Goal: Information Seeking & Learning: Learn about a topic

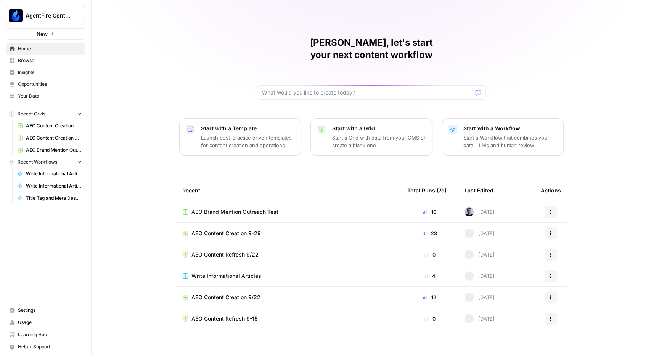
click at [37, 85] on span "Opportunities" at bounding box center [50, 84] width 64 height 7
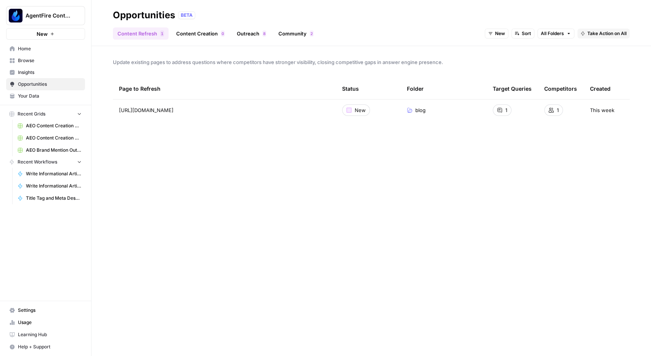
click at [183, 32] on link "Content Creation 0" at bounding box center [201, 33] width 58 height 12
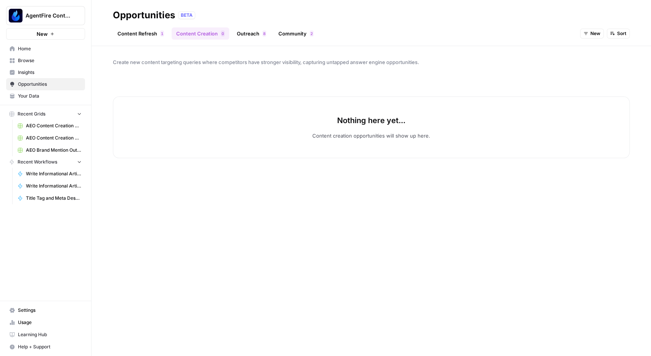
click at [245, 32] on link "Outreach 8" at bounding box center [251, 33] width 39 height 12
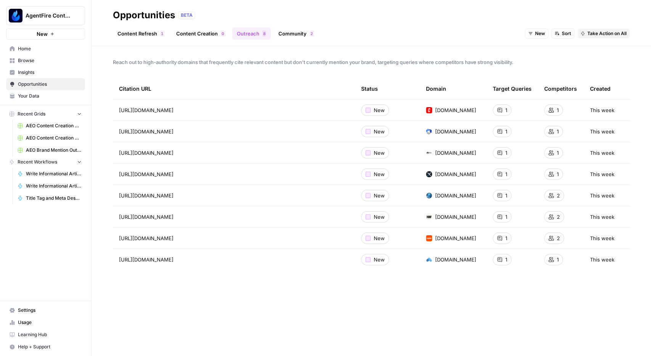
click at [289, 28] on link "Community 2" at bounding box center [296, 33] width 44 height 12
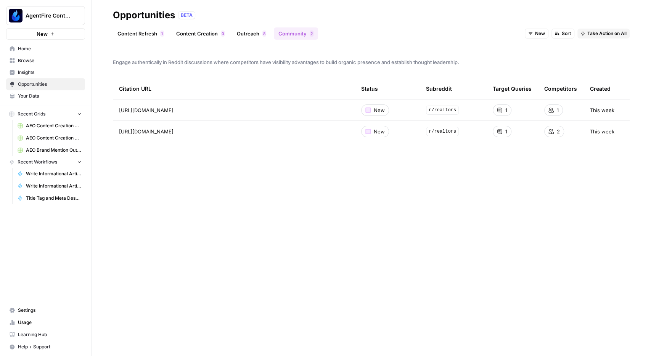
click at [25, 72] on span "Insights" at bounding box center [50, 72] width 64 height 7
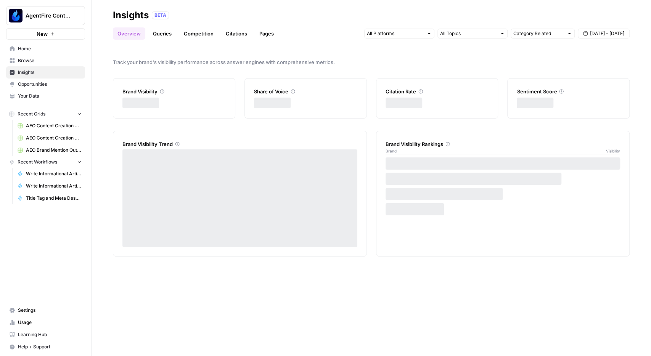
click at [26, 60] on span "Browse" at bounding box center [50, 60] width 64 height 7
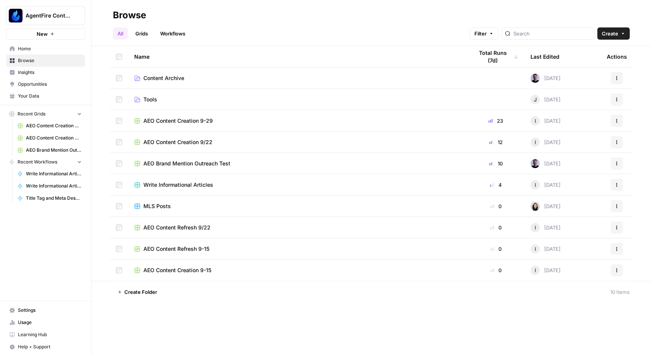
click at [44, 83] on span "Opportunities" at bounding box center [50, 84] width 64 height 7
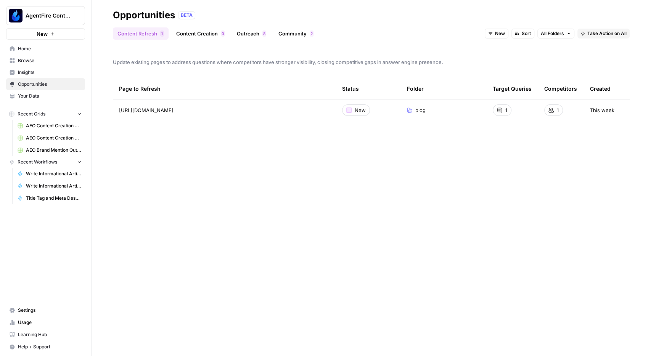
click at [287, 31] on link "Community 2" at bounding box center [296, 33] width 44 height 12
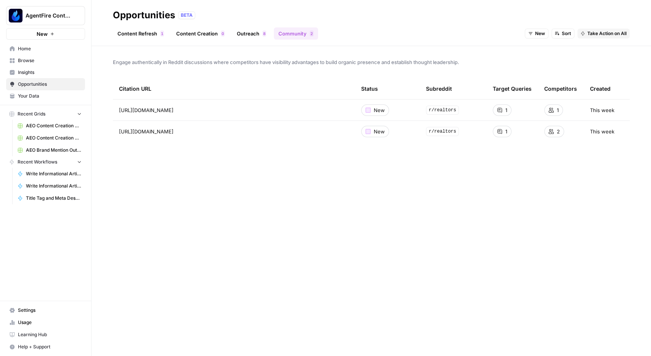
click at [549, 33] on div "New Sort Take Action on All" at bounding box center [577, 33] width 105 height 12
click at [538, 32] on span "New" at bounding box center [540, 33] width 10 height 7
click at [548, 69] on span "In Progress" at bounding box center [555, 72] width 31 height 8
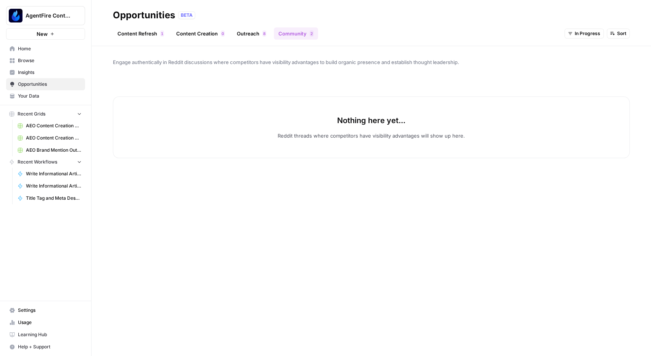
click at [571, 31] on button "In Progress" at bounding box center [584, 34] width 39 height 10
click at [582, 53] on span "All Opportunities" at bounding box center [591, 51] width 39 height 8
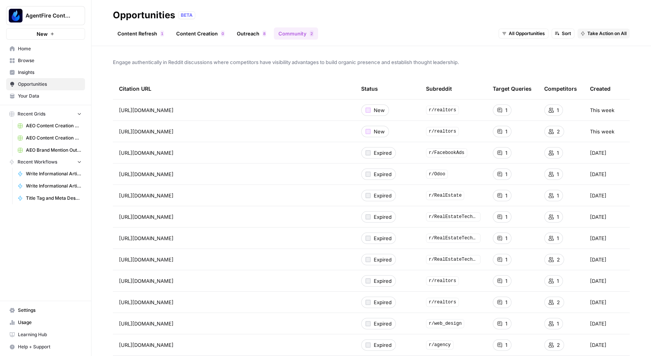
click at [535, 35] on span "All Opportunities" at bounding box center [527, 33] width 36 height 7
click at [522, 61] on span "New" at bounding box center [527, 61] width 31 height 8
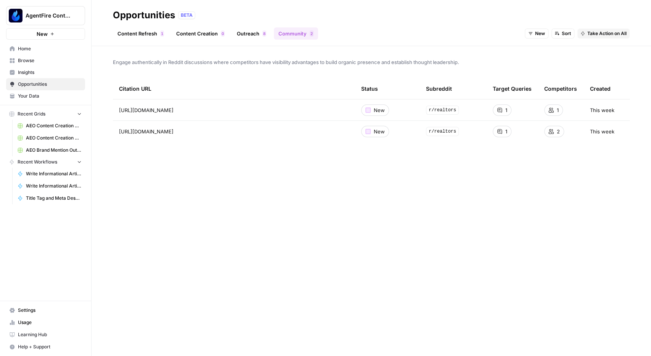
click at [542, 32] on span "New" at bounding box center [540, 33] width 10 height 7
click at [547, 52] on span "All Opportunities" at bounding box center [551, 51] width 39 height 8
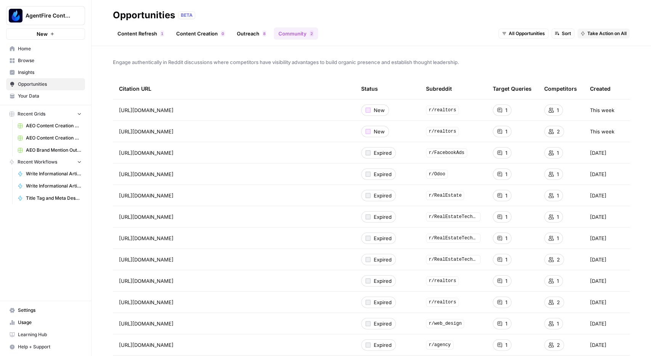
click at [533, 34] on span "All Opportunities" at bounding box center [527, 33] width 36 height 7
click at [527, 84] on span "Archived" at bounding box center [527, 83] width 31 height 8
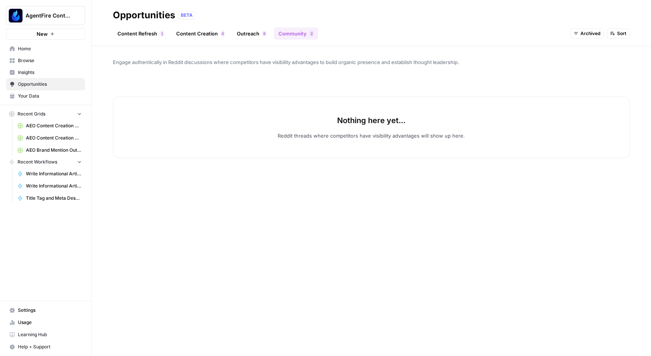
click at [588, 34] on span "Archived" at bounding box center [591, 33] width 20 height 7
click at [586, 49] on span "All Opportunities" at bounding box center [596, 51] width 39 height 8
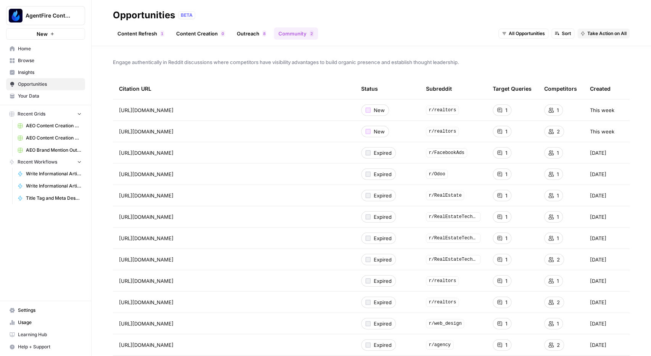
click at [530, 31] on span "All Opportunities" at bounding box center [527, 33] width 36 height 7
click at [518, 59] on span "New" at bounding box center [527, 61] width 31 height 8
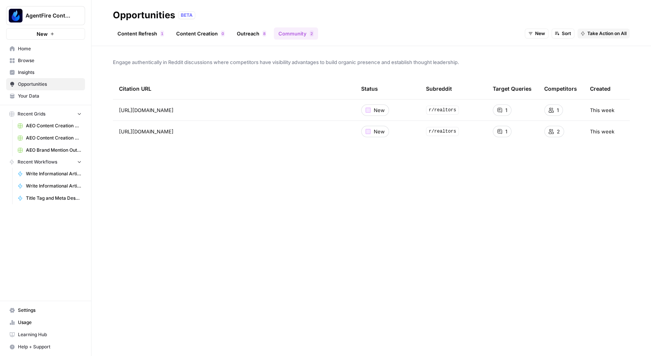
click at [588, 296] on div "Engage authentically in Reddit discussions where competitors have visibility ad…" at bounding box center [372, 201] width 560 height 310
click at [538, 34] on span "New" at bounding box center [540, 33] width 10 height 7
click at [550, 74] on span "In Progress" at bounding box center [555, 72] width 31 height 8
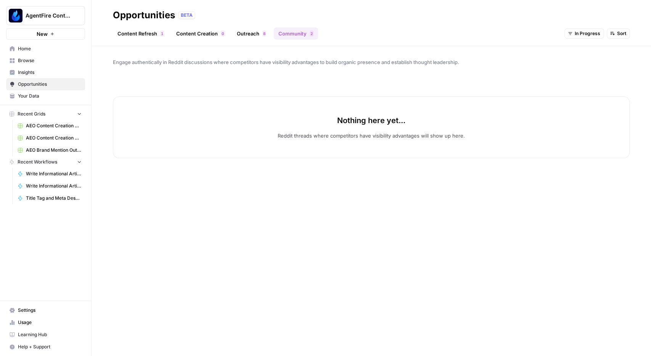
click at [572, 33] on icon "button" at bounding box center [570, 33] width 5 height 5
click at [586, 83] on span "Archived" at bounding box center [595, 83] width 31 height 8
click at [577, 37] on button "Archived" at bounding box center [587, 34] width 34 height 10
click at [586, 61] on span "New" at bounding box center [600, 61] width 31 height 8
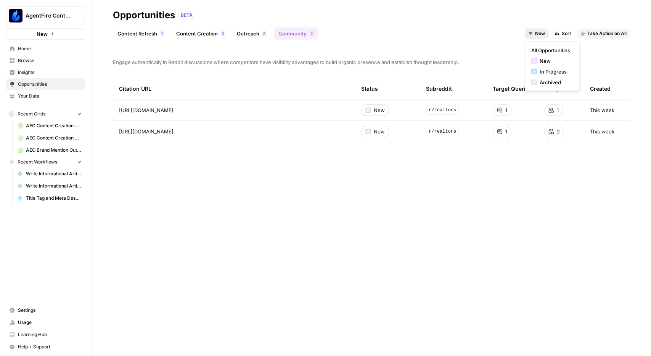
click at [541, 34] on span "New" at bounding box center [540, 33] width 10 height 7
click at [545, 47] on span "All Opportunities" at bounding box center [551, 51] width 39 height 8
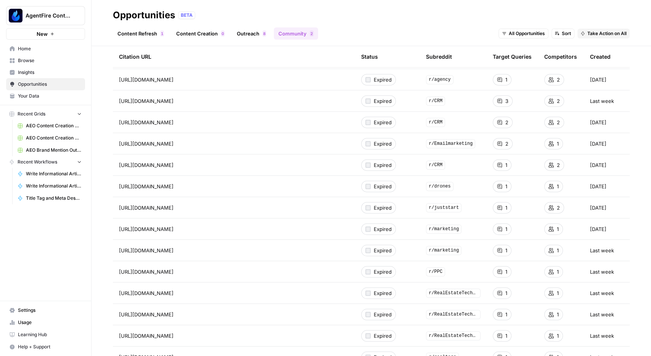
scroll to position [44, 0]
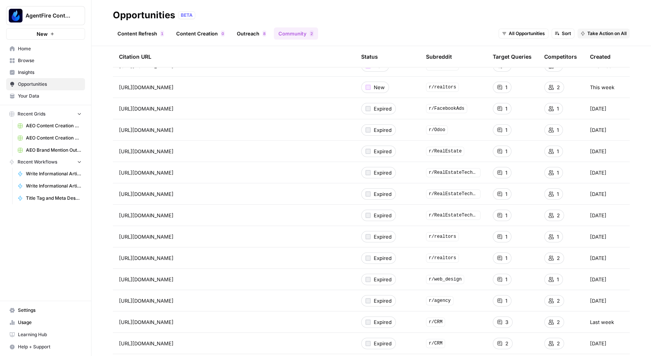
click at [530, 32] on span "All Opportunities" at bounding box center [527, 33] width 36 height 7
click at [525, 61] on span "New" at bounding box center [527, 61] width 31 height 8
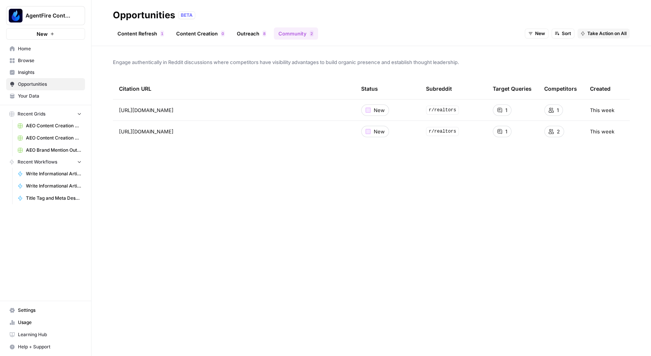
click at [571, 235] on div "Engage authentically in Reddit discussions where competitors have visibility ad…" at bounding box center [372, 201] width 560 height 310
click at [243, 25] on div "Content Refresh 1 Content Creation 0 Outreach 8 Community 2 New Sort Take Actio…" at bounding box center [371, 30] width 517 height 18
click at [243, 35] on link "Outreach 8" at bounding box center [251, 33] width 39 height 12
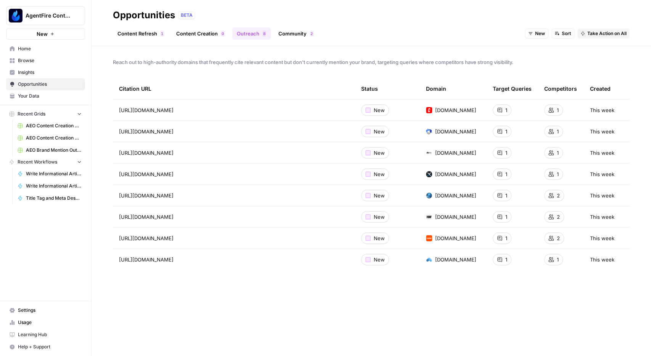
click at [149, 30] on link "Content Refresh 1" at bounding box center [141, 33] width 56 height 12
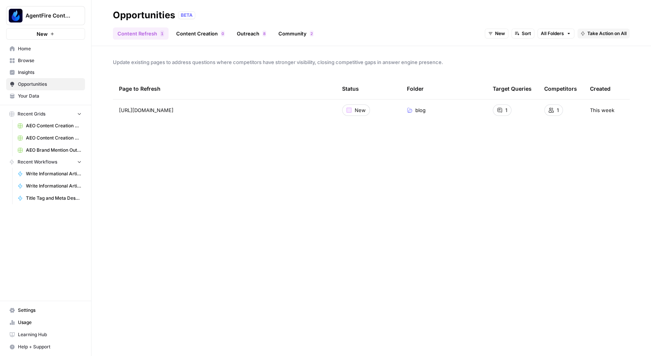
click at [498, 37] on span "New" at bounding box center [500, 33] width 10 height 7
click at [504, 52] on span "All Opportunities" at bounding box center [510, 51] width 39 height 8
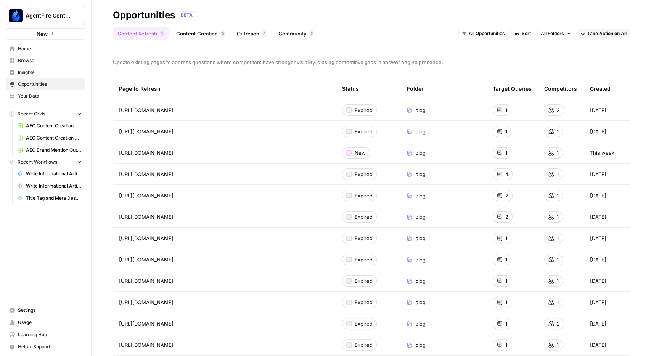
click at [486, 31] on span "All Opportunities" at bounding box center [487, 33] width 36 height 7
click at [477, 61] on span "New" at bounding box center [488, 61] width 31 height 8
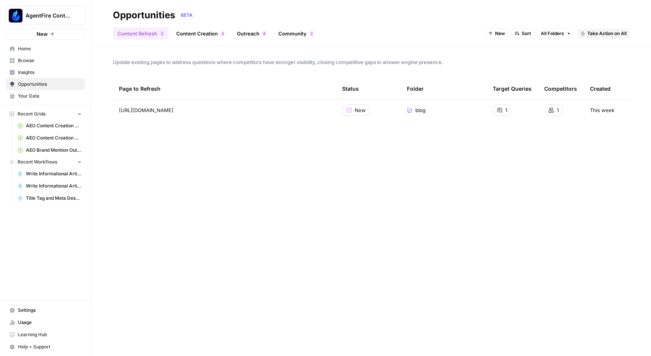
click at [620, 239] on div "Update existing pages to address questions where competitors have stronger visi…" at bounding box center [372, 201] width 560 height 310
click at [491, 33] on icon "button" at bounding box center [490, 33] width 5 height 5
click at [499, 70] on div "In Progress" at bounding box center [512, 72] width 42 height 8
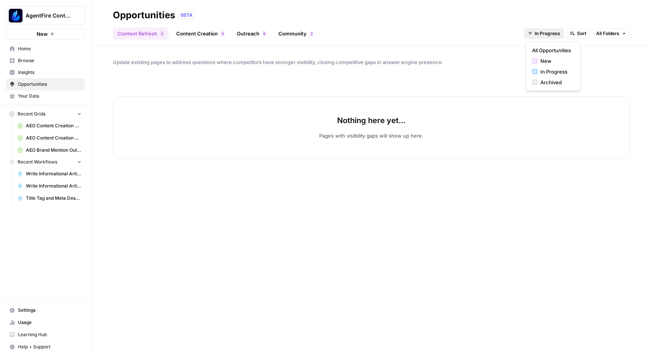
click at [532, 29] on button "In Progress" at bounding box center [544, 34] width 39 height 10
click at [541, 59] on span "New" at bounding box center [556, 61] width 31 height 8
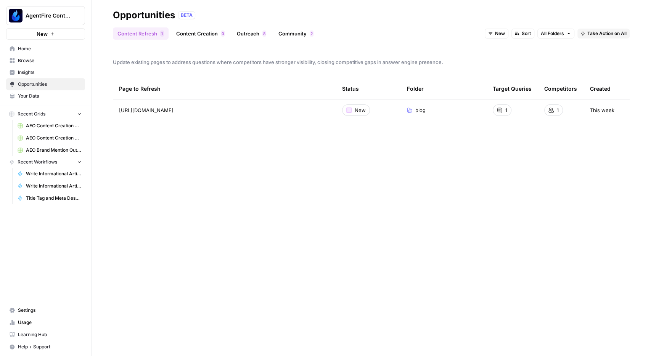
click at [195, 33] on link "Content Creation 0" at bounding box center [201, 33] width 58 height 12
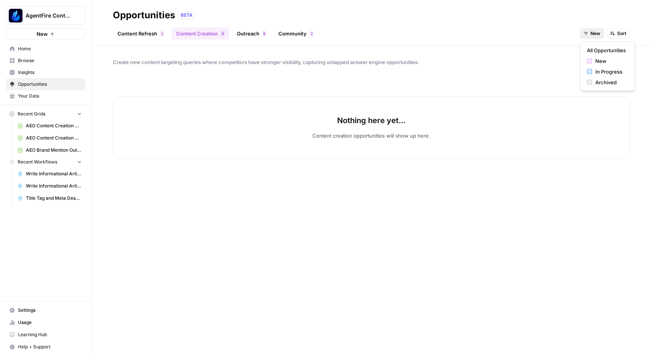
click at [584, 35] on icon "button" at bounding box center [586, 33] width 5 height 5
click at [597, 72] on span "In Progress" at bounding box center [610, 72] width 31 height 8
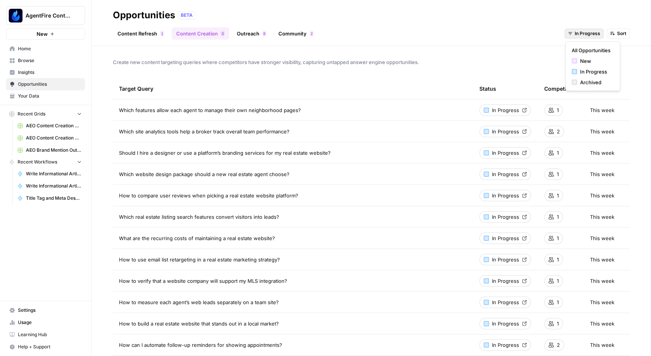
click at [586, 36] on span "In Progress" at bounding box center [588, 33] width 26 height 7
click at [151, 34] on link "Content Refresh 1" at bounding box center [141, 33] width 56 height 12
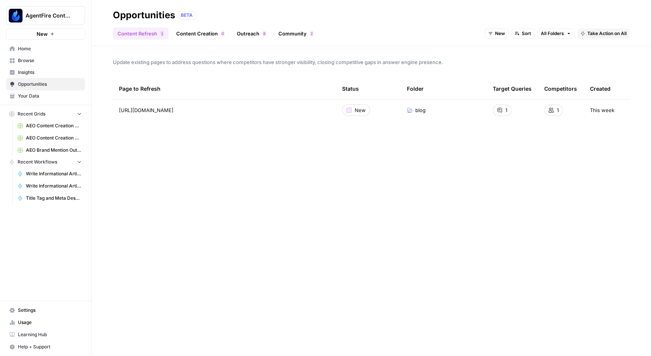
click at [503, 32] on span "New" at bounding box center [500, 33] width 10 height 7
click at [604, 235] on div "Update existing pages to address questions where competitors have stronger visi…" at bounding box center [372, 201] width 560 height 310
click at [26, 74] on span "Insights" at bounding box center [50, 72] width 64 height 7
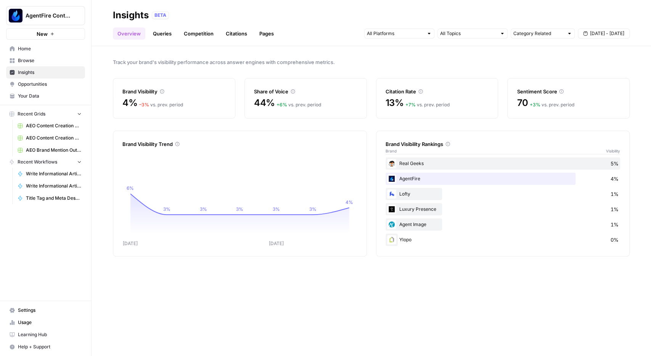
click at [35, 85] on span "Opportunities" at bounding box center [50, 84] width 64 height 7
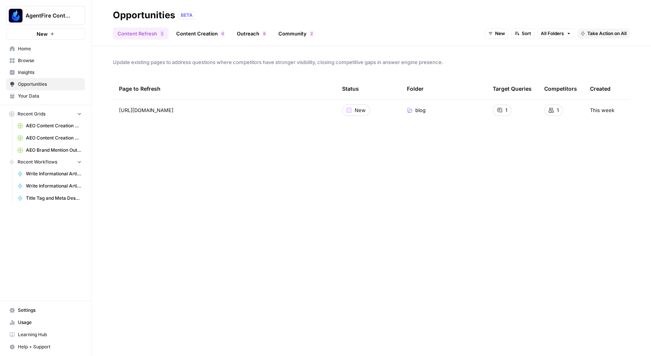
click at [493, 34] on button "New" at bounding box center [497, 34] width 24 height 10
click at [22, 71] on span "Insights" at bounding box center [50, 72] width 64 height 7
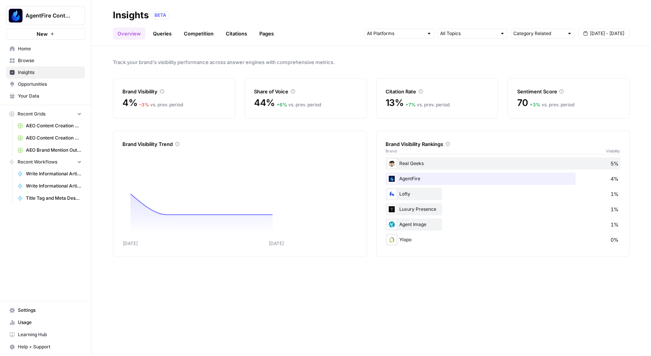
click at [22, 66] on link "Insights" at bounding box center [45, 72] width 79 height 12
click at [24, 62] on span "Browse" at bounding box center [50, 60] width 64 height 7
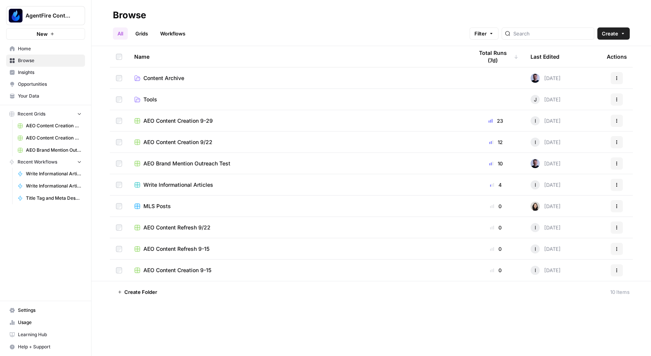
click at [31, 77] on link "Insights" at bounding box center [45, 72] width 79 height 12
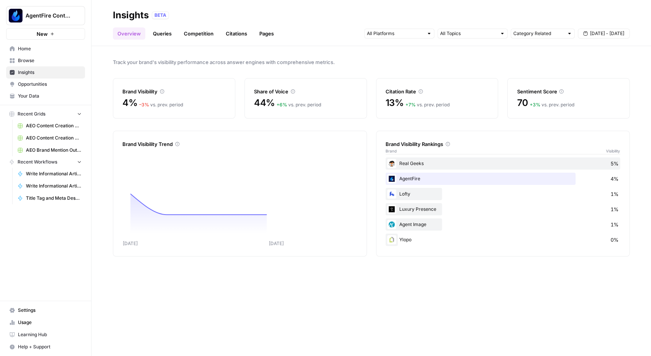
click at [29, 61] on span "Browse" at bounding box center [50, 60] width 64 height 7
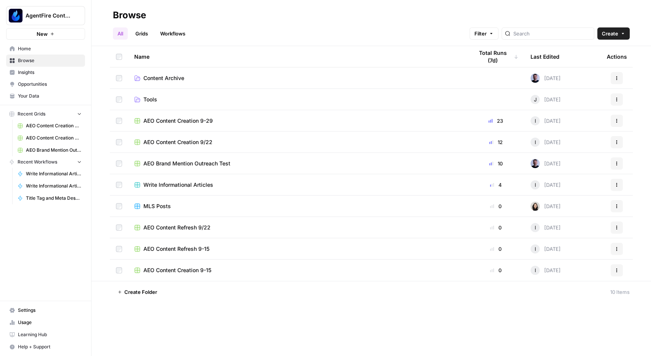
click at [156, 79] on span "Content Archive" at bounding box center [163, 78] width 41 height 8
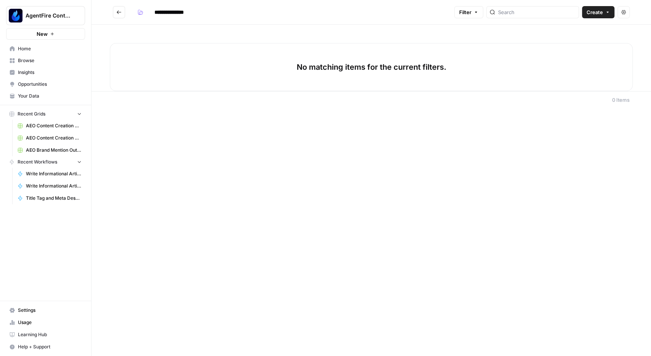
click at [116, 12] on button "Go back" at bounding box center [119, 12] width 12 height 12
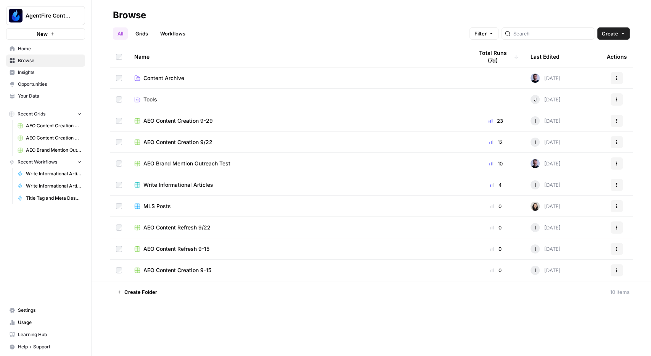
click at [39, 75] on span "Insights" at bounding box center [50, 72] width 64 height 7
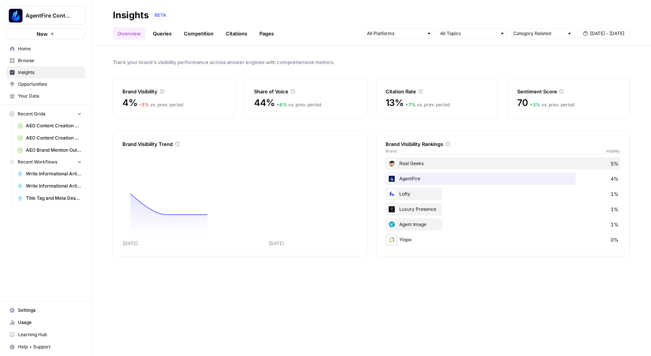
click at [40, 85] on span "Opportunities" at bounding box center [50, 84] width 64 height 7
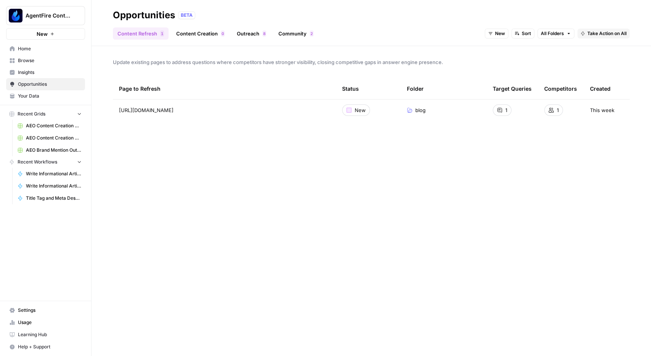
click at [29, 79] on link "Opportunities" at bounding box center [45, 84] width 79 height 12
click at [27, 74] on span "Insights" at bounding box center [50, 72] width 64 height 7
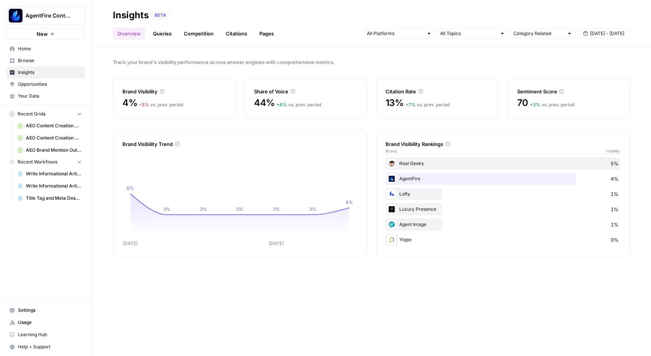
click at [163, 37] on link "Queries" at bounding box center [162, 33] width 28 height 12
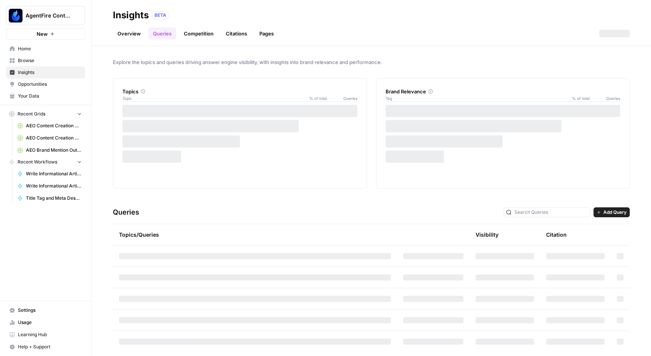
click at [202, 37] on link "Competition" at bounding box center [198, 33] width 39 height 12
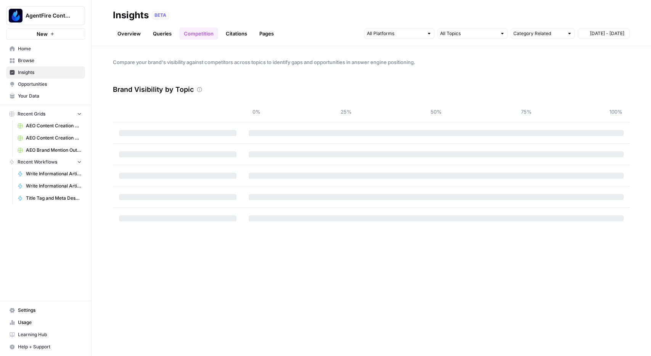
click at [233, 34] on link "Citations" at bounding box center [236, 33] width 31 height 12
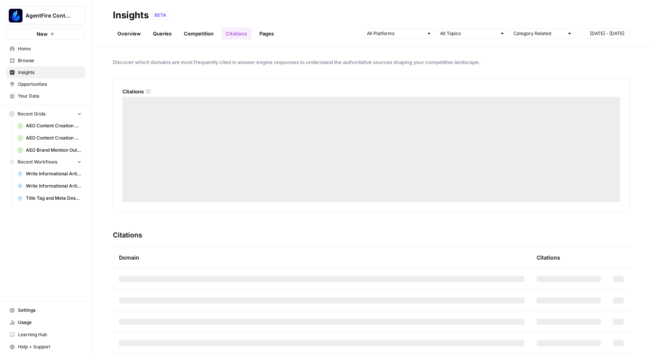
click at [268, 31] on link "Pages" at bounding box center [267, 33] width 24 height 12
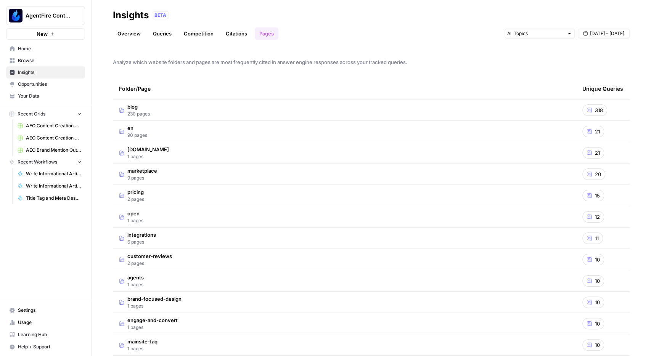
click at [122, 34] on link "Overview" at bounding box center [129, 33] width 32 height 12
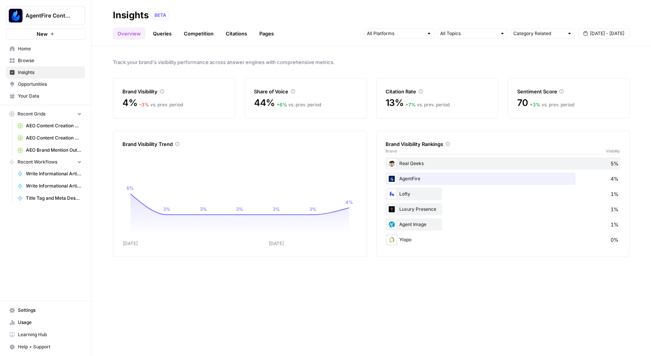
click at [25, 85] on span "Opportunities" at bounding box center [50, 84] width 64 height 7
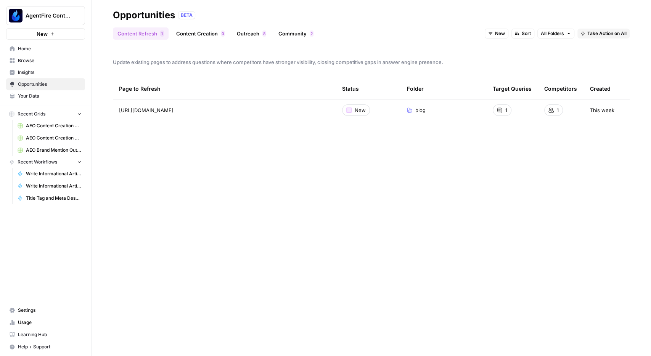
click at [253, 32] on link "Outreach 8" at bounding box center [251, 33] width 39 height 12
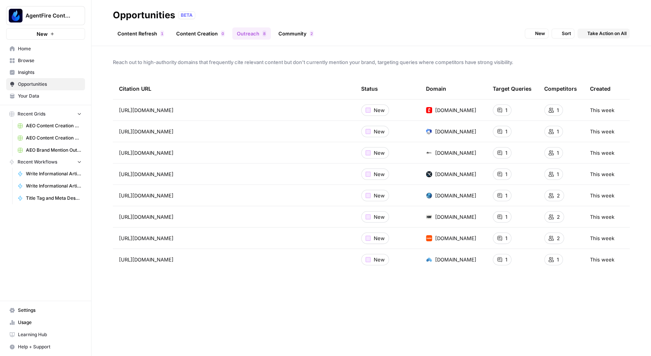
click at [313, 29] on link "Community 2" at bounding box center [296, 33] width 44 height 12
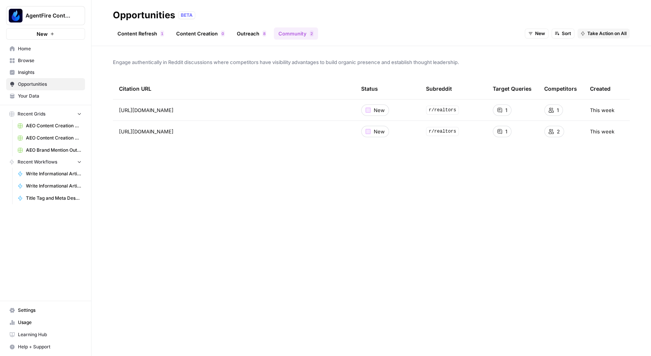
click at [263, 32] on span "8" at bounding box center [264, 34] width 2 height 6
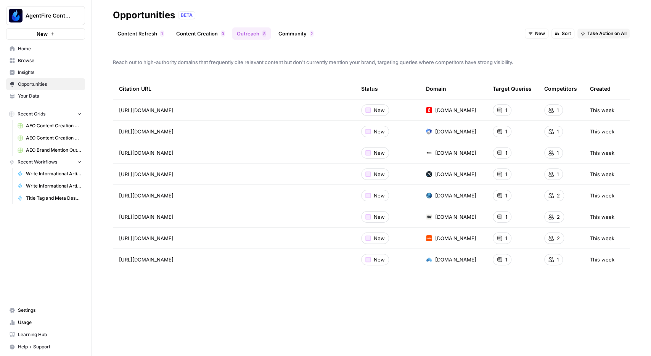
click at [277, 32] on link "Community 2" at bounding box center [296, 33] width 44 height 12
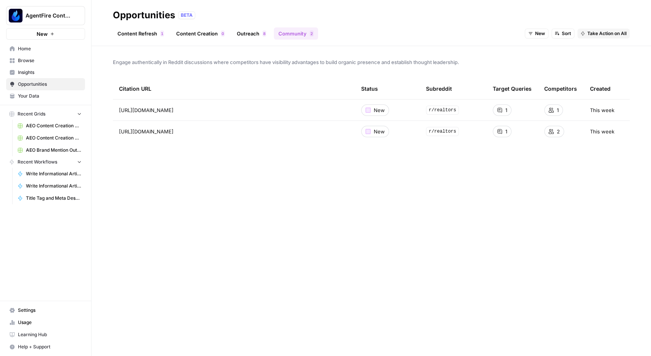
click at [238, 30] on link "Outreach 8" at bounding box center [251, 33] width 39 height 12
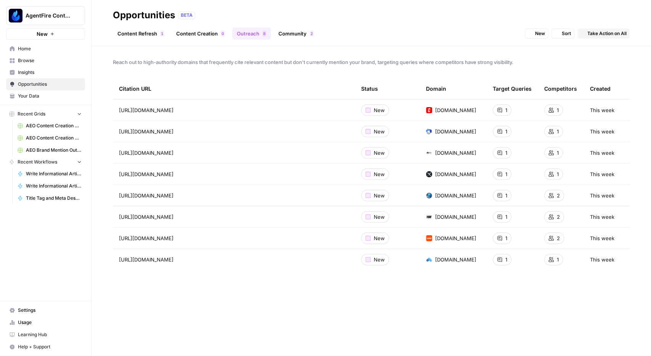
click at [278, 25] on div "Content Refresh 1 Content Creation 0 Outreach 8 Community 2 New Sort Take Actio…" at bounding box center [371, 30] width 517 height 18
click at [280, 27] on div "Content Refresh 1 Content Creation 0 Outreach 8 Community 2 New Sort Take Actio…" at bounding box center [371, 30] width 517 height 18
click at [288, 40] on header "Opportunities BETA Content Refresh 1 Content Creation 0 Outreach 8 Community 2 …" at bounding box center [372, 23] width 560 height 46
click at [287, 33] on link "Community 2" at bounding box center [296, 33] width 44 height 12
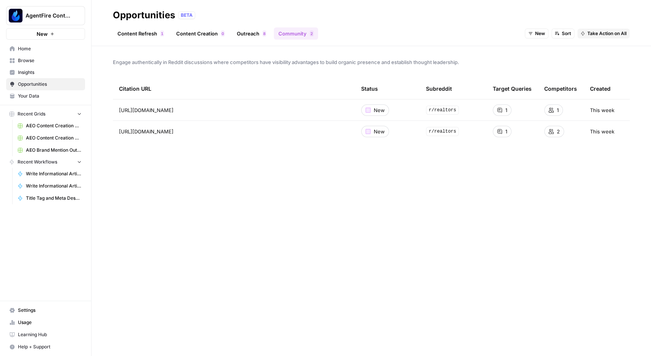
click at [27, 73] on span "Insights" at bounding box center [50, 72] width 64 height 7
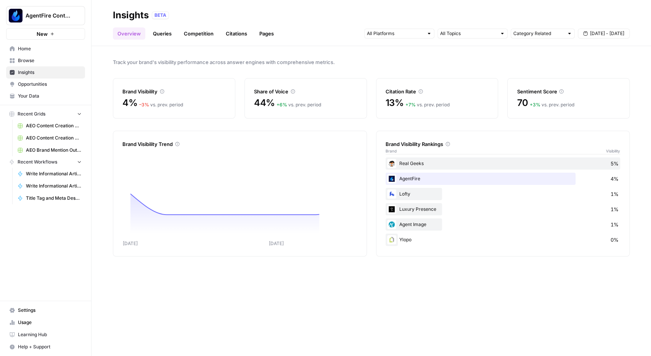
click at [160, 35] on link "Queries" at bounding box center [162, 33] width 28 height 12
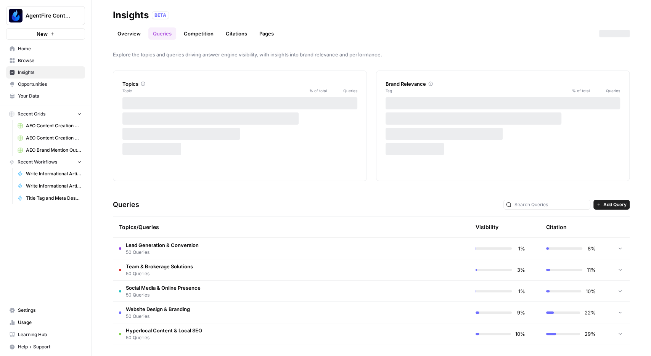
scroll to position [8, 0]
click at [625, 248] on td at bounding box center [620, 248] width 19 height 21
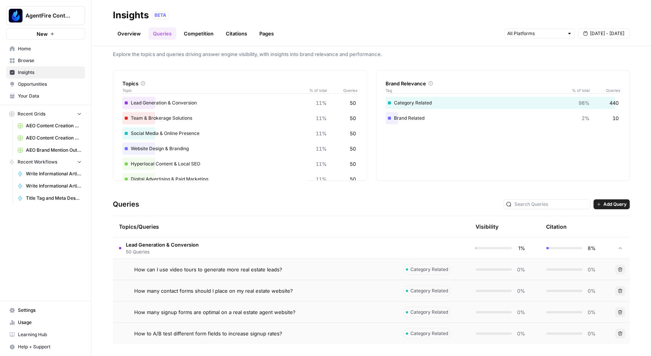
click at [199, 244] on span "Lead Generation & Conversion" at bounding box center [162, 245] width 73 height 8
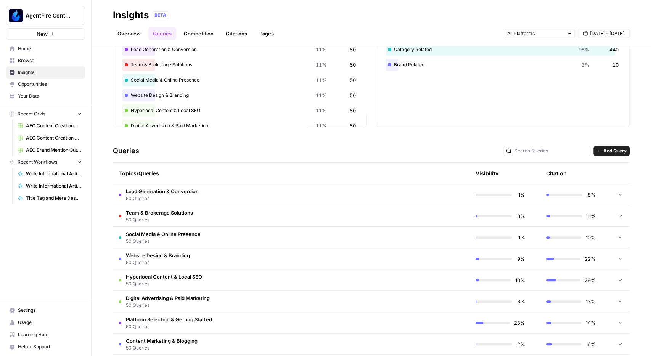
scroll to position [93, 0]
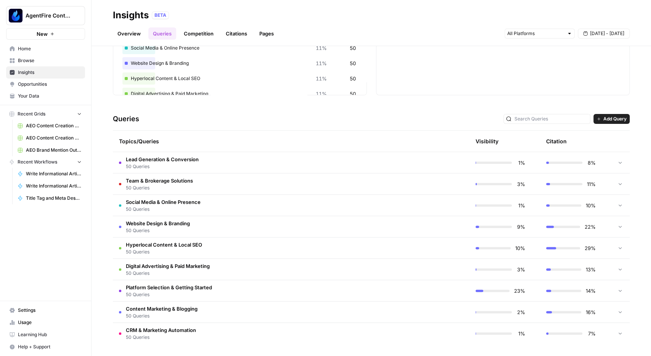
click at [220, 180] on td "Team & Brokerage Solutions 50 Queries" at bounding box center [255, 184] width 284 height 21
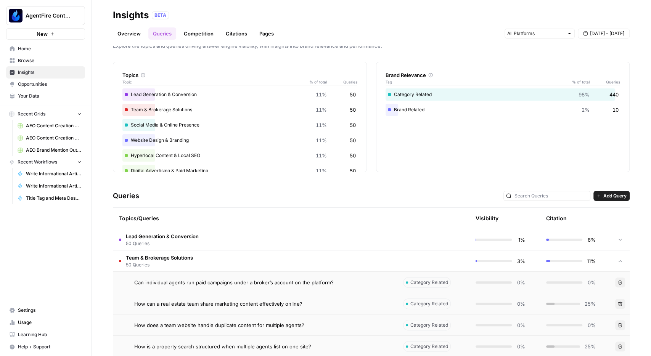
scroll to position [0, 0]
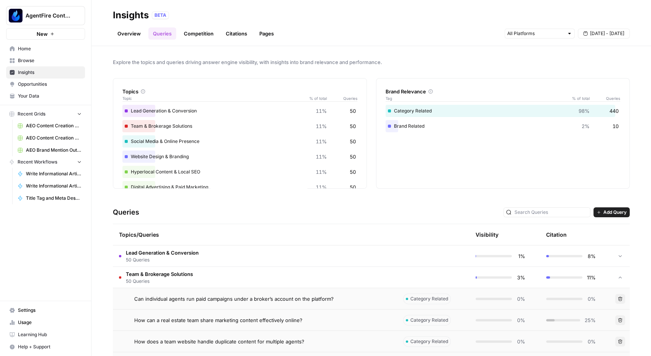
click at [643, 177] on div "Explore the topics and queries driving answer engine visibility, with insights …" at bounding box center [372, 201] width 560 height 310
click at [134, 32] on link "Overview" at bounding box center [129, 33] width 32 height 12
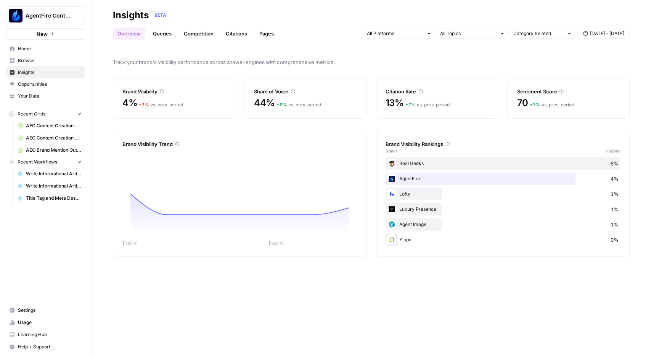
click at [168, 31] on link "Queries" at bounding box center [162, 33] width 28 height 12
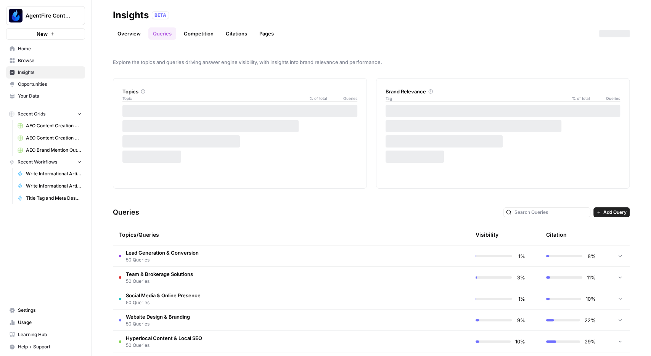
scroll to position [8, 0]
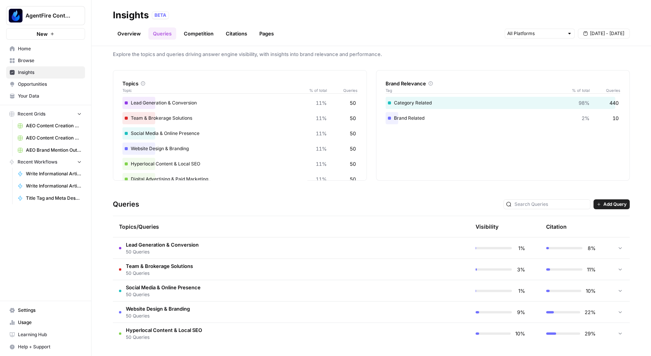
click at [630, 188] on div "Explore the topics and queries driving answer engine visibility, with insights …" at bounding box center [372, 201] width 560 height 310
click at [126, 32] on link "Overview" at bounding box center [129, 33] width 32 height 12
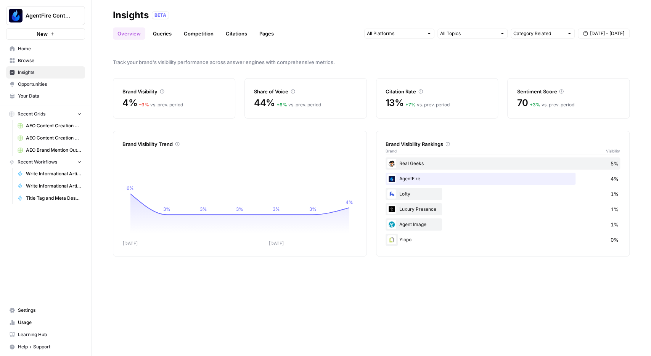
click at [162, 31] on link "Queries" at bounding box center [162, 33] width 28 height 12
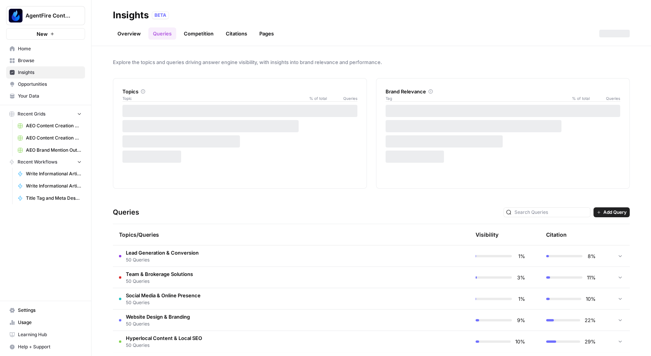
click at [210, 30] on link "Competition" at bounding box center [198, 33] width 39 height 12
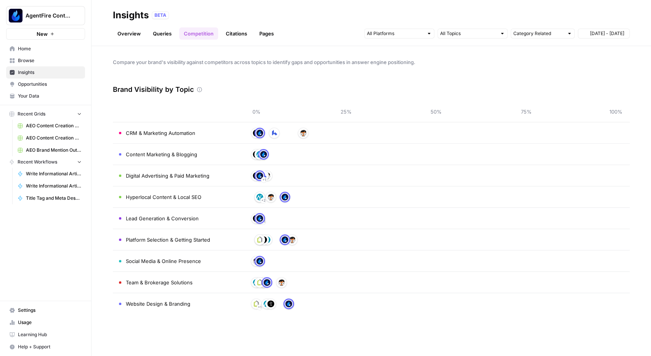
click at [226, 35] on link "Citations" at bounding box center [236, 33] width 31 height 12
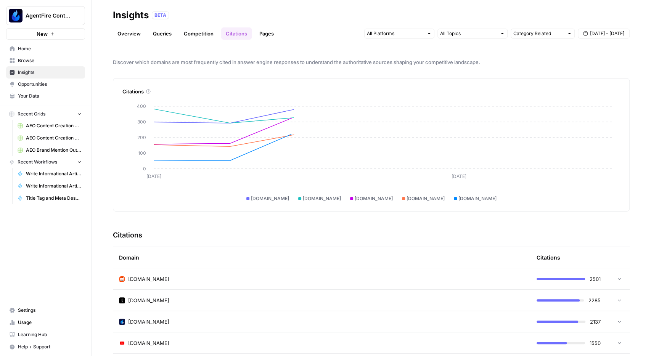
click at [268, 36] on link "Pages" at bounding box center [267, 33] width 24 height 12
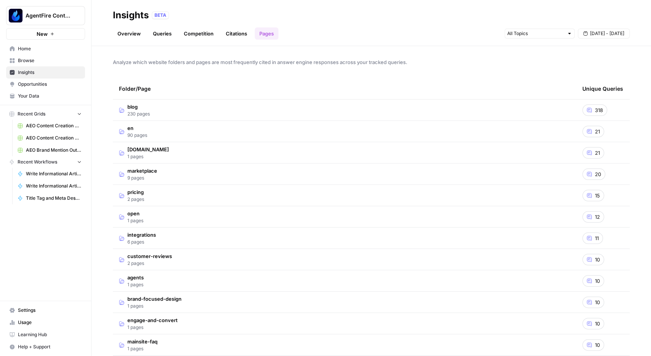
click at [602, 61] on span "Analyze which website folders and pages are most frequently cited in answer eng…" at bounding box center [371, 62] width 517 height 8
click at [229, 31] on link "Citations" at bounding box center [236, 33] width 31 height 12
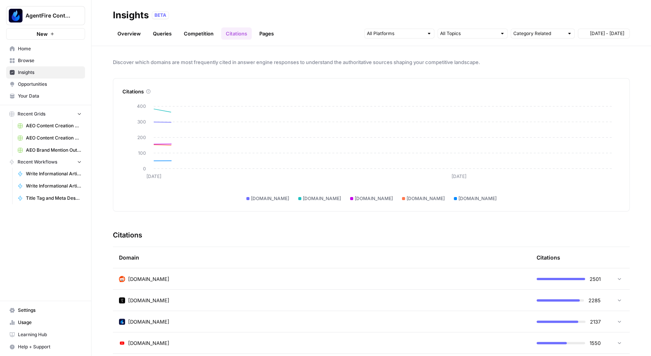
click at [206, 31] on link "Competition" at bounding box center [198, 33] width 39 height 12
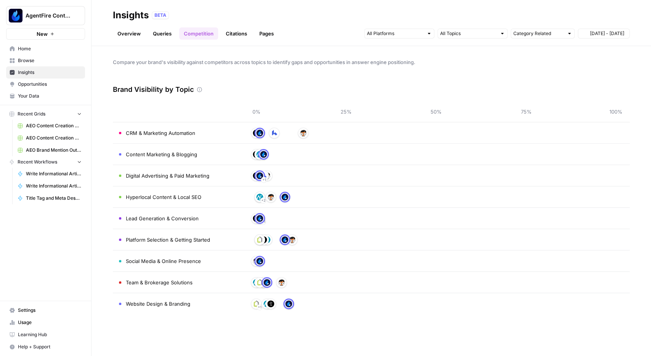
click at [166, 35] on link "Queries" at bounding box center [162, 33] width 28 height 12
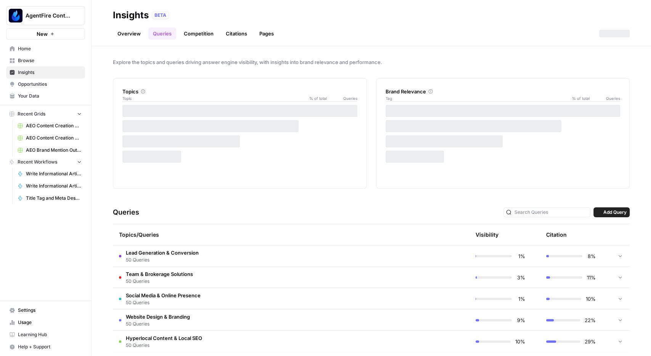
click at [132, 33] on link "Overview" at bounding box center [129, 33] width 32 height 12
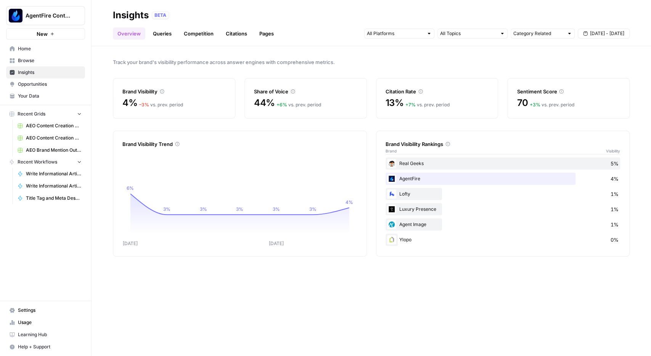
click at [635, 82] on div "Track your brand's visibility performance across answer engines with comprehens…" at bounding box center [372, 201] width 560 height 310
click at [223, 33] on link "Citations" at bounding box center [236, 33] width 31 height 12
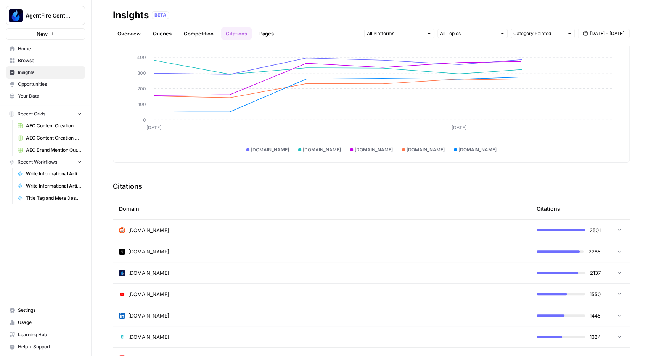
scroll to position [89, 0]
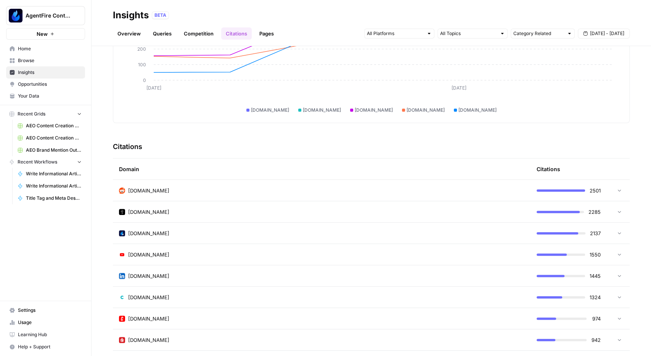
click at [348, 210] on div "[DOMAIN_NAME]" at bounding box center [322, 212] width 406 height 8
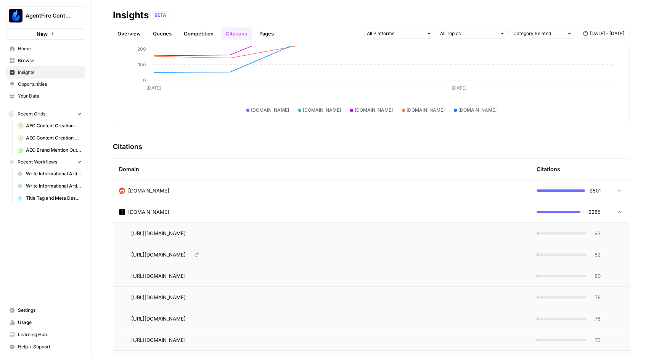
click at [295, 240] on td "[URL][DOMAIN_NAME]" at bounding box center [322, 233] width 418 height 21
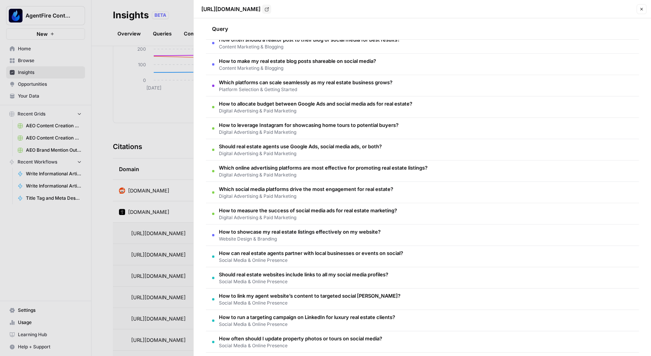
scroll to position [0, 0]
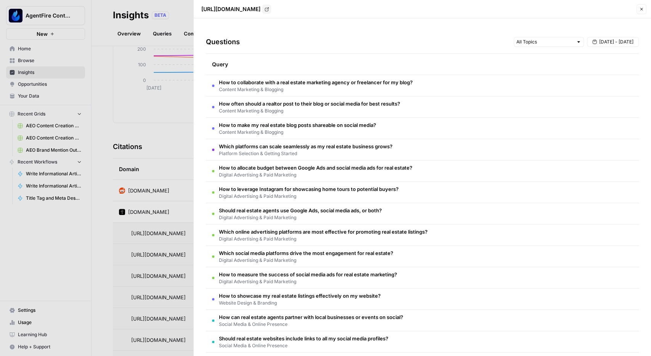
click at [170, 116] on div at bounding box center [325, 178] width 651 height 356
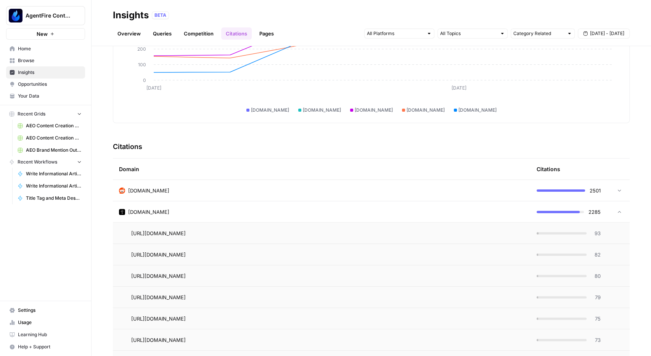
click at [232, 197] on td "[DOMAIN_NAME]" at bounding box center [322, 190] width 418 height 21
drag, startPoint x: 594, startPoint y: 110, endPoint x: 571, endPoint y: 106, distance: 23.2
click at [594, 109] on div "reddit.com luxurypresence.com agentfire.com youtube.com linkedin.com" at bounding box center [371, 106] width 483 height 14
click at [157, 34] on link "Queries" at bounding box center [162, 33] width 28 height 12
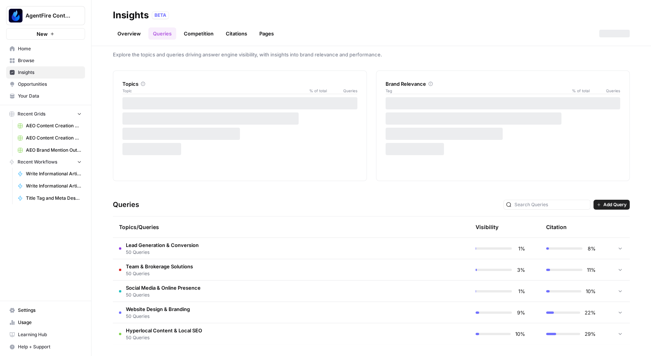
scroll to position [8, 0]
click at [360, 245] on td "Lead Generation & Conversion 50 Queries" at bounding box center [255, 248] width 284 height 21
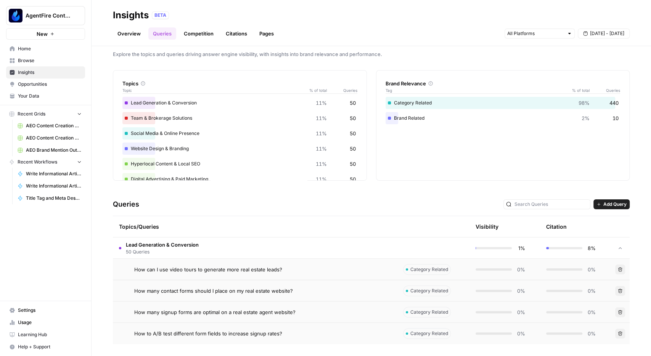
click at [220, 248] on td "Lead Generation & Conversion 50 Queries" at bounding box center [255, 248] width 284 height 21
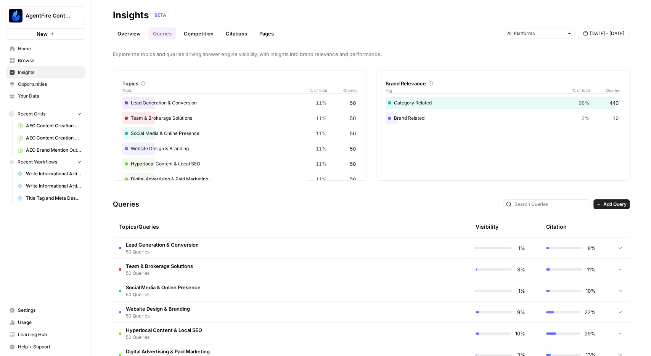
click at [206, 293] on td "Social Media & Online Presence 50 Queries" at bounding box center [255, 290] width 284 height 21
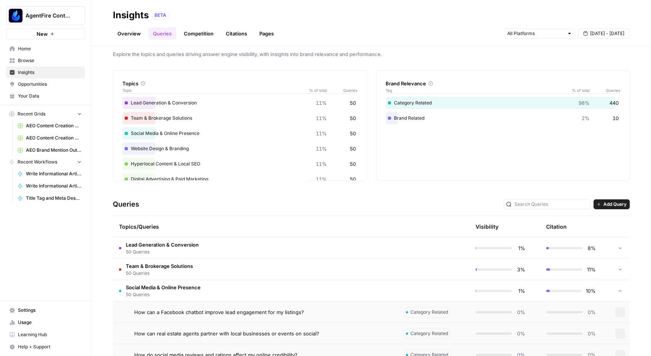
click at [206, 293] on td "Social Media & Online Presence 50 Queries" at bounding box center [255, 290] width 284 height 21
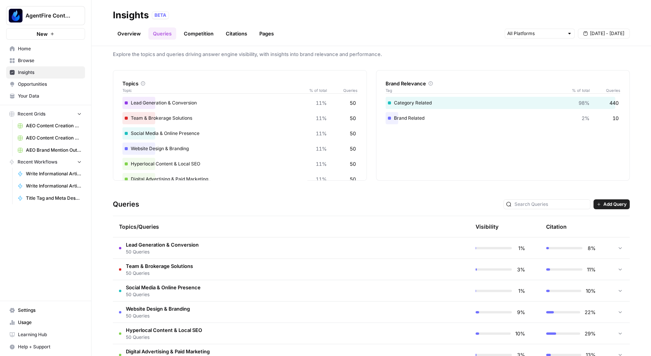
click at [198, 34] on link "Competition" at bounding box center [198, 33] width 39 height 12
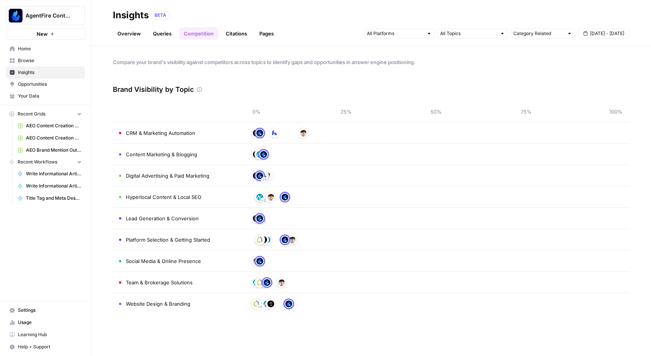
click at [161, 133] on span "CRM & Marketing Automation" at bounding box center [160, 133] width 69 height 8
click at [43, 61] on span "Browse" at bounding box center [50, 60] width 64 height 7
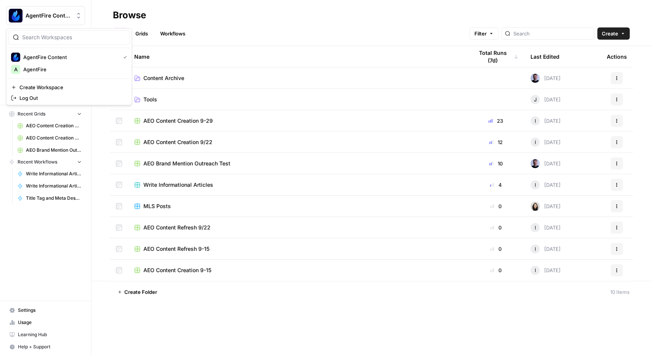
click at [49, 16] on span "AgentFire Content" at bounding box center [49, 16] width 46 height 8
click at [52, 19] on span "AgentFire Content" at bounding box center [49, 16] width 46 height 8
click at [208, 188] on span "Write Informational Articles" at bounding box center [178, 185] width 70 height 8
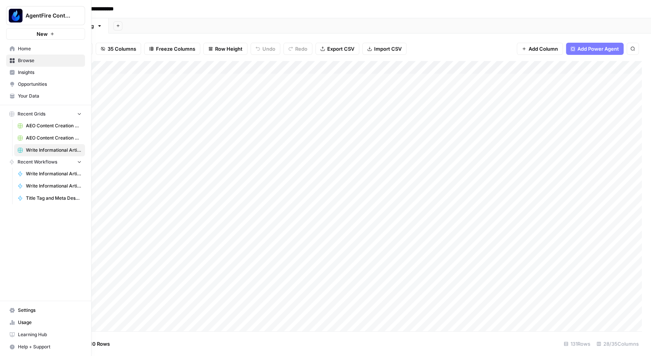
click at [13, 48] on icon at bounding box center [12, 48] width 5 height 5
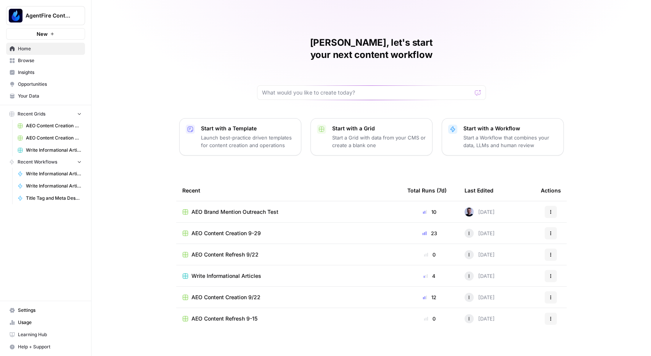
click at [43, 58] on span "Browse" at bounding box center [50, 60] width 64 height 7
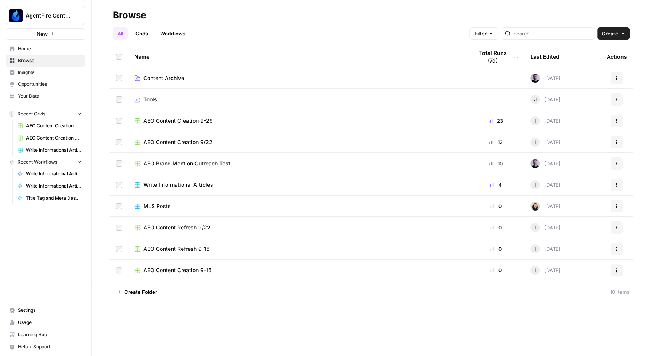
click at [39, 76] on link "Insights" at bounding box center [45, 72] width 79 height 12
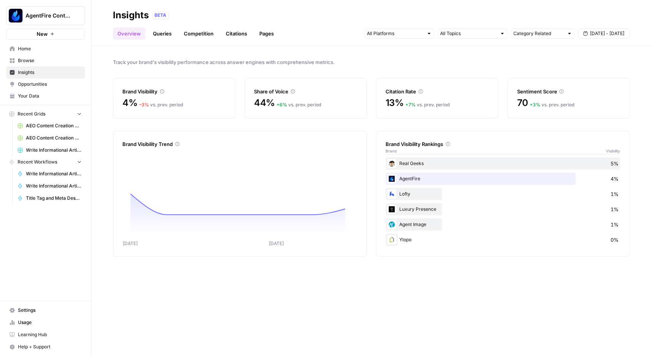
click at [208, 28] on link "Competition" at bounding box center [198, 33] width 39 height 12
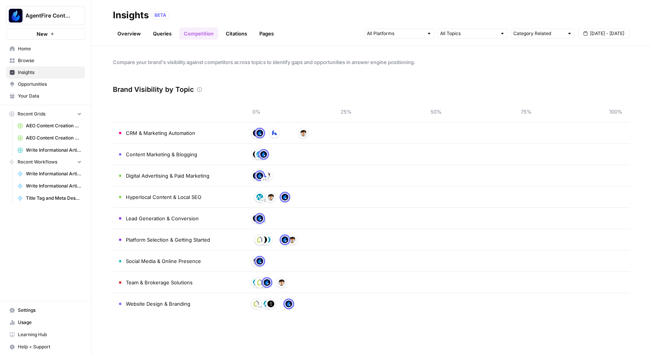
click at [283, 33] on div "Overview Queries Competition Citations Pages Category Related [DATE] - [DATE]" at bounding box center [371, 30] width 517 height 18
click at [128, 34] on link "Overview" at bounding box center [129, 33] width 32 height 12
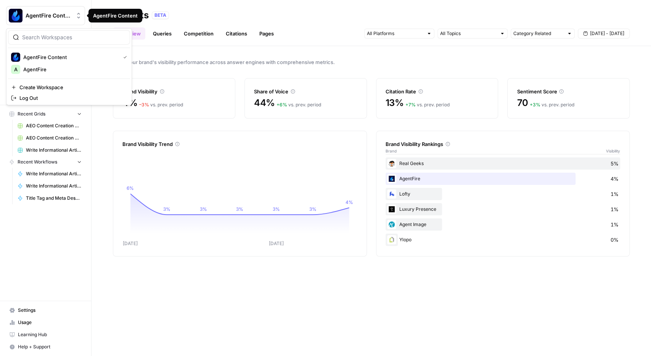
click at [65, 17] on span "AgentFire Content" at bounding box center [49, 16] width 46 height 8
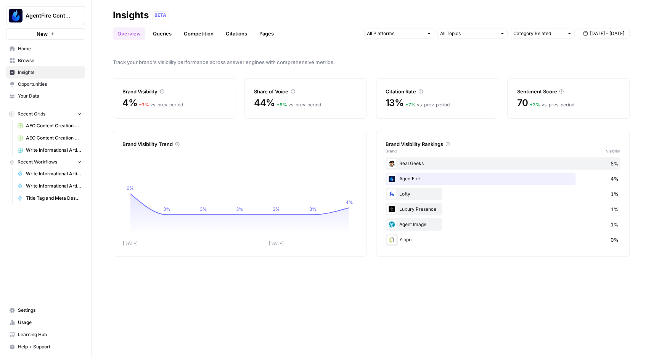
click at [65, 17] on span "AgentFire Content" at bounding box center [49, 16] width 46 height 8
click at [35, 94] on span "Your Data" at bounding box center [50, 96] width 64 height 7
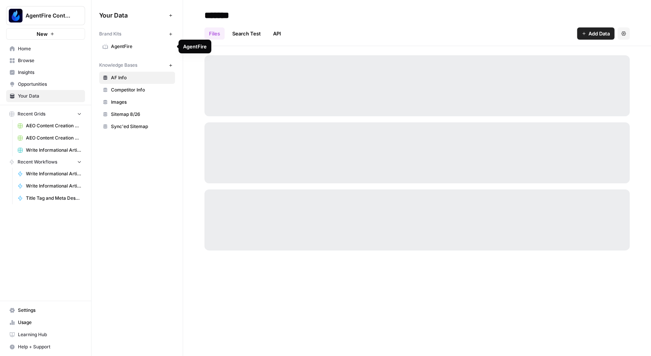
click at [137, 49] on span "AgentFire" at bounding box center [141, 46] width 61 height 7
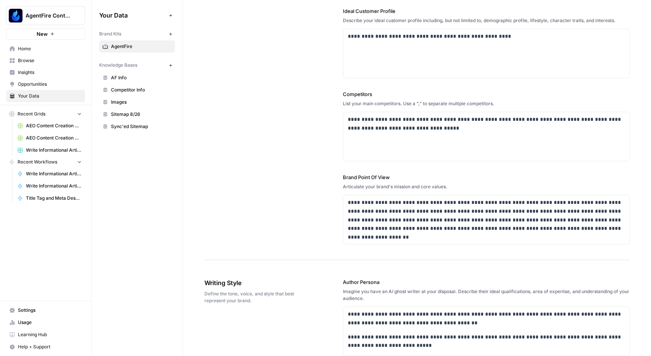
scroll to position [221, 0]
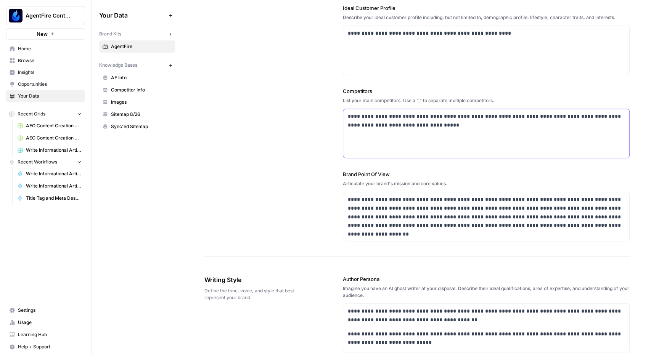
drag, startPoint x: 490, startPoint y: 127, endPoint x: 321, endPoint y: 107, distance: 170.6
click at [343, 109] on div "**********" at bounding box center [486, 133] width 286 height 49
click at [268, 164] on div "**********" at bounding box center [417, 34] width 425 height 448
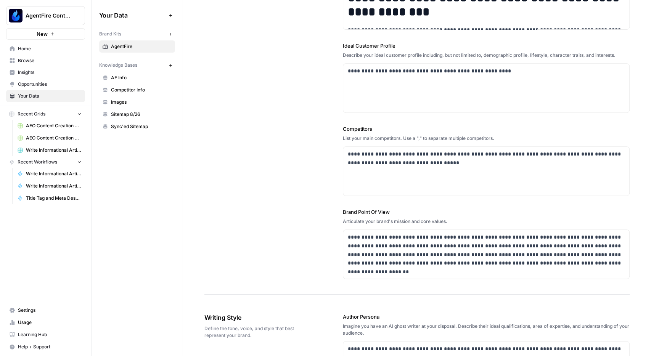
scroll to position [177, 0]
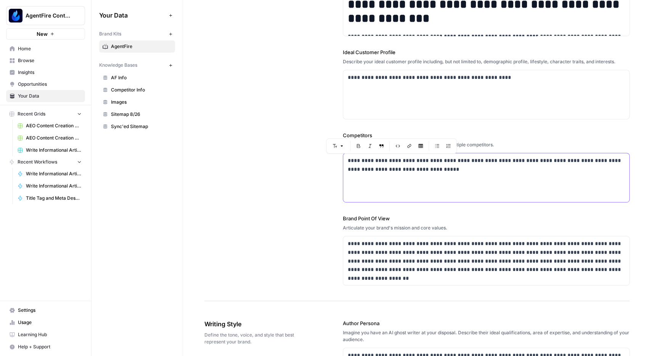
drag, startPoint x: 464, startPoint y: 172, endPoint x: 341, endPoint y: 164, distance: 123.1
click at [343, 164] on div "**********" at bounding box center [486, 177] width 286 height 49
click at [318, 176] on div "**********" at bounding box center [417, 78] width 425 height 448
click at [37, 71] on span "Insights" at bounding box center [50, 72] width 64 height 7
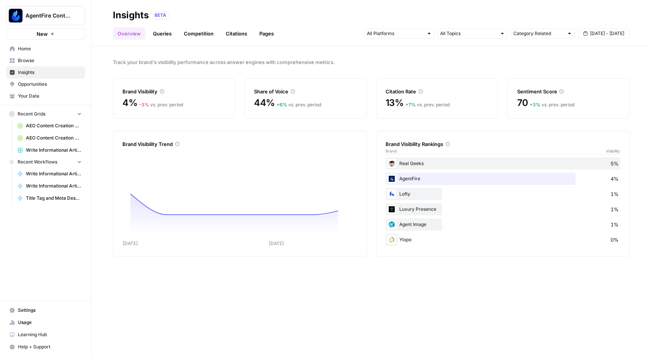
click at [198, 36] on link "Competition" at bounding box center [198, 33] width 39 height 12
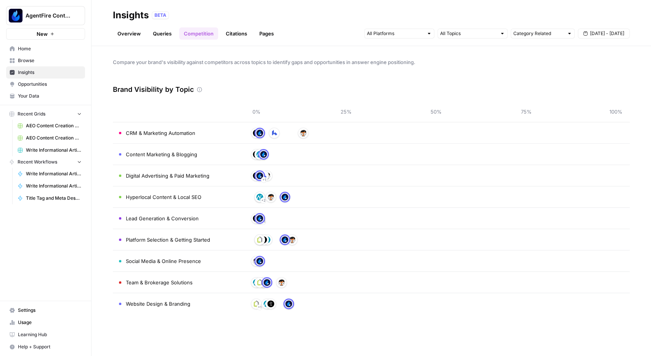
click at [238, 33] on link "Citations" at bounding box center [236, 33] width 31 height 12
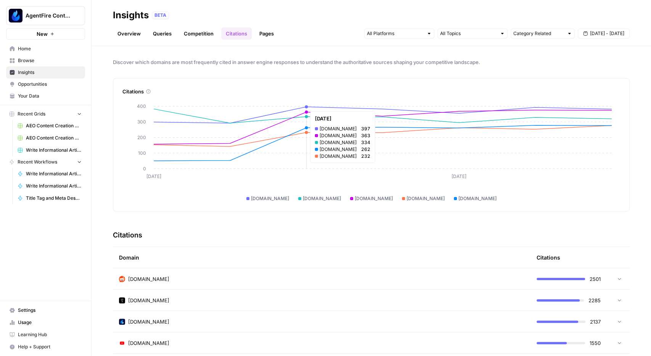
scroll to position [133, 0]
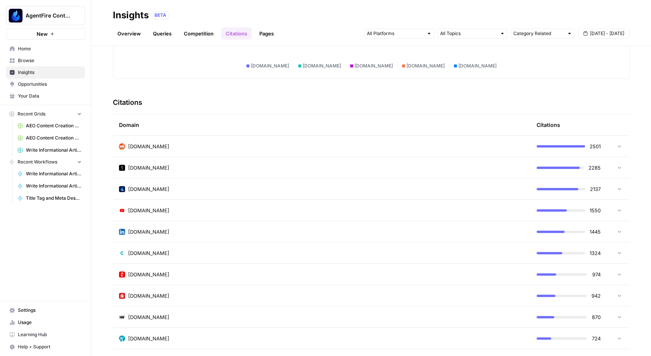
click at [264, 171] on div "[DOMAIN_NAME]" at bounding box center [322, 168] width 406 height 8
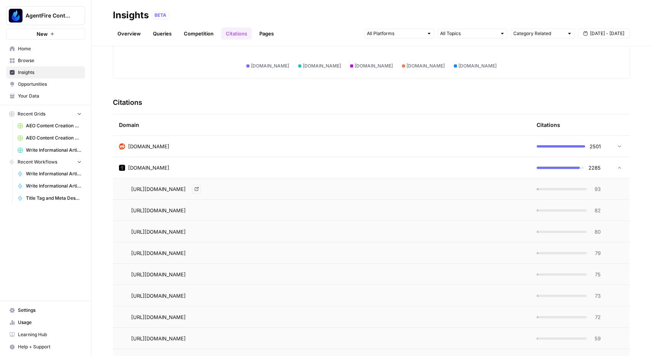
click at [326, 190] on div "[URL][DOMAIN_NAME] Go to page" at bounding box center [327, 189] width 393 height 9
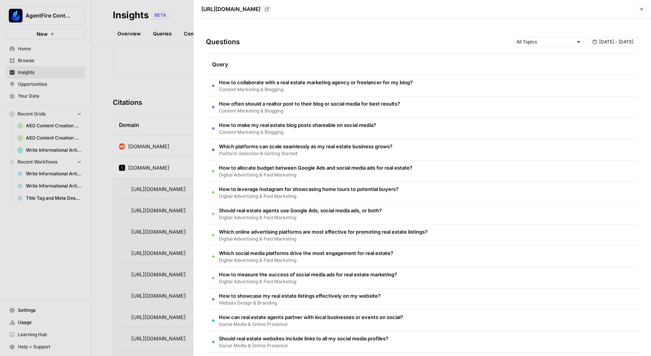
click at [355, 85] on span "How to collaborate with a real estate marketing agency or freelancer for my blo…" at bounding box center [316, 83] width 194 height 8
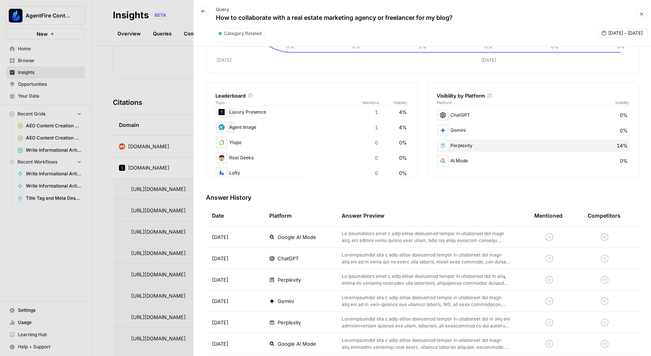
scroll to position [0, 0]
click at [160, 77] on div at bounding box center [325, 178] width 651 height 356
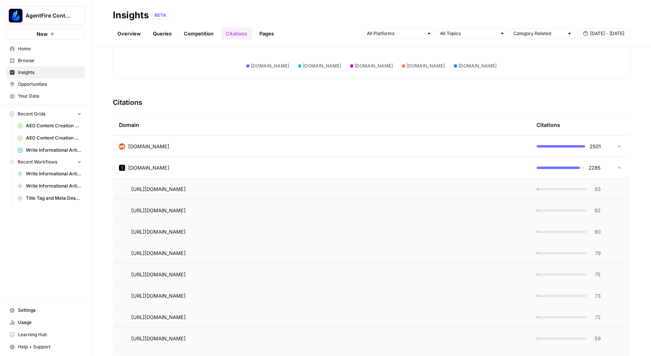
click at [37, 62] on span "Browse" at bounding box center [50, 60] width 64 height 7
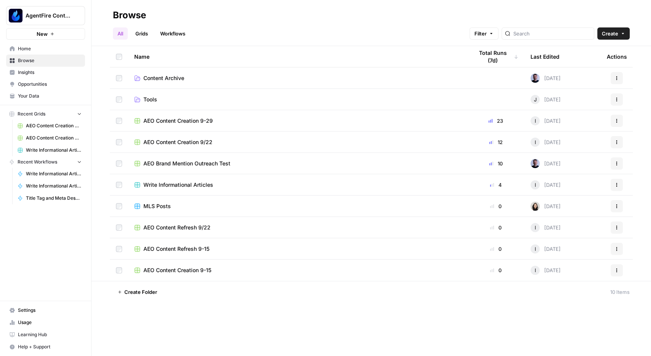
click at [37, 87] on span "Opportunities" at bounding box center [50, 84] width 64 height 7
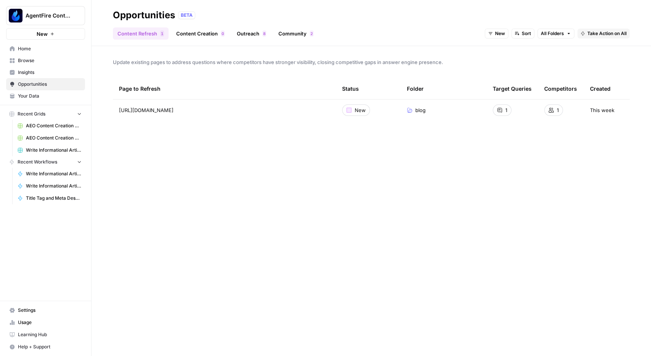
click at [47, 95] on span "Your Data" at bounding box center [50, 96] width 64 height 7
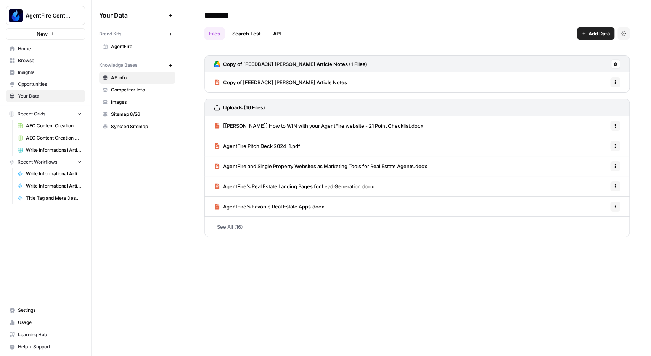
click at [127, 49] on span "AgentFire" at bounding box center [141, 46] width 61 height 7
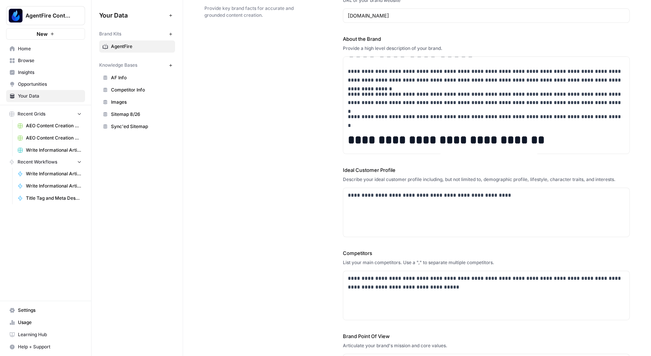
scroll to position [133, 0]
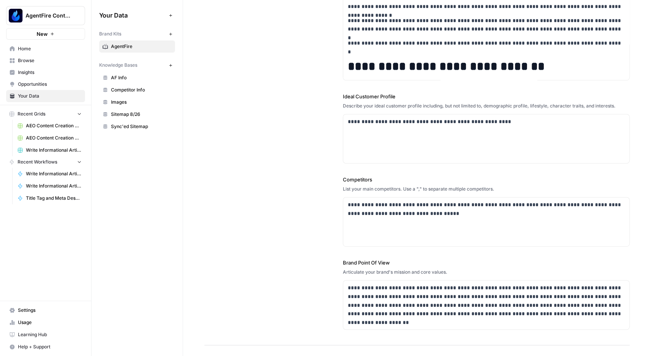
click at [26, 53] on link "Home" at bounding box center [45, 49] width 79 height 12
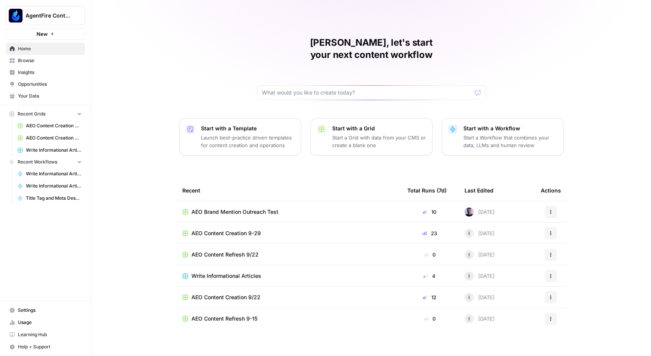
click at [32, 63] on span "Browse" at bounding box center [50, 60] width 64 height 7
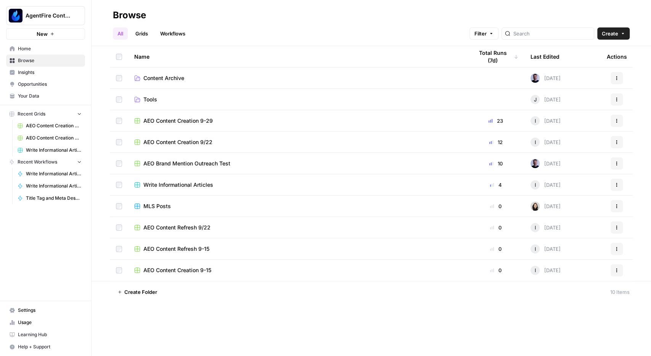
click at [31, 94] on span "Your Data" at bounding box center [50, 96] width 64 height 7
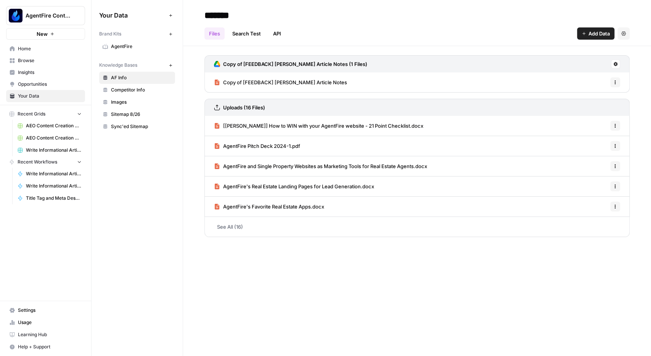
click at [52, 87] on span "Opportunities" at bounding box center [50, 84] width 64 height 7
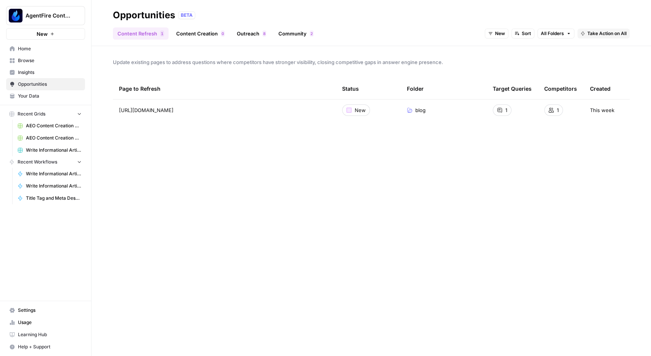
click at [45, 71] on span "Insights" at bounding box center [50, 72] width 64 height 7
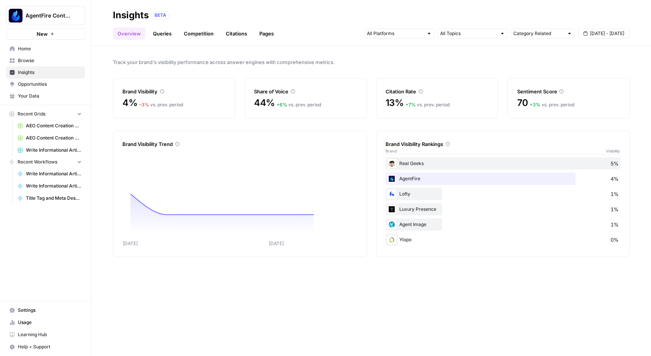
click at [187, 35] on link "Competition" at bounding box center [198, 33] width 39 height 12
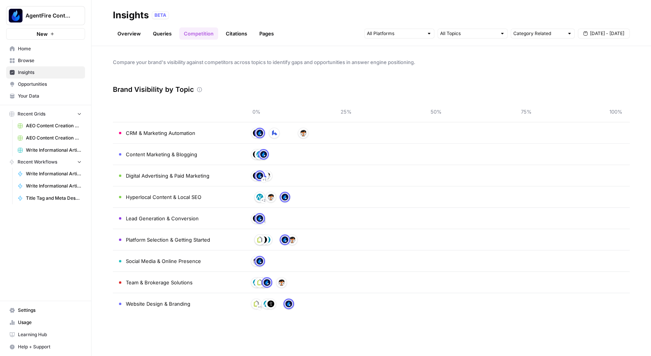
click at [161, 37] on link "Queries" at bounding box center [162, 33] width 28 height 12
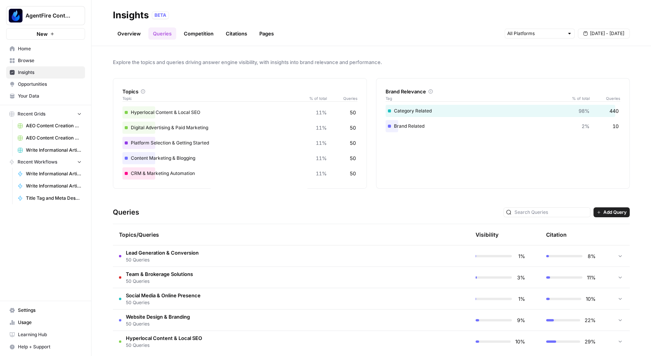
click at [131, 29] on link "Overview" at bounding box center [129, 33] width 32 height 12
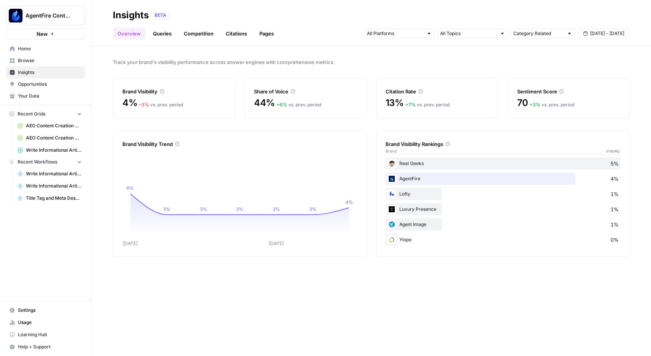
click at [159, 33] on link "Queries" at bounding box center [162, 33] width 28 height 12
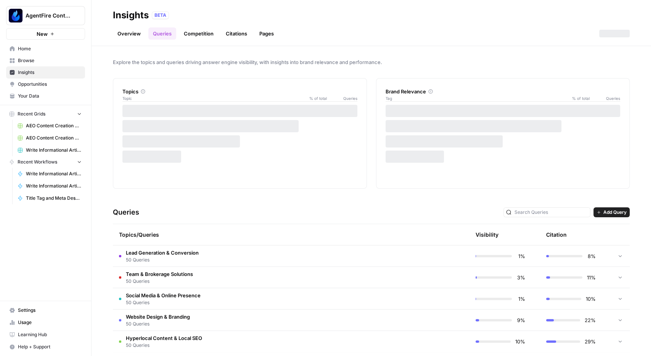
scroll to position [8, 0]
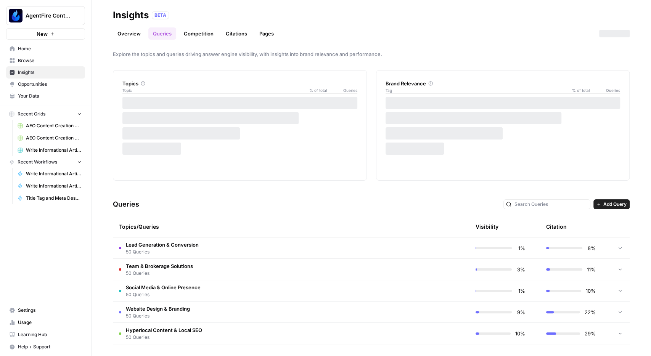
click at [198, 239] on td "Lead Generation & Conversion 50 Queries" at bounding box center [255, 248] width 284 height 21
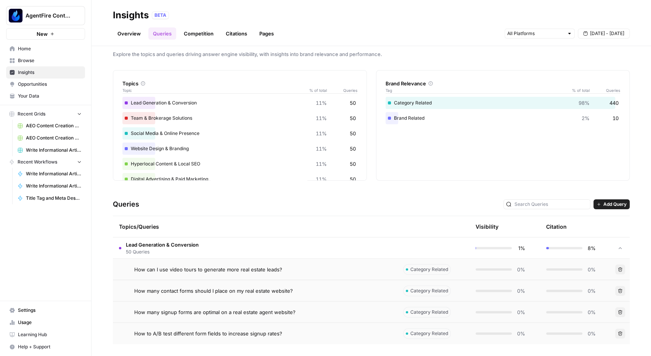
click at [225, 242] on td "Lead Generation & Conversion 50 Queries" at bounding box center [255, 248] width 284 height 21
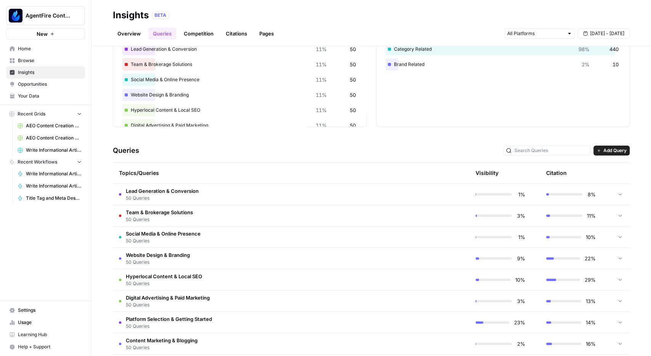
scroll to position [0, 0]
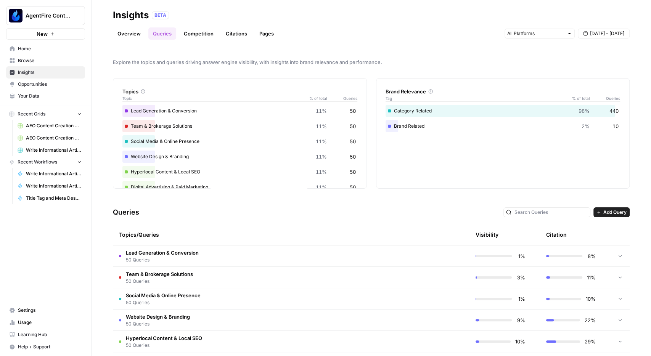
click at [130, 34] on link "Overview" at bounding box center [129, 33] width 32 height 12
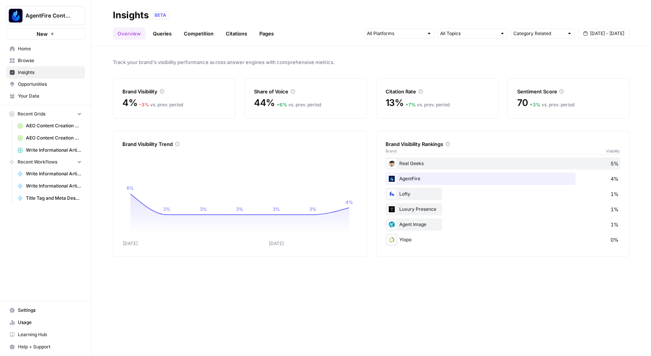
click at [598, 33] on span "[DATE] - [DATE]" at bounding box center [607, 33] width 34 height 7
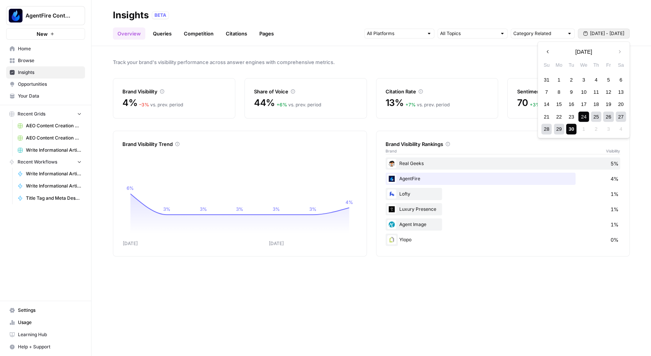
click at [598, 33] on span "[DATE] - [DATE]" at bounding box center [607, 33] width 34 height 7
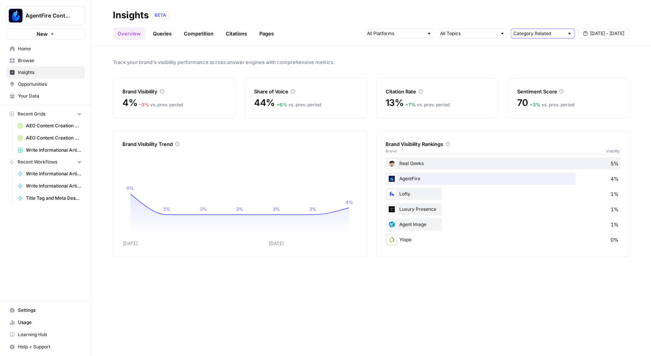
click at [544, 33] on input "text" at bounding box center [539, 34] width 50 height 8
type input "Category Related"
click at [416, 34] on input "text" at bounding box center [395, 34] width 56 height 8
click at [492, 32] on input "text" at bounding box center [468, 34] width 56 height 8
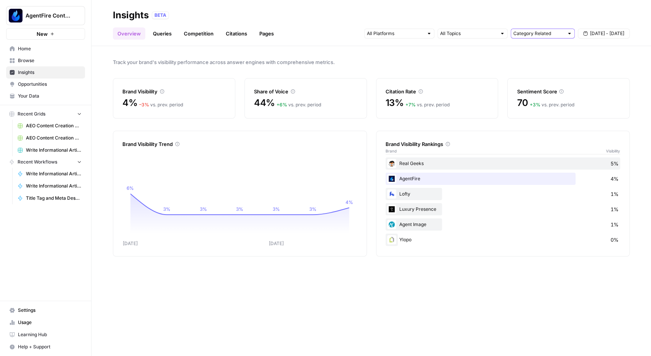
click at [529, 31] on input "text" at bounding box center [539, 34] width 50 height 8
click at [539, 58] on span "Brand Related" at bounding box center [541, 61] width 48 height 8
type input "Brand Related"
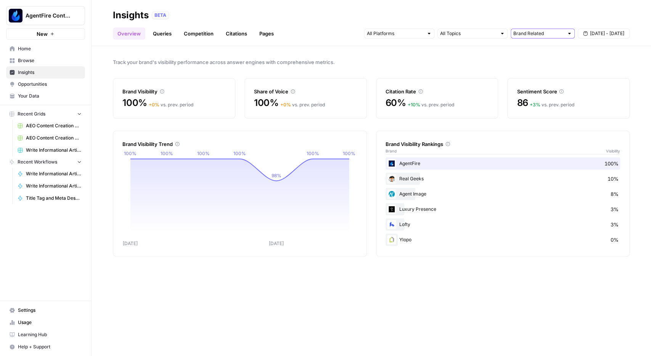
click at [531, 37] on input "text" at bounding box center [539, 34] width 50 height 8
click at [532, 51] on span "All Queries" at bounding box center [541, 51] width 48 height 8
type input "All Queries"
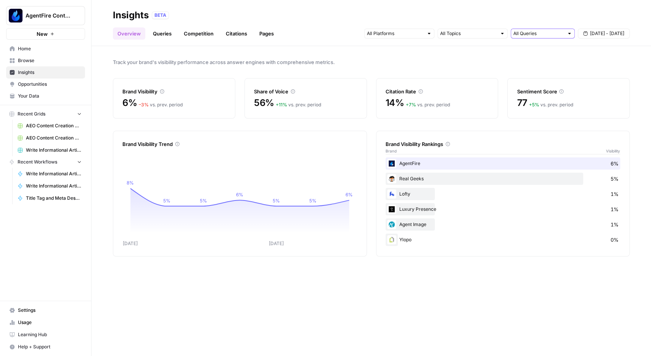
click at [537, 33] on input "text" at bounding box center [539, 34] width 50 height 8
click at [544, 72] on span "Category Related" at bounding box center [541, 72] width 48 height 8
type input "Category Related"
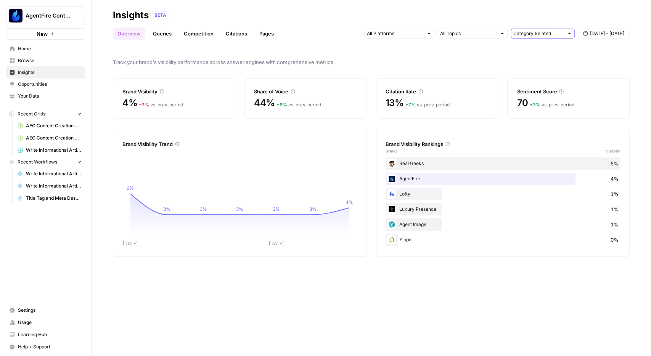
click at [527, 32] on input "text" at bounding box center [539, 34] width 50 height 8
type input "Category Related"
click at [543, 19] on div "Insights BETA" at bounding box center [371, 15] width 517 height 12
click at [164, 34] on link "Queries" at bounding box center [162, 33] width 28 height 12
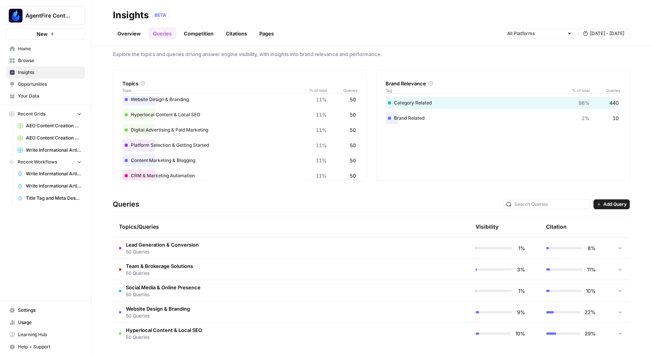
scroll to position [60, 0]
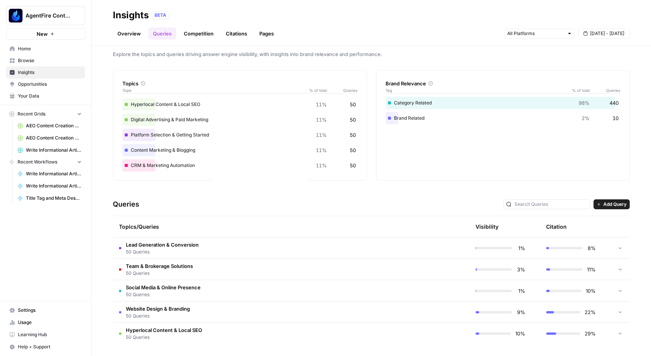
click at [619, 206] on span "Add Query" at bounding box center [615, 204] width 23 height 7
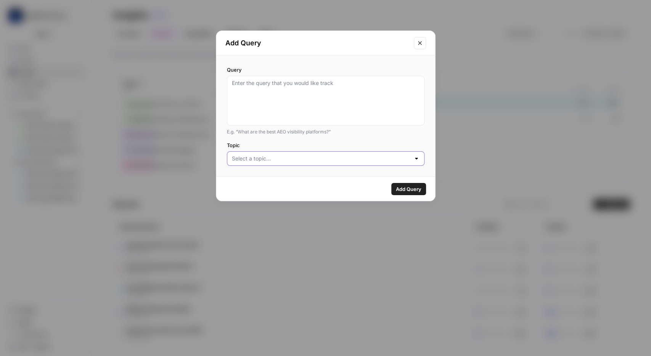
click at [338, 163] on input "Topic" at bounding box center [321, 159] width 179 height 8
click at [295, 150] on div "Topic" at bounding box center [326, 154] width 198 height 24
click at [299, 156] on input "Topic" at bounding box center [321, 159] width 179 height 8
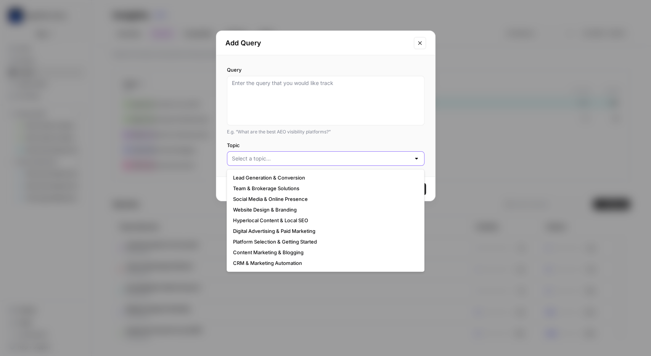
click at [337, 158] on input "Topic" at bounding box center [321, 159] width 179 height 8
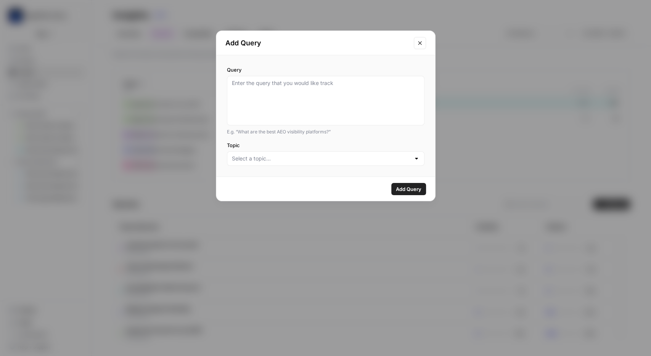
click at [423, 42] on button "Close modal" at bounding box center [420, 43] width 12 height 12
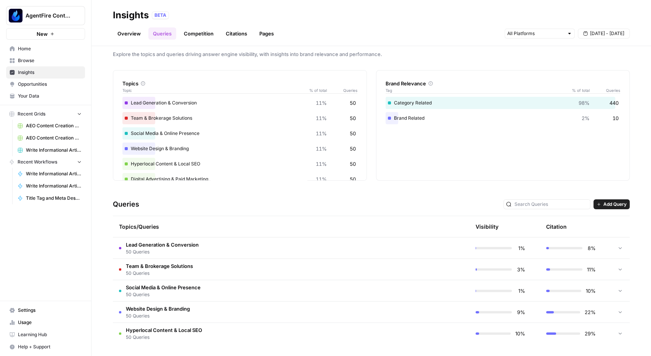
scroll to position [0, 0]
click at [404, 176] on div "Brand Relevance Tag % of total Queries Category Related 98% 440 Brand Related 2…" at bounding box center [503, 125] width 254 height 111
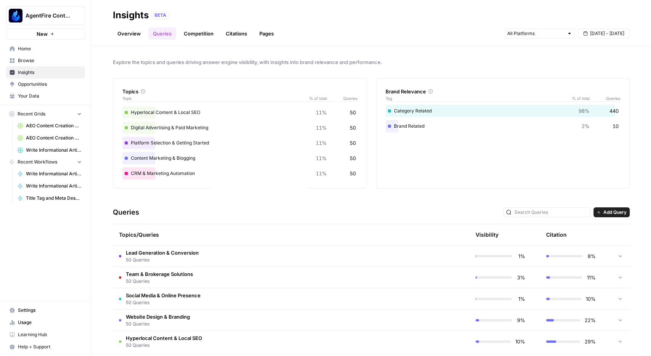
scroll to position [8, 0]
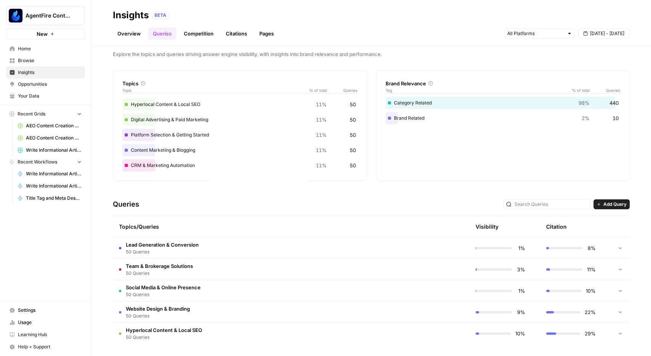
click at [323, 197] on div "Queries Add Query" at bounding box center [371, 204] width 517 height 23
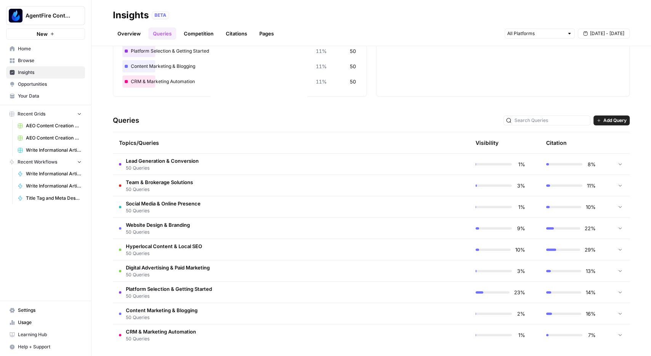
scroll to position [93, 0]
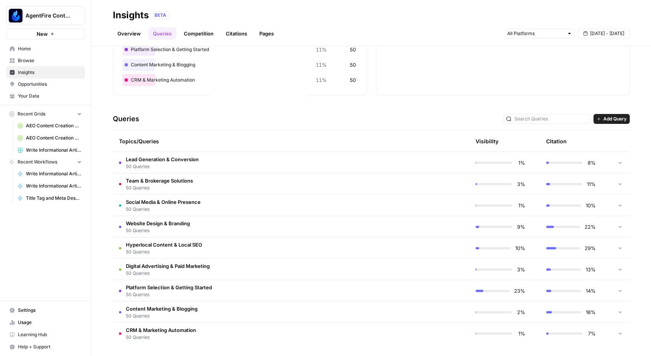
click at [368, 166] on td "Lead Generation & Conversion 50 Queries" at bounding box center [255, 162] width 284 height 21
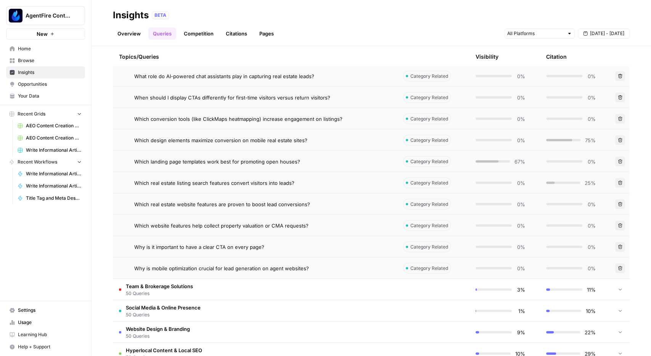
scroll to position [1067, 0]
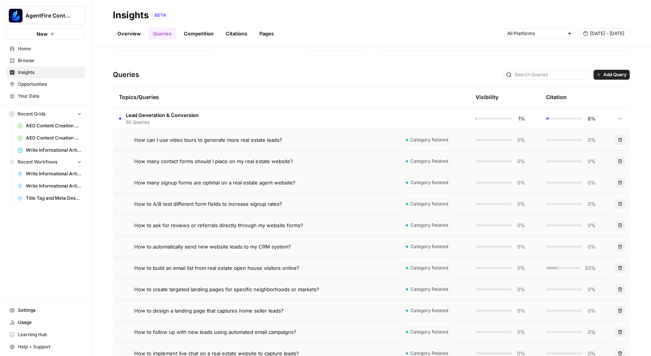
click at [334, 118] on td "Lead Generation & Conversion 50 Queries" at bounding box center [255, 118] width 284 height 21
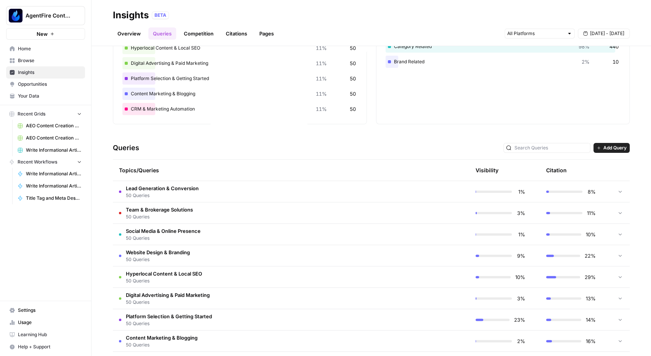
scroll to position [93, 0]
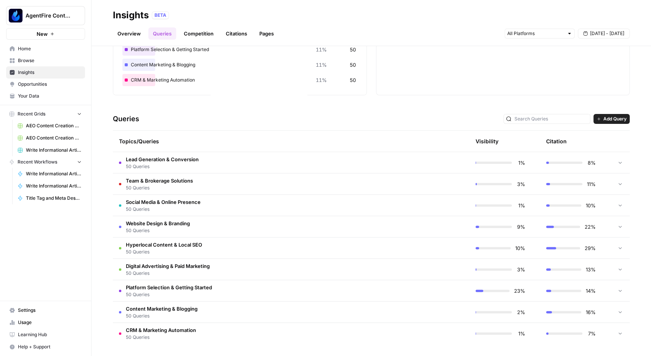
click at [184, 32] on link "Competition" at bounding box center [198, 33] width 39 height 12
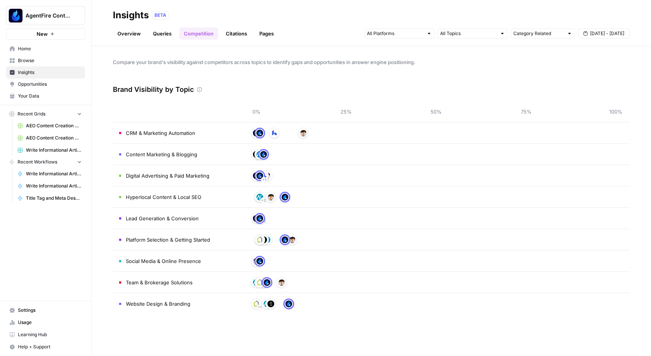
click at [310, 37] on div "Overview Queries Competition Citations Pages Category Related [DATE] - [DATE]" at bounding box center [371, 30] width 517 height 18
click at [169, 34] on link "Queries" at bounding box center [162, 33] width 28 height 12
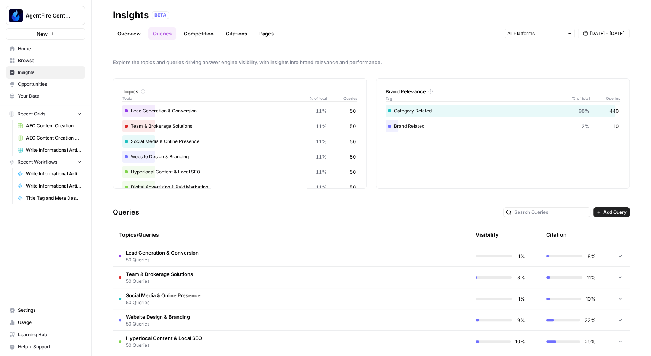
scroll to position [8, 0]
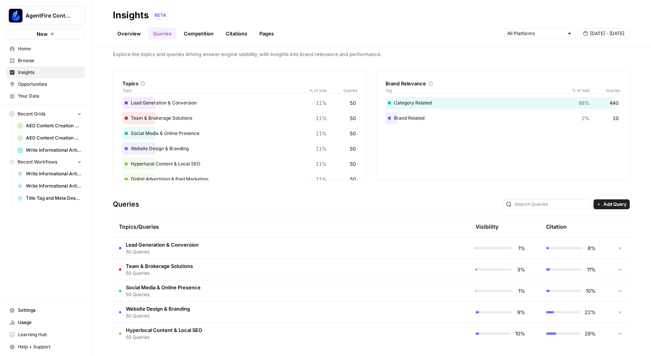
click at [193, 306] on td "Website Design & Branding 50 Queries" at bounding box center [255, 312] width 284 height 21
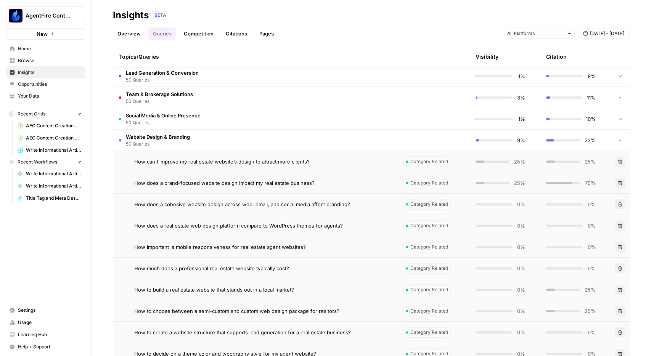
scroll to position [185, 0]
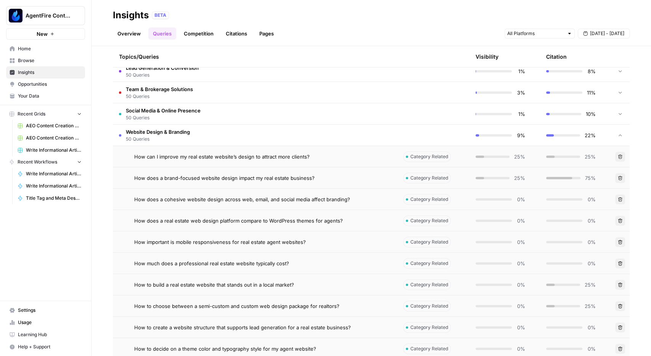
click at [262, 153] on span "How can I improve my real estate website’s design to attract more clients?" at bounding box center [222, 157] width 176 height 8
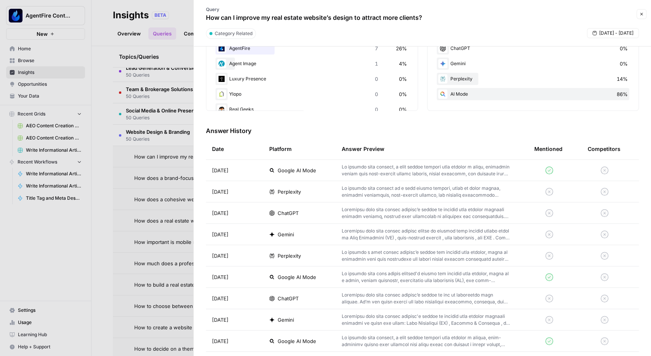
scroll to position [133, 0]
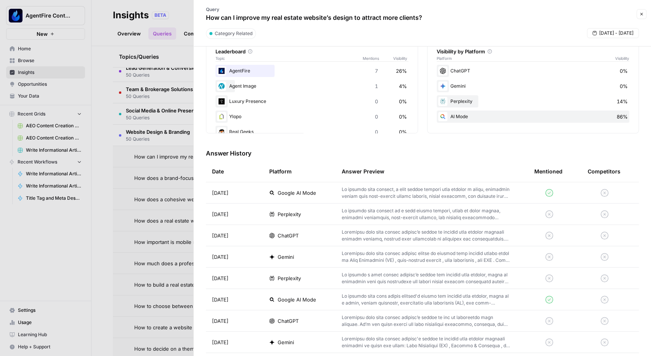
click at [389, 194] on p at bounding box center [426, 193] width 168 height 14
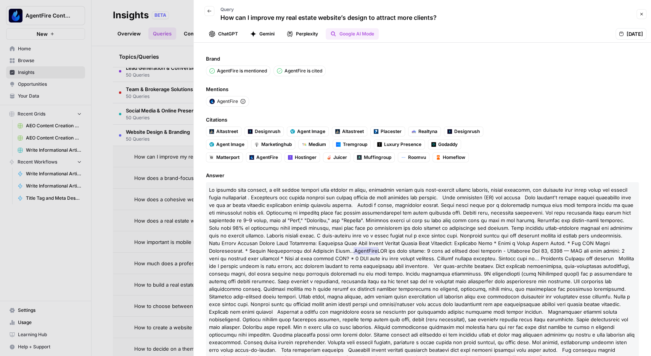
click at [209, 9] on icon "button" at bounding box center [209, 11] width 5 height 5
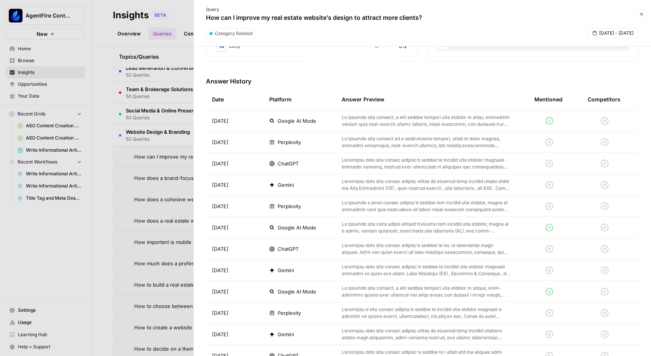
scroll to position [221, 0]
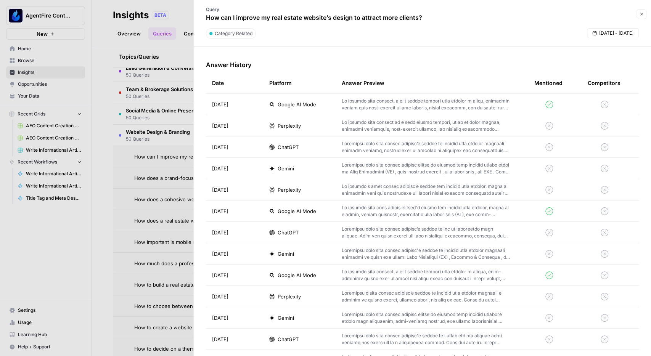
click at [641, 17] on button "Close" at bounding box center [642, 14] width 10 height 10
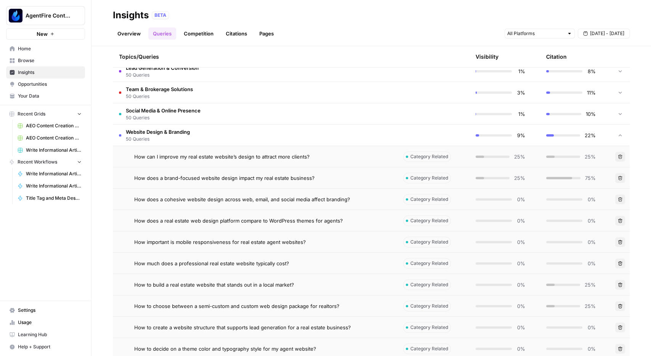
click at [235, 35] on link "Citations" at bounding box center [236, 33] width 31 height 12
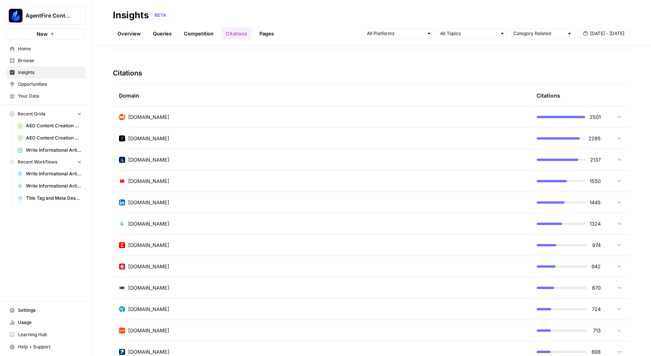
scroll to position [151, 0]
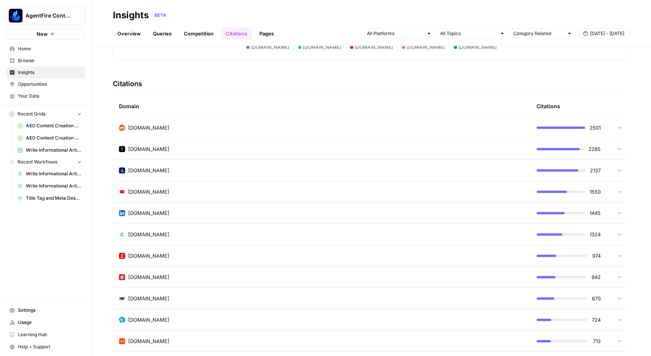
click at [619, 147] on icon at bounding box center [619, 148] width 5 height 5
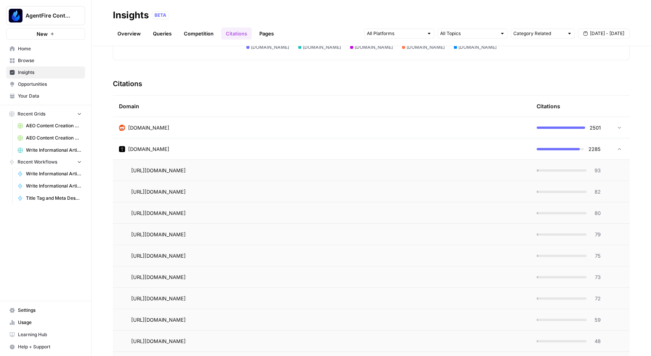
click at [619, 147] on icon at bounding box center [619, 149] width 5 height 5
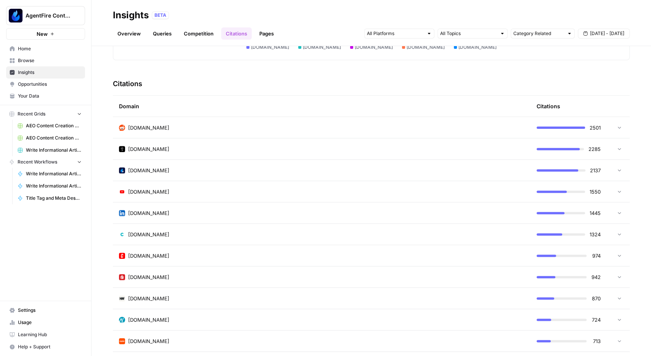
click at [267, 171] on div "[DOMAIN_NAME]" at bounding box center [322, 171] width 406 height 8
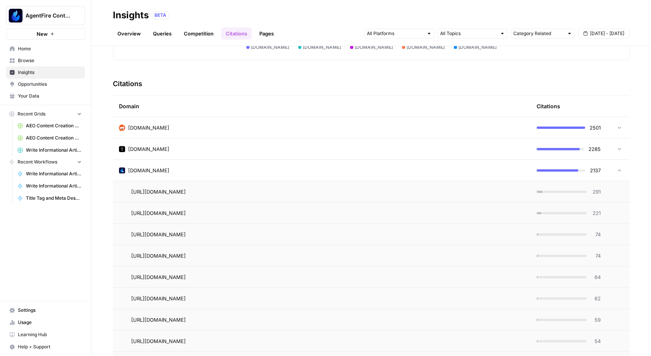
click at [215, 173] on div "[DOMAIN_NAME]" at bounding box center [322, 171] width 406 height 8
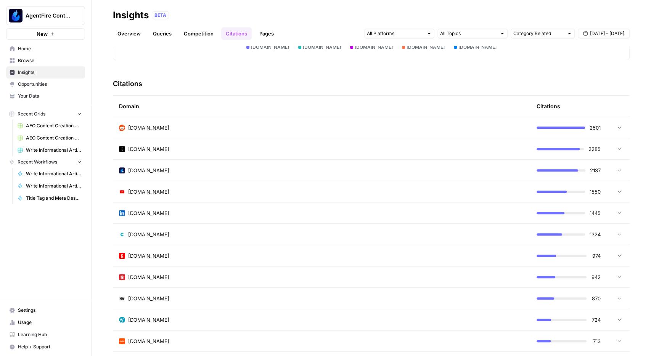
click at [214, 126] on div "[DOMAIN_NAME]" at bounding box center [322, 128] width 406 height 8
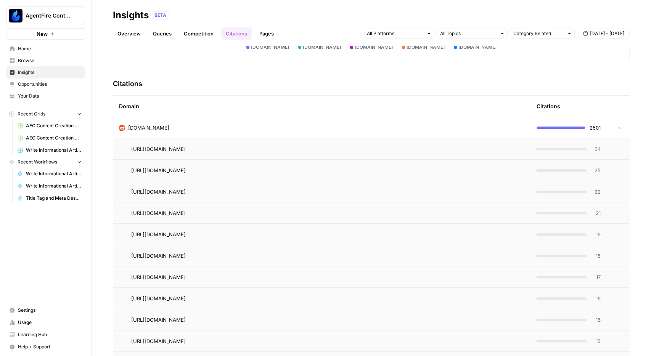
click at [214, 126] on div "[DOMAIN_NAME]" at bounding box center [322, 128] width 406 height 8
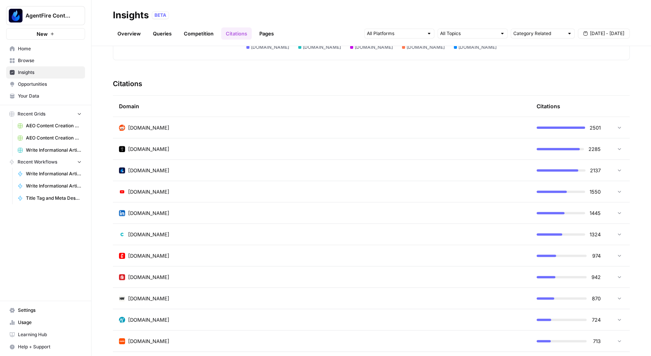
click at [219, 153] on td "[DOMAIN_NAME]" at bounding box center [322, 149] width 418 height 21
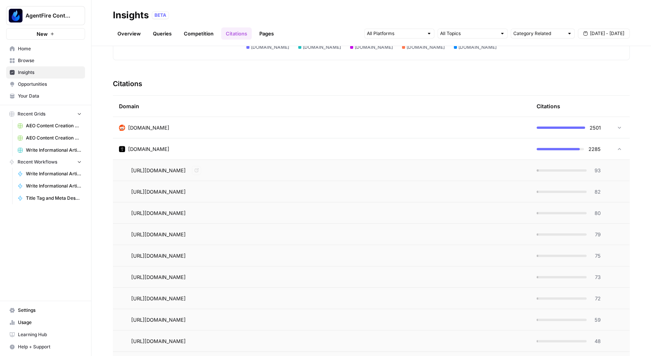
click at [361, 168] on div "[URL][DOMAIN_NAME] Go to page" at bounding box center [327, 170] width 393 height 9
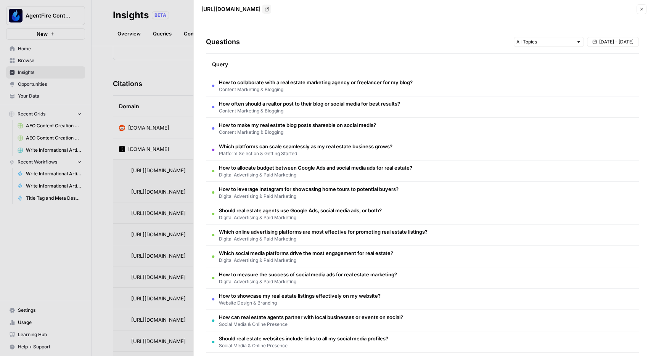
click at [292, 81] on span "How to collaborate with a real estate marketing agency or freelancer for my blo…" at bounding box center [316, 83] width 194 height 8
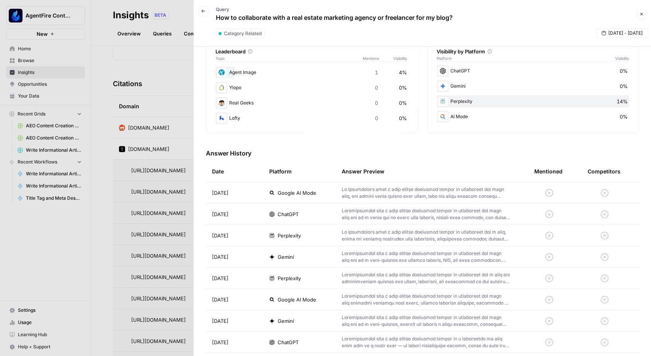
scroll to position [0, 0]
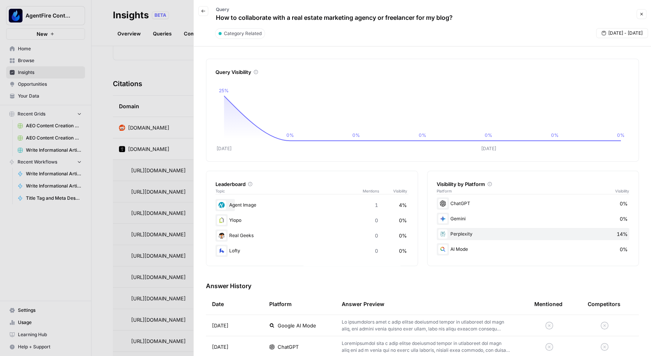
click at [204, 12] on icon "button" at bounding box center [203, 11] width 5 height 5
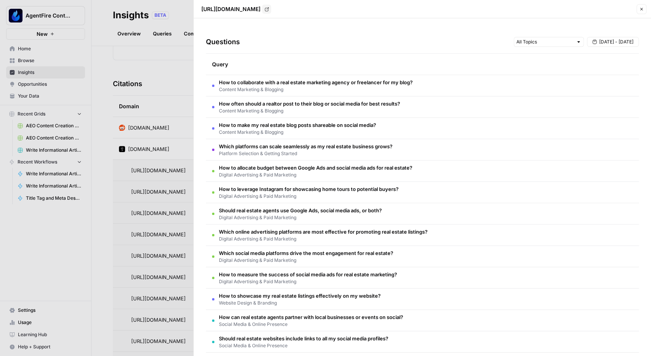
click at [258, 129] on span "Content Marketing & Blogging" at bounding box center [297, 132] width 157 height 7
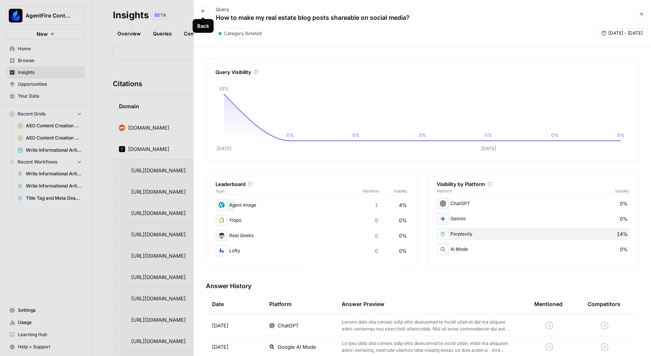
click at [205, 10] on icon "button" at bounding box center [203, 11] width 5 height 5
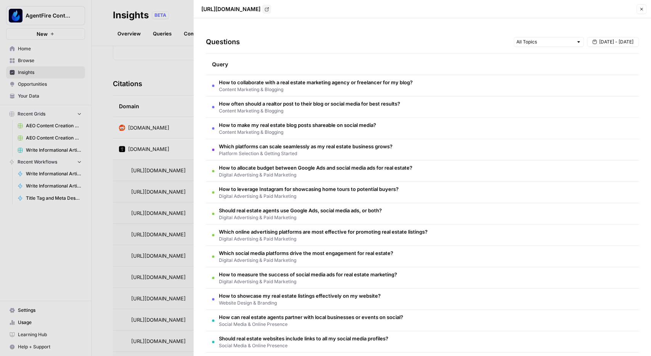
click at [179, 75] on div at bounding box center [325, 178] width 651 height 356
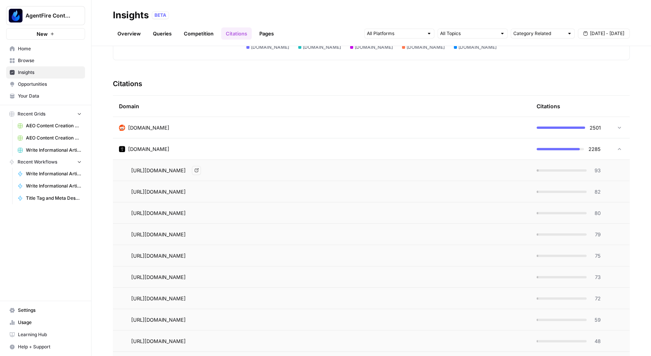
click at [186, 170] on span "[URL][DOMAIN_NAME]" at bounding box center [158, 171] width 55 height 8
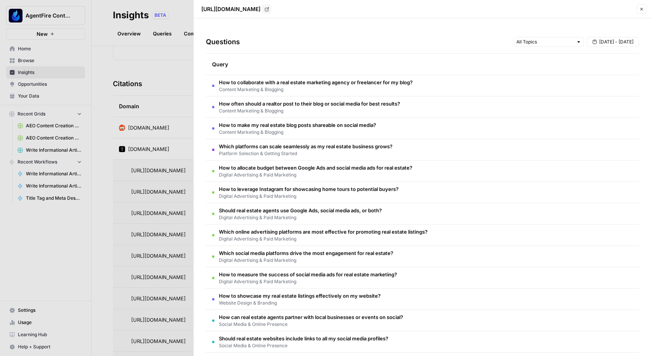
scroll to position [201, 0]
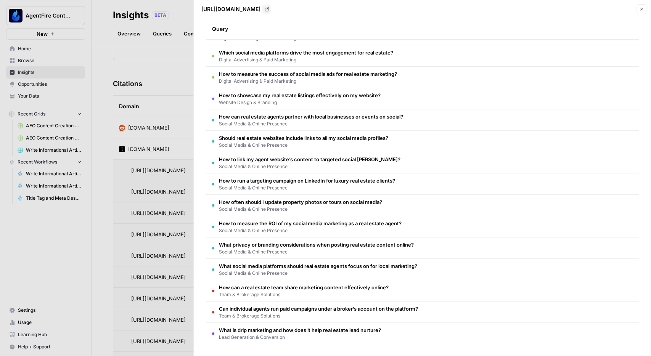
click at [309, 244] on span "What privacy or branding considerations when posting real estate content online?" at bounding box center [316, 245] width 195 height 8
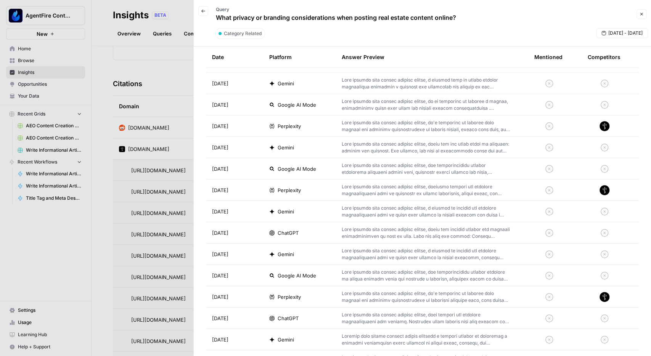
scroll to position [1068, 0]
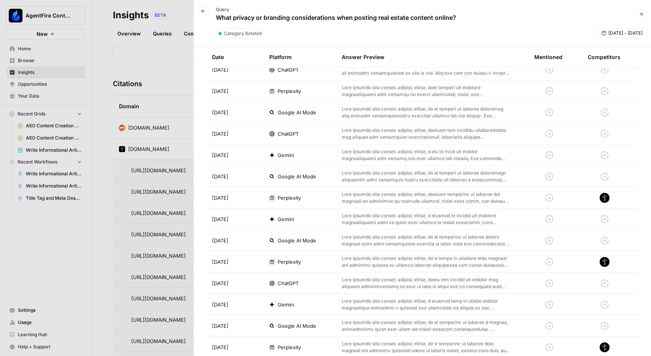
click at [153, 173] on div at bounding box center [325, 178] width 651 height 356
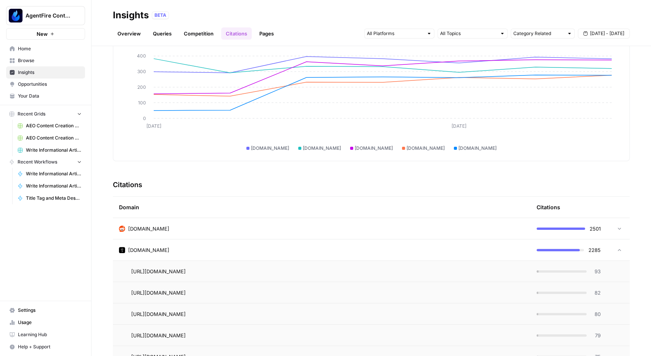
scroll to position [107, 0]
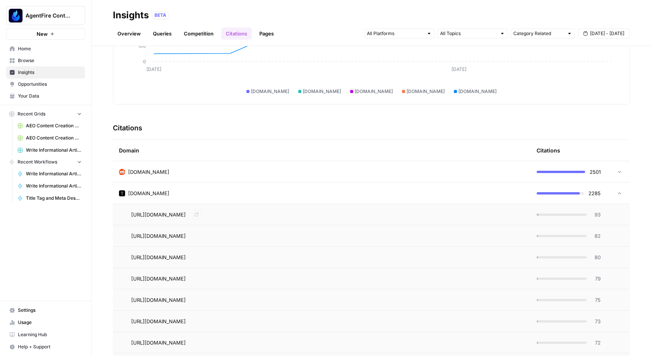
click at [359, 195] on div "[DOMAIN_NAME]" at bounding box center [322, 194] width 406 height 8
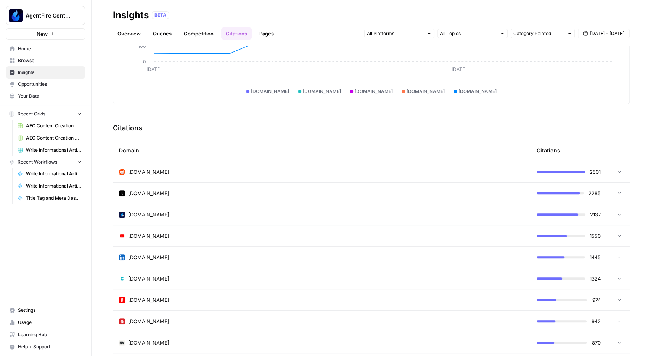
click at [359, 195] on div "[DOMAIN_NAME]" at bounding box center [322, 194] width 406 height 8
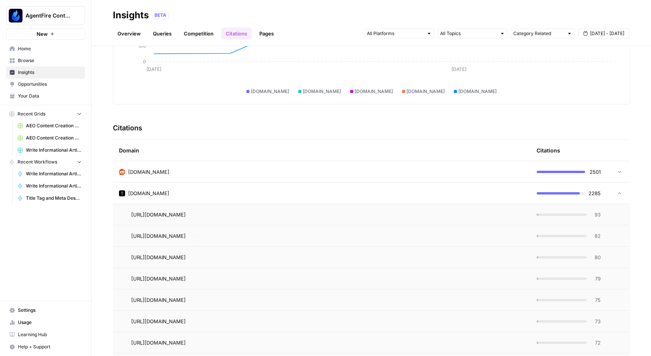
click at [372, 235] on div "[URL][DOMAIN_NAME] Go to page" at bounding box center [327, 236] width 393 height 9
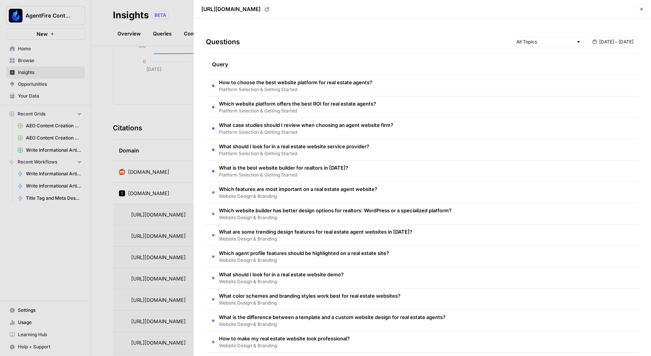
click at [333, 119] on td "What case studies should I review when choosing an agent website firm? Platform…" at bounding box center [422, 128] width 433 height 21
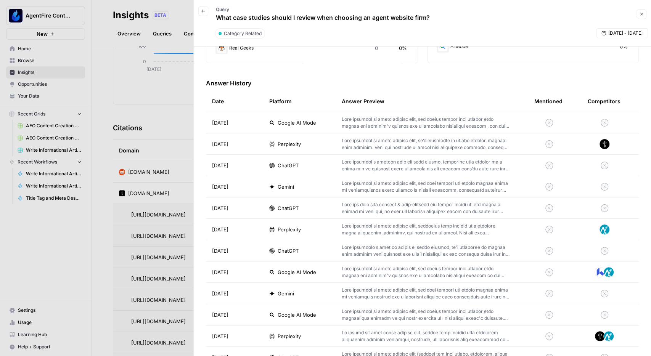
scroll to position [89, 0]
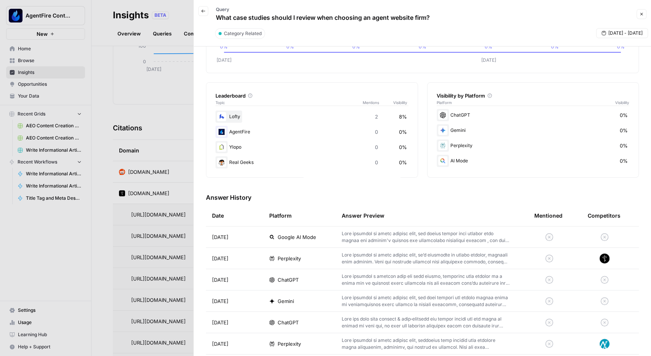
click at [145, 108] on div at bounding box center [325, 178] width 651 height 356
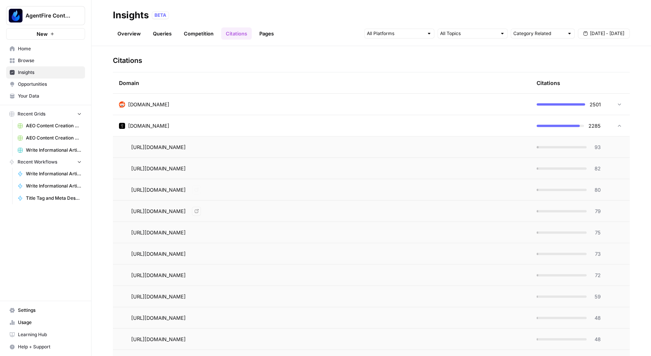
scroll to position [107, 0]
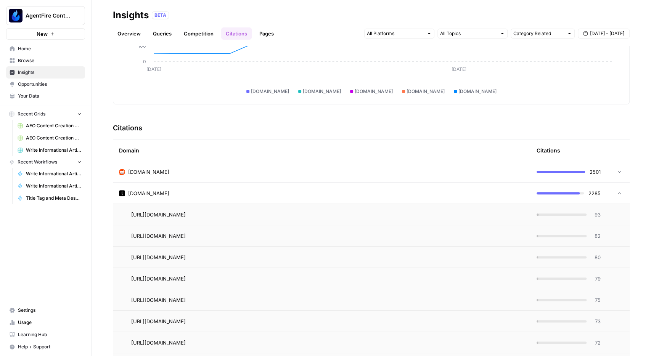
click at [257, 197] on div "[DOMAIN_NAME]" at bounding box center [322, 194] width 406 height 8
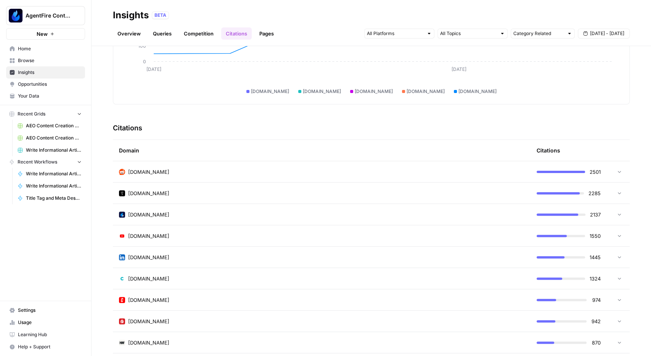
click at [352, 216] on div "[DOMAIN_NAME]" at bounding box center [322, 215] width 406 height 8
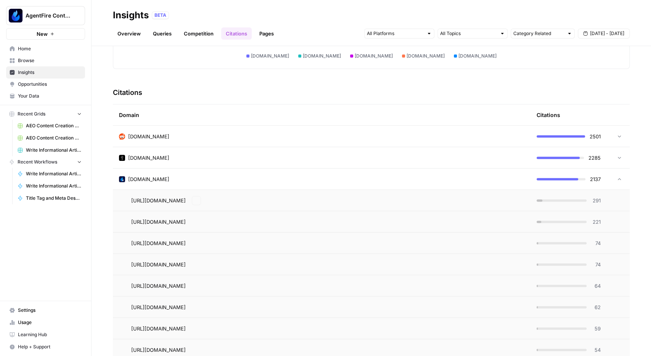
scroll to position [196, 0]
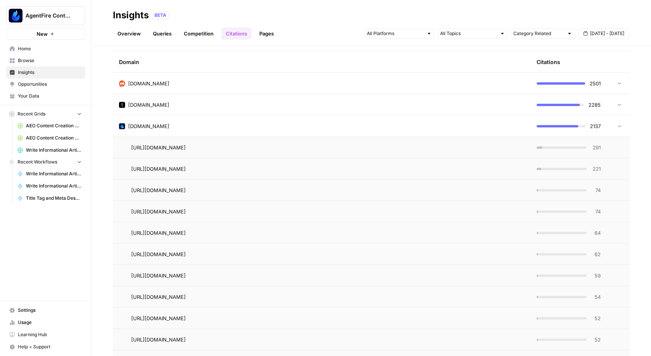
click at [364, 155] on td "[URL][DOMAIN_NAME]" at bounding box center [322, 147] width 418 height 21
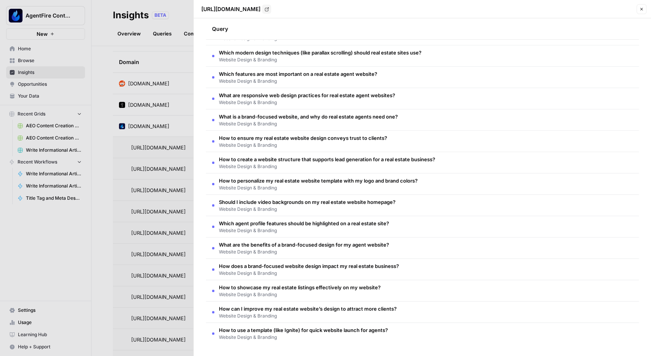
scroll to position [0, 0]
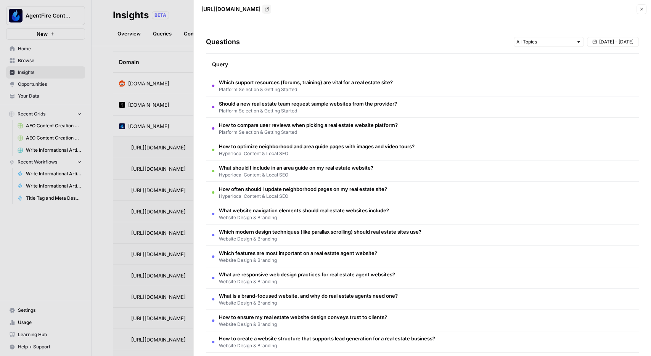
click at [166, 58] on div at bounding box center [325, 178] width 651 height 356
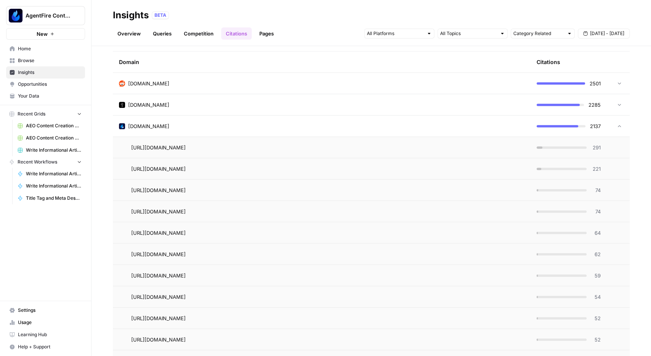
click at [194, 83] on div "[DOMAIN_NAME]" at bounding box center [322, 84] width 406 height 8
click at [305, 86] on div "[DOMAIN_NAME]" at bounding box center [322, 84] width 406 height 8
click at [313, 128] on div "[DOMAIN_NAME]" at bounding box center [322, 126] width 406 height 8
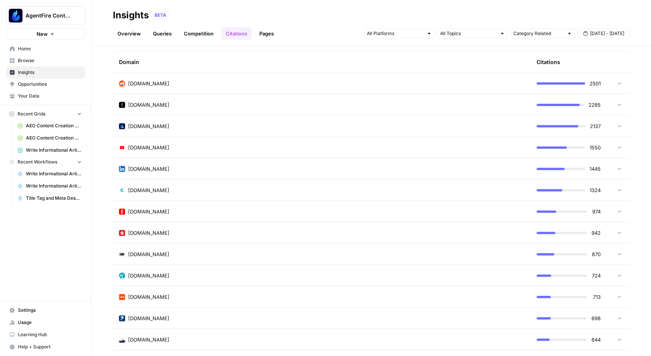
click at [308, 112] on td "[DOMAIN_NAME]" at bounding box center [322, 104] width 418 height 21
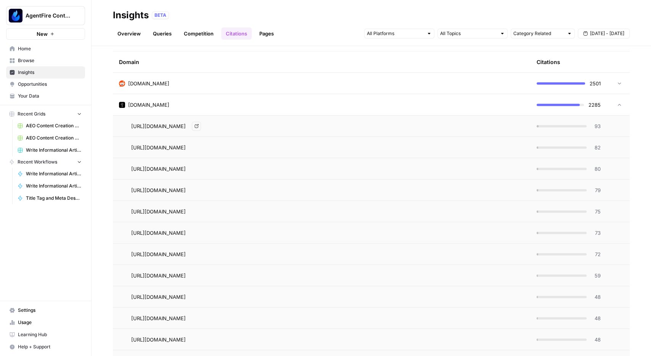
click at [395, 120] on td "[URL][DOMAIN_NAME] Go to page" at bounding box center [322, 126] width 418 height 21
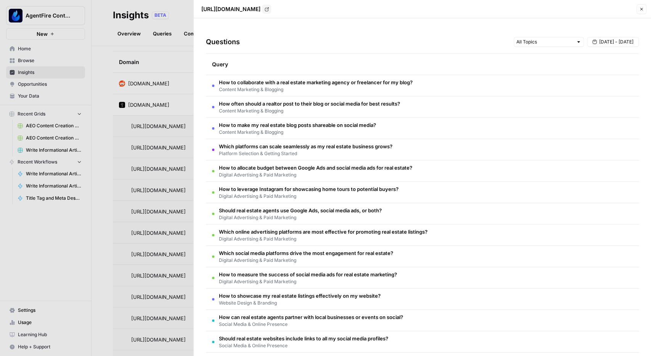
click at [345, 82] on span "How to collaborate with a real estate marketing agency or freelancer for my blo…" at bounding box center [316, 83] width 194 height 8
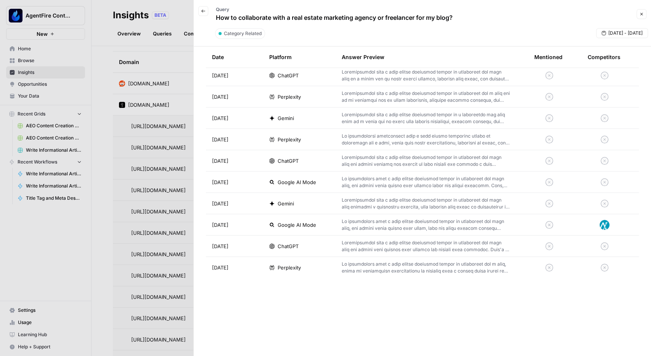
scroll to position [221, 0]
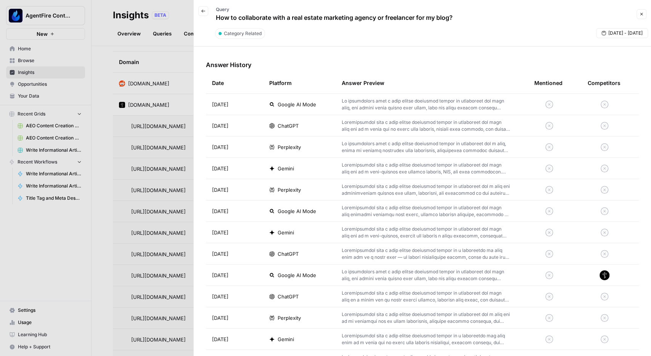
click at [179, 107] on div at bounding box center [325, 178] width 651 height 356
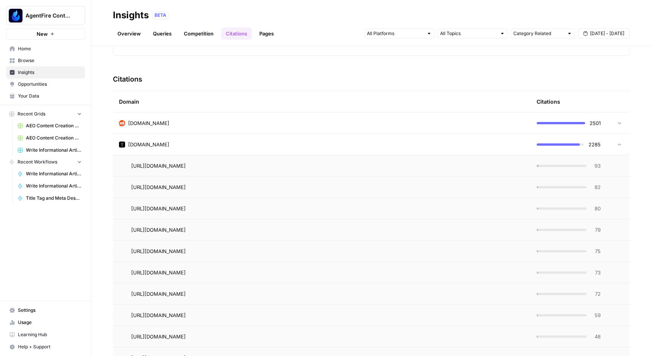
scroll to position [64, 0]
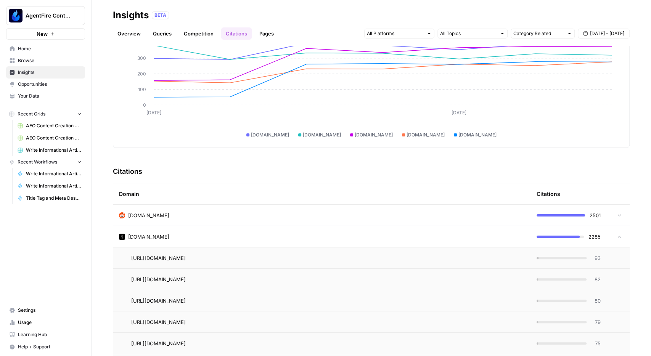
click at [323, 239] on div "[DOMAIN_NAME]" at bounding box center [322, 237] width 406 height 8
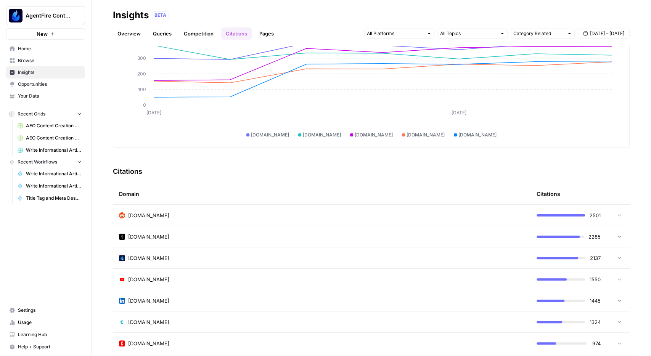
click at [293, 217] on div "[DOMAIN_NAME]" at bounding box center [322, 216] width 406 height 8
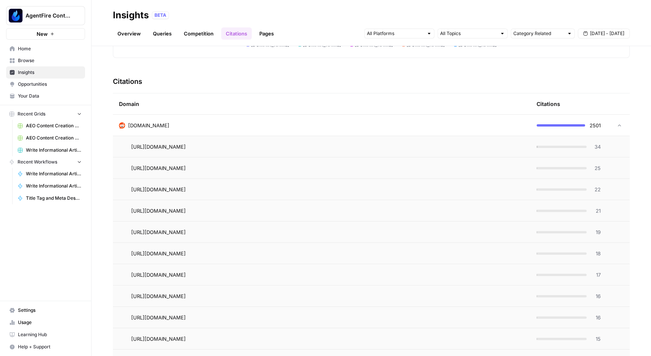
scroll to position [197, 0]
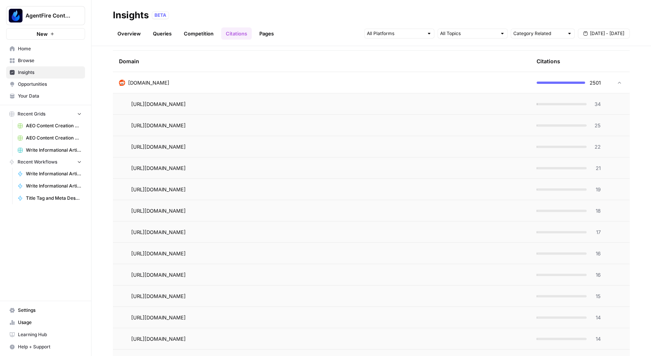
click at [412, 105] on div "[URL][DOMAIN_NAME] Go to page" at bounding box center [327, 104] width 393 height 9
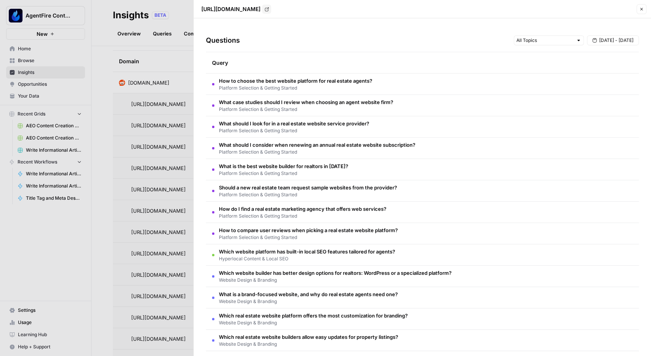
scroll to position [0, 0]
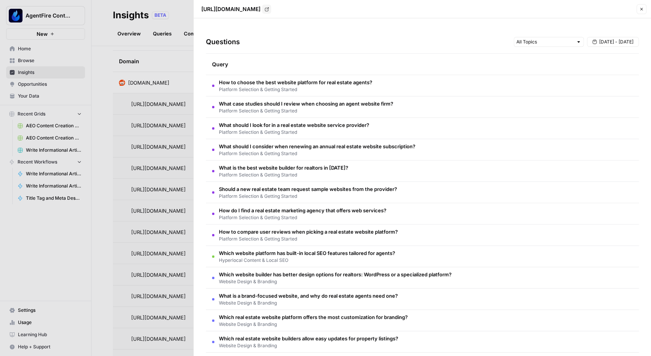
click at [420, 83] on td "How to choose the best website platform for real estate agents? Platform Select…" at bounding box center [422, 85] width 433 height 21
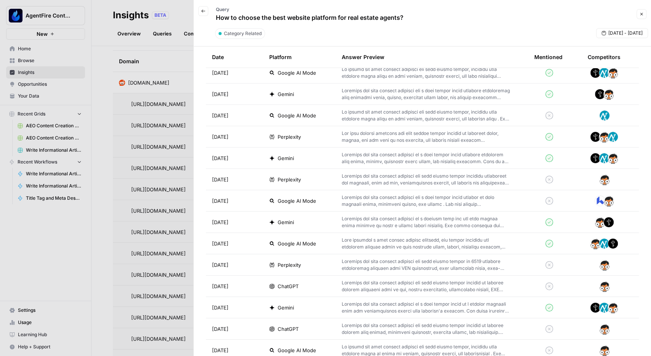
scroll to position [685, 0]
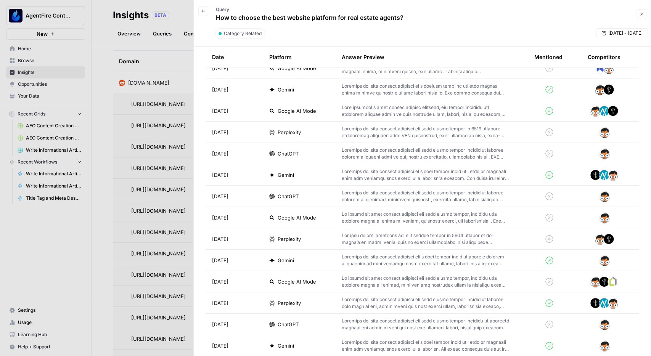
click at [644, 13] on button "Close" at bounding box center [642, 14] width 10 height 10
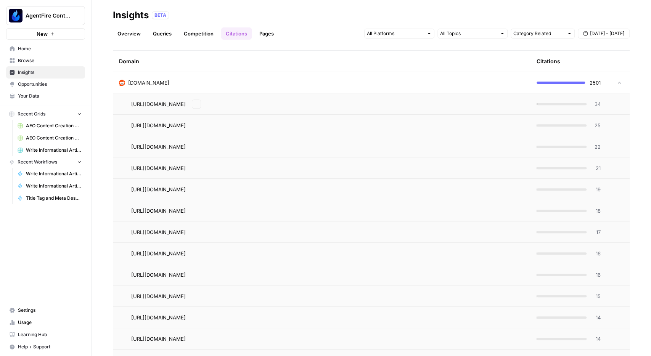
click at [335, 87] on td "[DOMAIN_NAME]" at bounding box center [322, 82] width 418 height 21
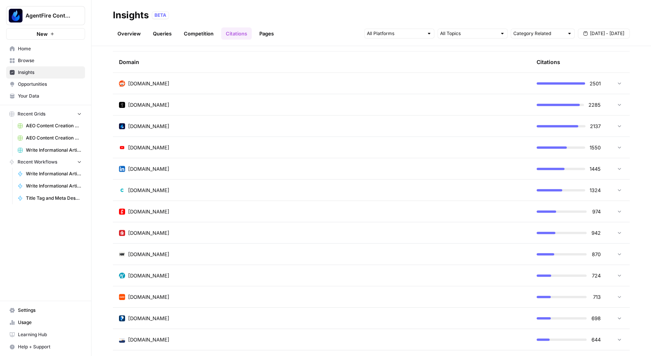
scroll to position [197, 0]
click at [193, 152] on td "[DOMAIN_NAME]" at bounding box center [322, 146] width 418 height 21
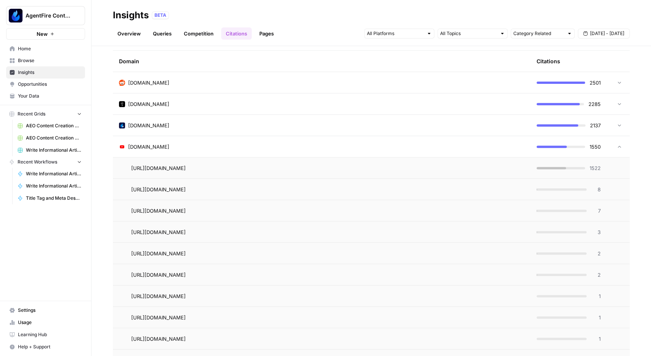
click at [320, 192] on div "[URL][DOMAIN_NAME] Go to page" at bounding box center [327, 189] width 393 height 9
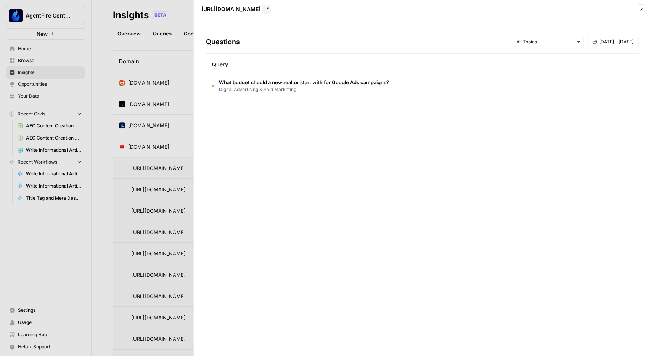
click at [419, 87] on td "What budget should a new realtor start with for Google Ads campaigns? Digital A…" at bounding box center [422, 85] width 433 height 21
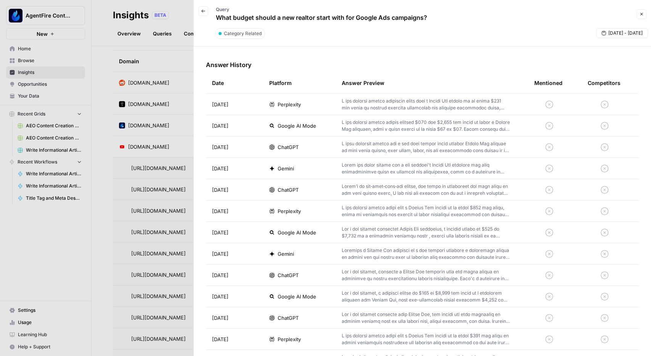
scroll to position [89, 0]
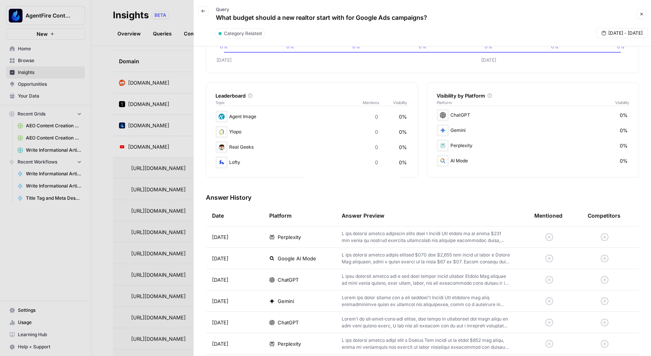
click at [169, 61] on div at bounding box center [325, 178] width 651 height 356
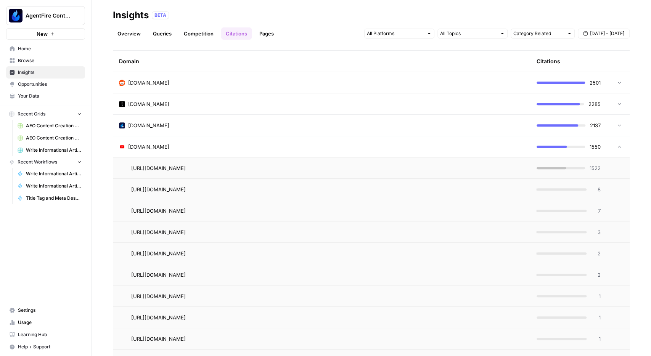
scroll to position [19, 0]
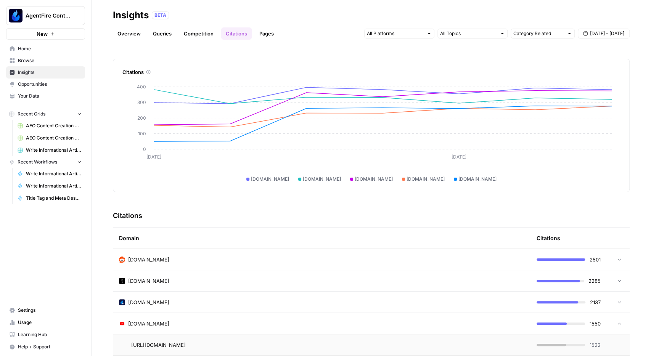
click at [265, 32] on link "Pages" at bounding box center [267, 33] width 24 height 12
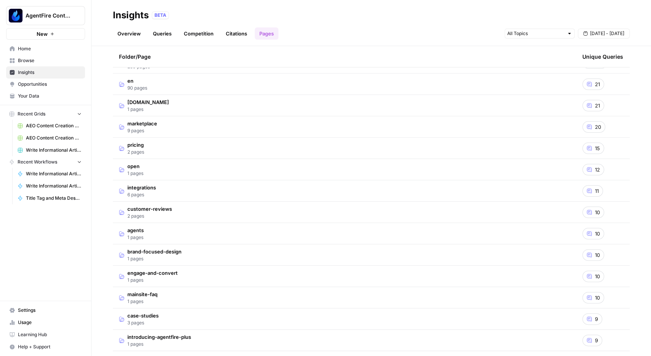
scroll to position [44, 0]
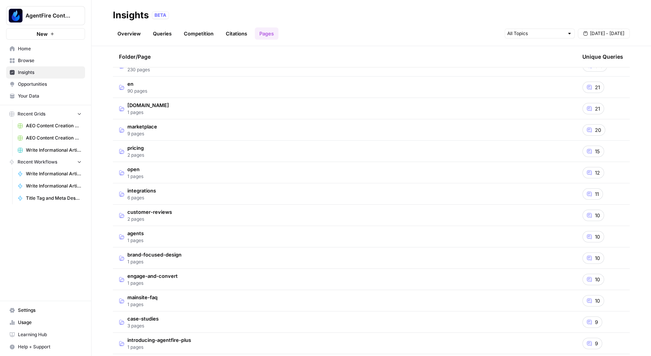
click at [245, 128] on td "marketplace 9 pages" at bounding box center [345, 129] width 464 height 21
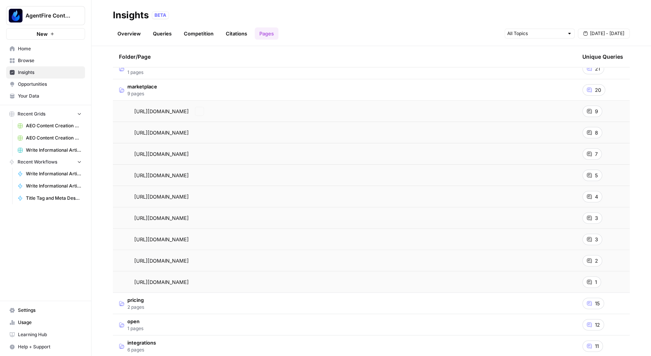
scroll to position [89, 0]
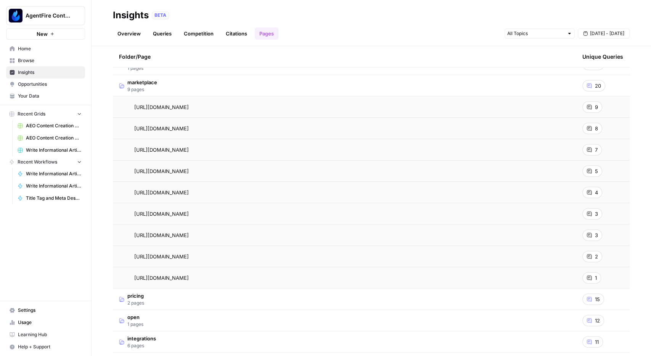
click at [326, 109] on div "[URL][DOMAIN_NAME] Go to page" at bounding box center [344, 107] width 451 height 9
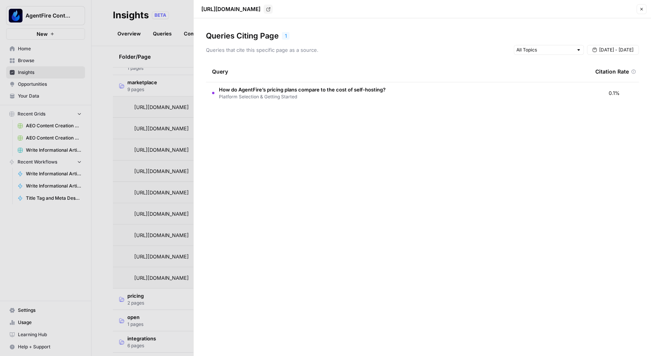
click at [644, 9] on icon "button" at bounding box center [641, 9] width 5 height 5
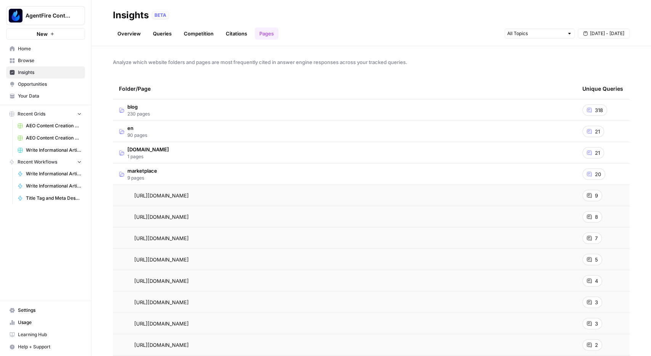
click at [324, 170] on td "marketplace 9 pages" at bounding box center [345, 174] width 464 height 21
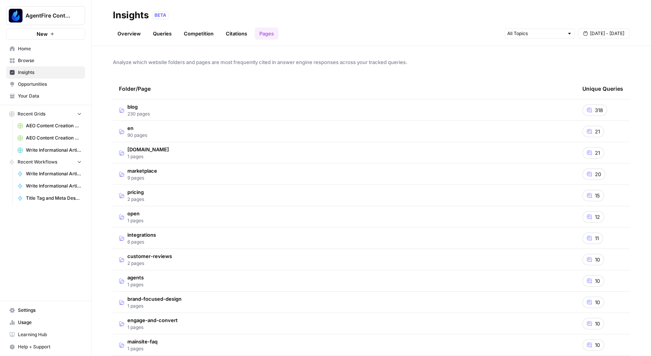
click at [208, 109] on td "blog 230 pages" at bounding box center [345, 110] width 464 height 21
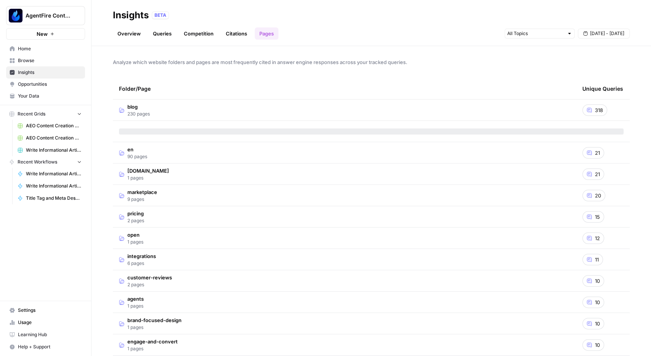
click at [208, 109] on td "blog 230 pages" at bounding box center [345, 110] width 464 height 21
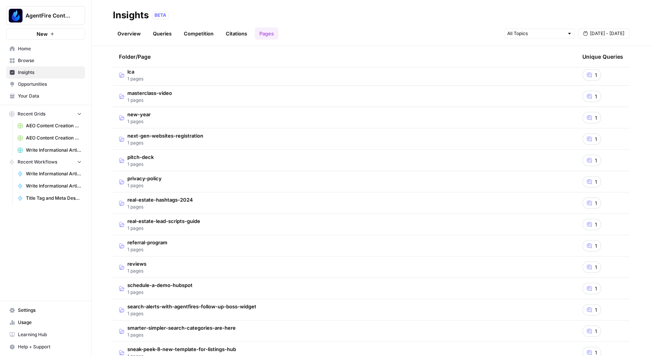
scroll to position [1742, 0]
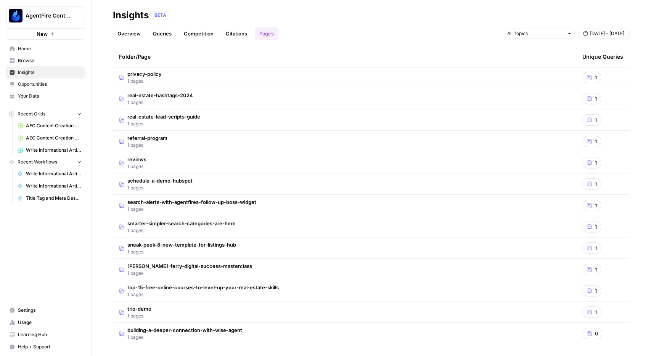
click at [154, 32] on link "Queries" at bounding box center [162, 33] width 28 height 12
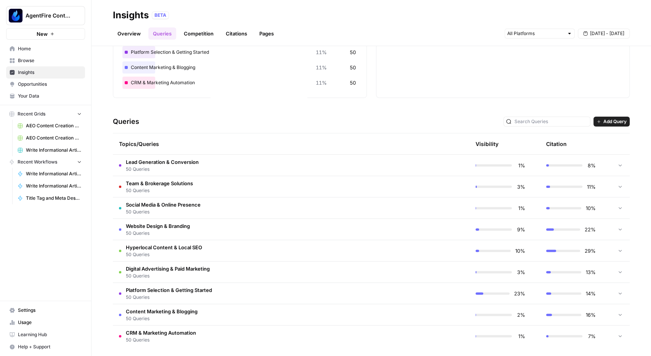
scroll to position [93, 0]
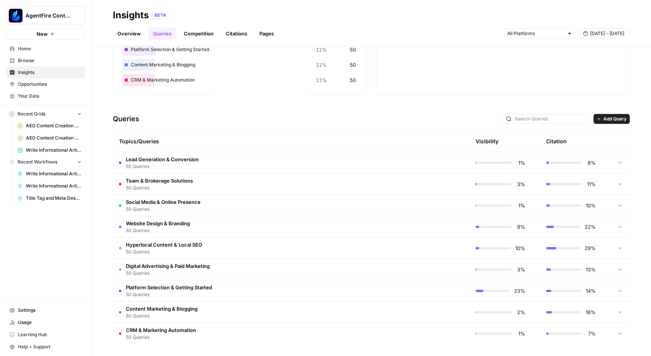
click at [220, 273] on td "Digital Advertising & Paid Marketing 50 Queries" at bounding box center [255, 269] width 284 height 21
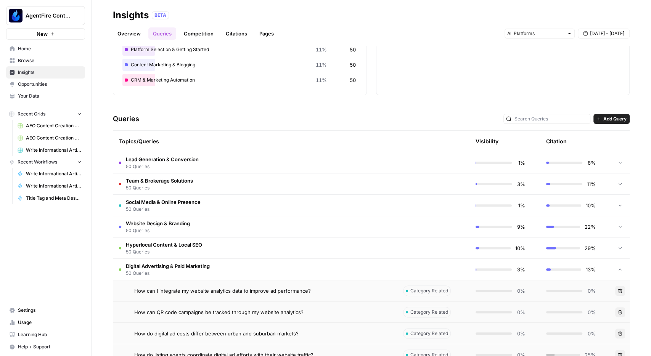
click at [218, 266] on td "Digital Advertising & Paid Marketing 50 Queries" at bounding box center [255, 269] width 284 height 21
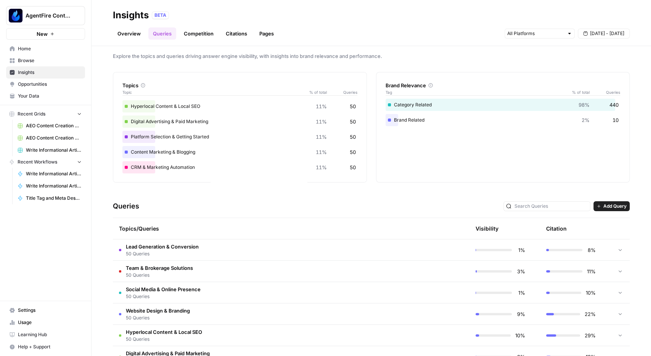
scroll to position [0, 0]
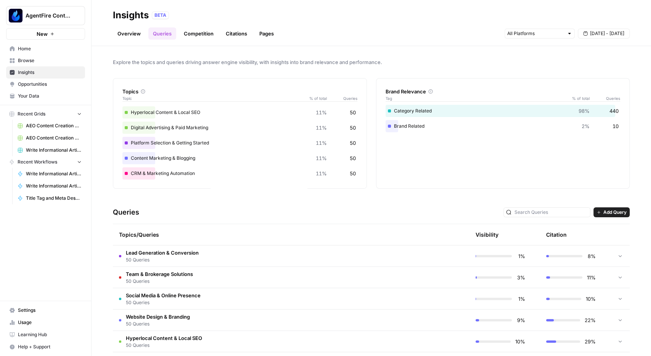
click at [37, 81] on span "Opportunities" at bounding box center [50, 84] width 64 height 7
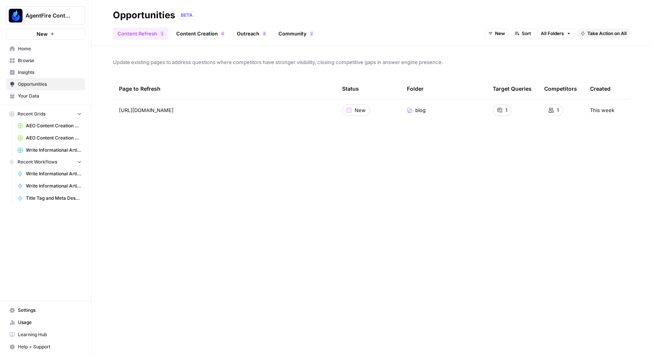
click at [250, 32] on link "Outreach 8" at bounding box center [251, 33] width 39 height 12
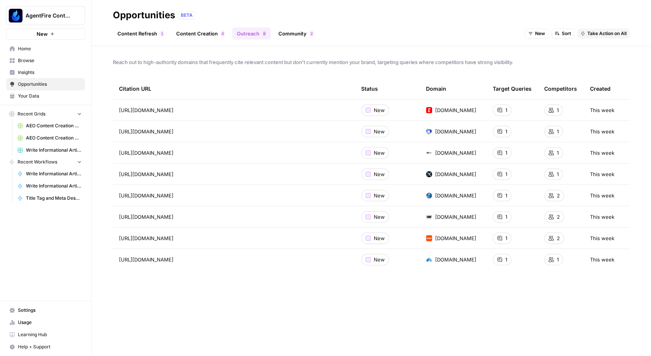
click at [295, 34] on link "Community 2" at bounding box center [296, 33] width 44 height 12
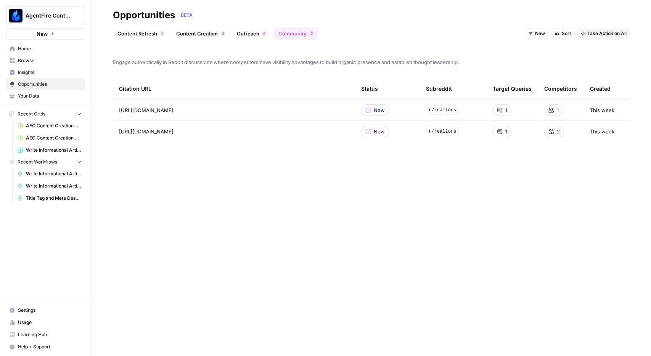
click at [256, 32] on link "Outreach 8" at bounding box center [251, 33] width 39 height 12
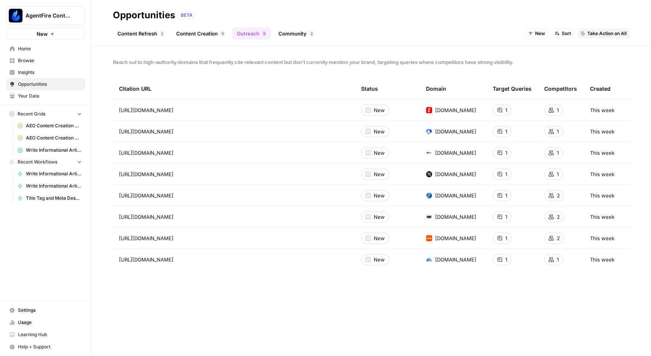
click at [541, 35] on span "New" at bounding box center [540, 33] width 10 height 7
click at [547, 72] on span "In Progress" at bounding box center [555, 72] width 31 height 8
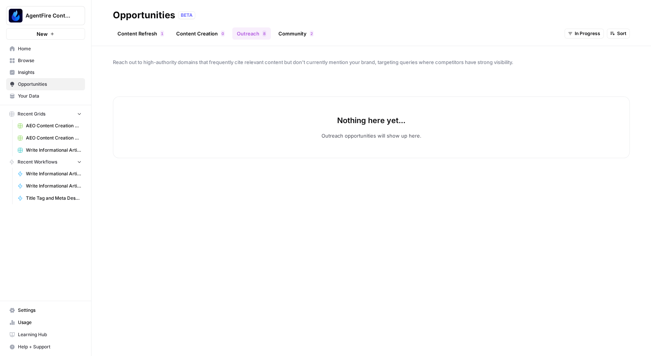
click at [577, 33] on span "In Progress" at bounding box center [588, 33] width 26 height 7
click at [581, 61] on span "New" at bounding box center [595, 61] width 31 height 8
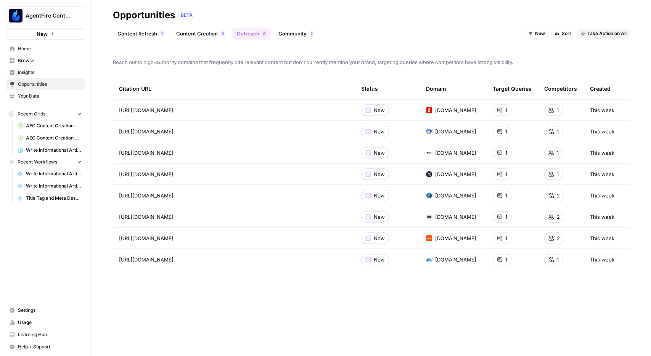
click at [537, 35] on span "New" at bounding box center [540, 33] width 10 height 7
click at [546, 69] on span "In Progress" at bounding box center [555, 72] width 31 height 8
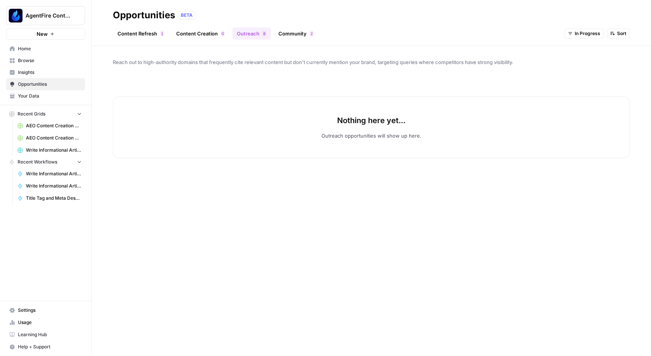
click at [29, 62] on span "Browse" at bounding box center [50, 60] width 64 height 7
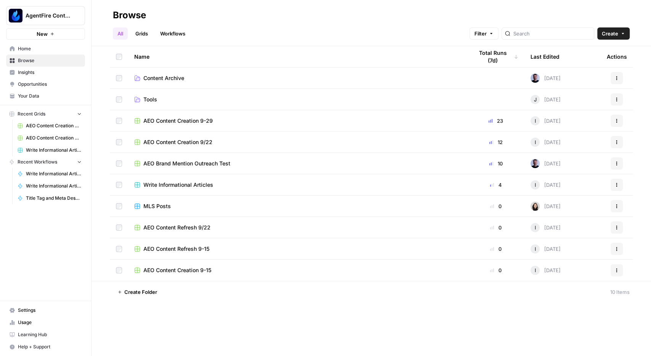
click at [201, 165] on span "AEO Brand Mention Outreach Test" at bounding box center [186, 164] width 87 height 8
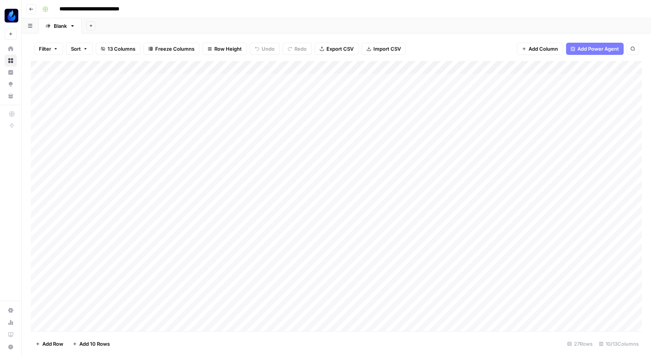
click at [32, 9] on icon "button" at bounding box center [31, 9] width 5 height 5
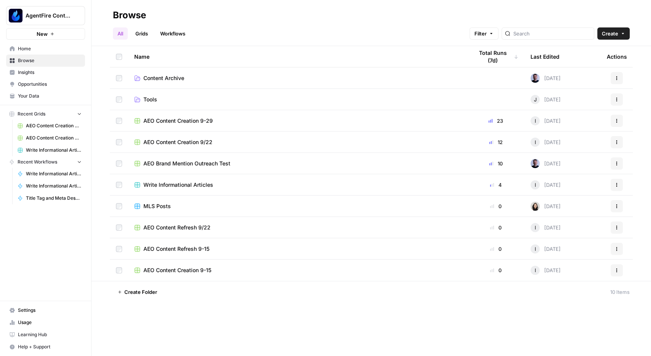
click at [40, 85] on span "Opportunities" at bounding box center [50, 84] width 64 height 7
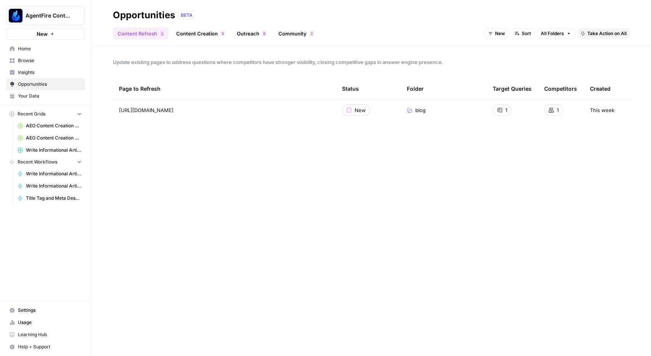
click at [253, 31] on link "Outreach 8" at bounding box center [251, 33] width 39 height 12
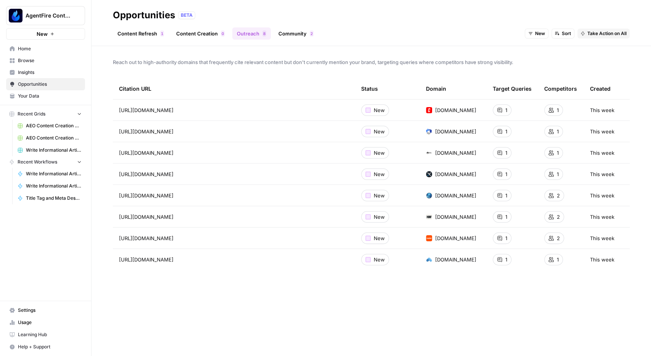
click at [541, 36] on span "New" at bounding box center [540, 33] width 10 height 7
click at [545, 79] on span "Archived" at bounding box center [555, 83] width 31 height 8
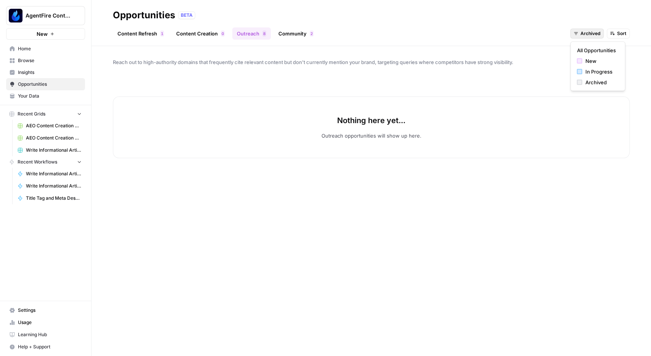
click at [588, 33] on span "Archived" at bounding box center [591, 33] width 20 height 7
click at [588, 76] on button "In Progress" at bounding box center [598, 71] width 48 height 11
click at [585, 31] on span "In Progress" at bounding box center [588, 33] width 26 height 7
click at [584, 50] on span "All Opportunities" at bounding box center [591, 51] width 39 height 8
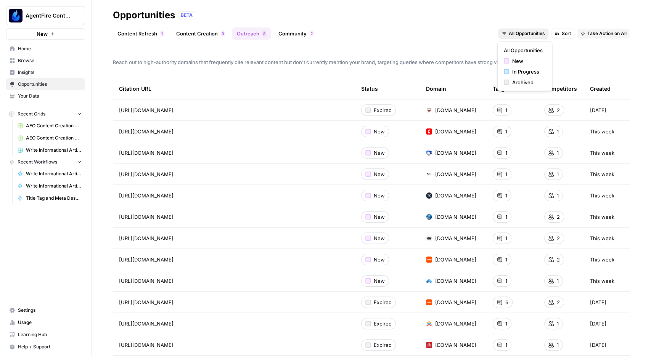
click at [520, 34] on span "All Opportunities" at bounding box center [527, 33] width 36 height 7
click at [522, 64] on span "New" at bounding box center [527, 61] width 31 height 8
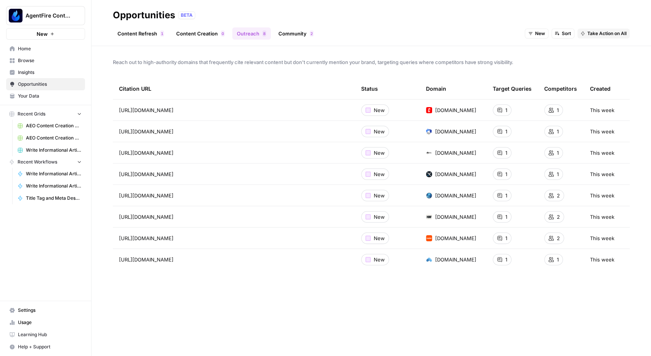
click at [293, 36] on link "Community 2" at bounding box center [296, 33] width 44 height 12
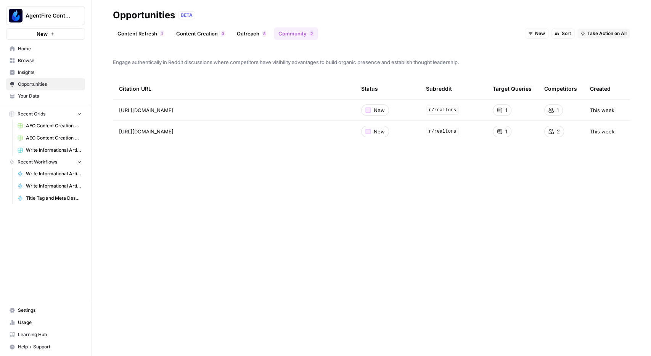
click at [531, 32] on icon "button" at bounding box center [530, 33] width 5 height 5
click at [554, 78] on button "Archived" at bounding box center [552, 82] width 48 height 11
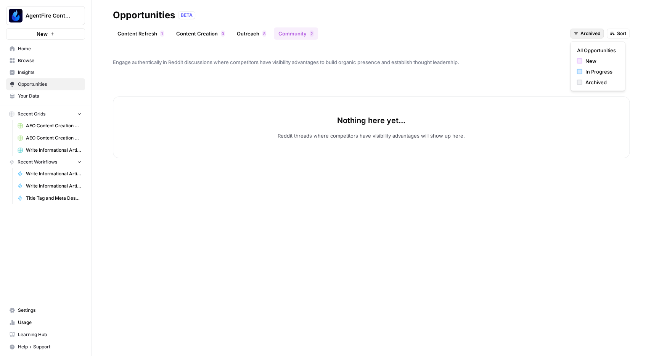
click at [587, 32] on span "Archived" at bounding box center [591, 33] width 20 height 7
click at [599, 63] on span "New" at bounding box center [600, 61] width 31 height 8
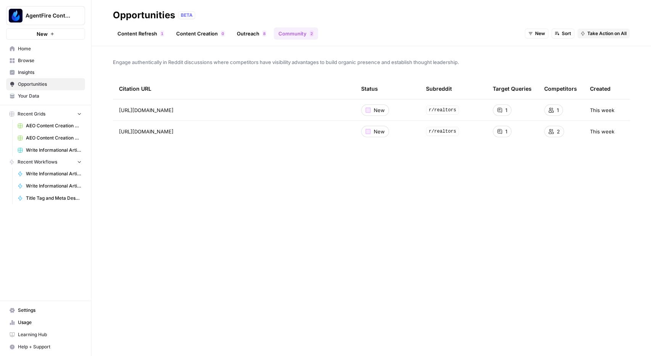
click at [535, 30] on button "New" at bounding box center [537, 34] width 24 height 10
click at [550, 72] on span "In Progress" at bounding box center [555, 72] width 31 height 8
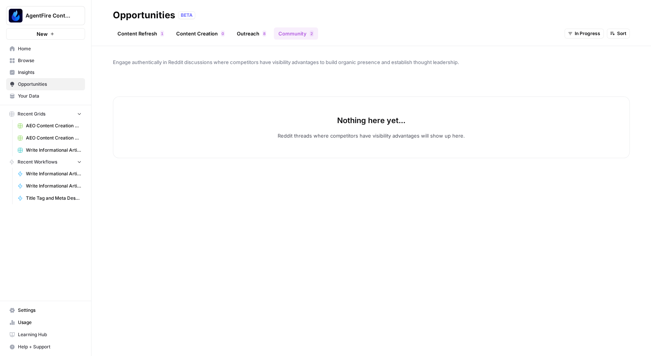
click at [587, 37] on span "In Progress" at bounding box center [588, 33] width 26 height 7
click at [594, 82] on span "Archived" at bounding box center [595, 83] width 31 height 8
click at [578, 34] on icon "button" at bounding box center [576, 33] width 5 height 5
click at [587, 60] on span "New" at bounding box center [600, 61] width 31 height 8
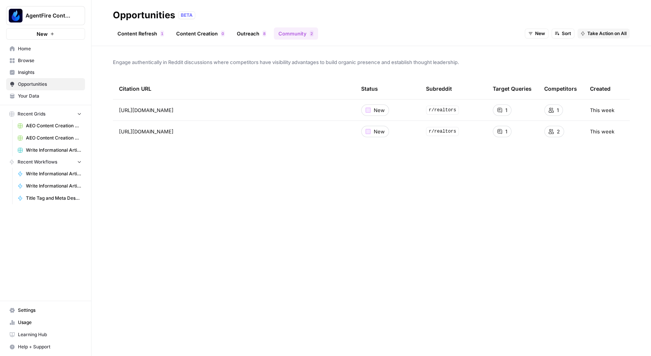
click at [23, 58] on span "Browse" at bounding box center [50, 60] width 64 height 7
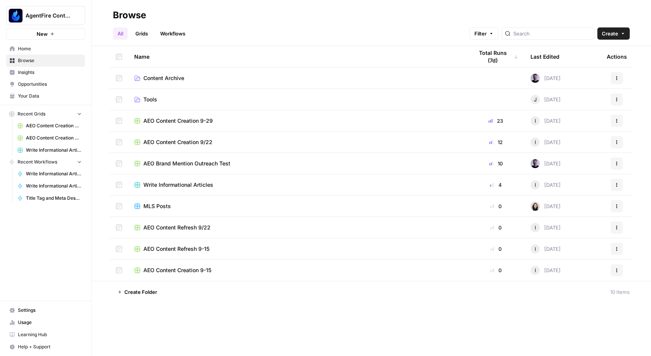
click at [29, 87] on span "Opportunities" at bounding box center [50, 84] width 64 height 7
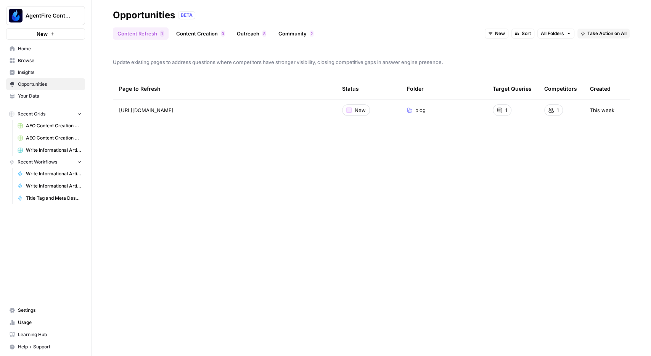
click at [286, 33] on link "Community 2" at bounding box center [296, 33] width 44 height 12
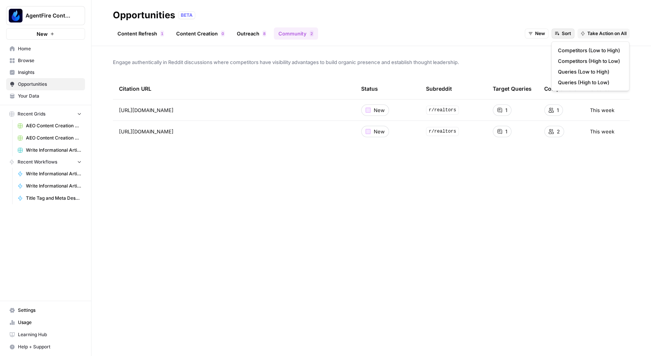
click at [565, 31] on span "Sort" at bounding box center [566, 33] width 9 height 7
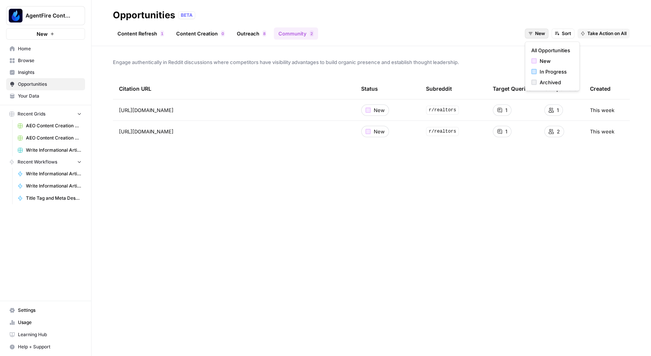
drag, startPoint x: 538, startPoint y: 36, endPoint x: 502, endPoint y: 38, distance: 35.9
click at [506, 38] on div "Content Refresh 1 Content Creation 0 Outreach 8 Community 2 New Sort Take Actio…" at bounding box center [371, 30] width 517 height 18
click at [559, 31] on icon "button" at bounding box center [557, 33] width 5 height 5
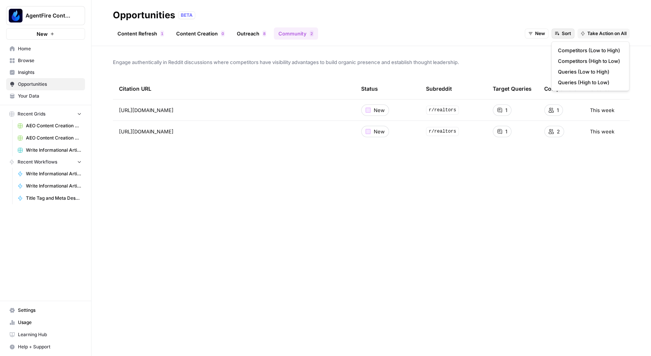
click at [436, 35] on div "Content Refresh 1 Content Creation 0 Outreach 8 Community 2 New Sort Take Actio…" at bounding box center [371, 30] width 517 height 18
click at [372, 213] on div "Engage authentically in Reddit discussions where competitors have visibility ad…" at bounding box center [372, 201] width 560 height 310
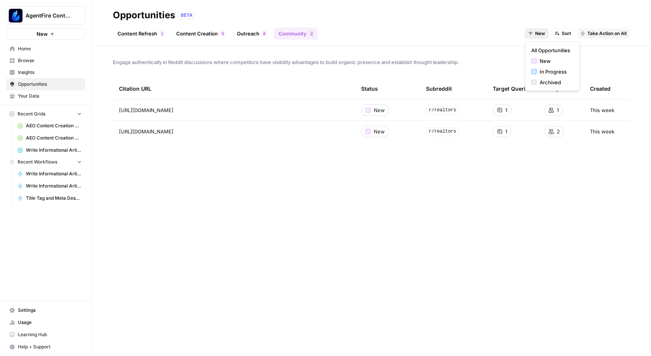
click at [532, 32] on icon "button" at bounding box center [530, 33] width 5 height 5
click at [554, 52] on span "All Opportunities" at bounding box center [551, 51] width 39 height 8
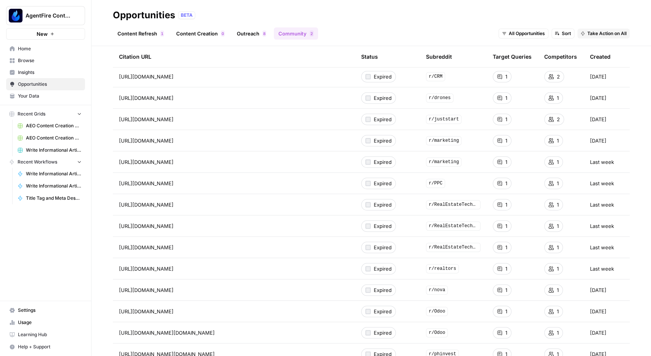
scroll to position [398, 0]
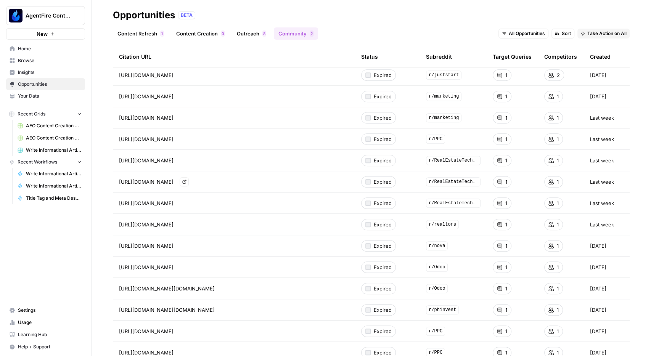
click at [186, 183] on icon "Go to page https://www.reddit.com/r/RealEstateTechnology/comments/18b2y4j/updat…" at bounding box center [184, 182] width 4 height 4
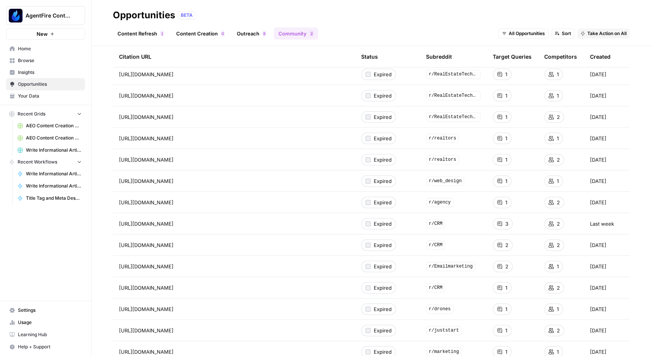
scroll to position [0, 0]
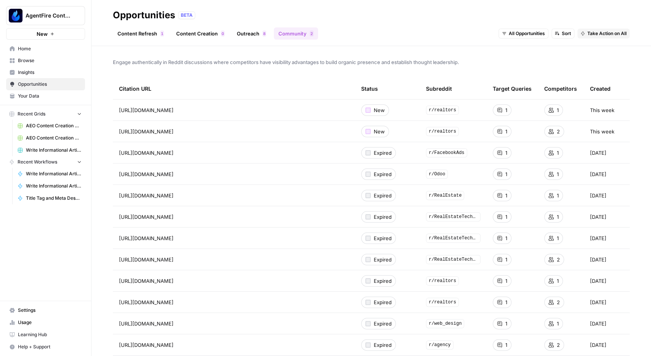
click at [254, 32] on link "Outreach 8" at bounding box center [251, 33] width 39 height 12
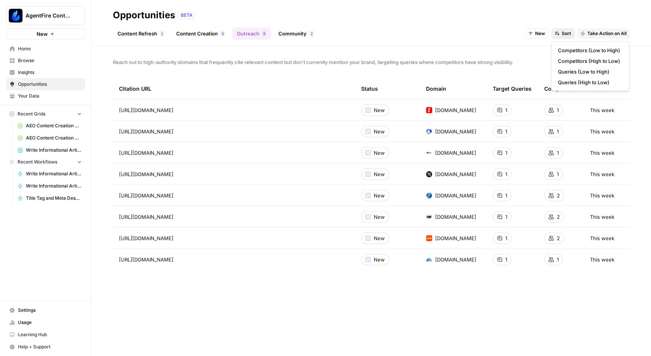
click at [558, 31] on icon "button" at bounding box center [557, 33] width 5 height 5
click at [541, 34] on span "New" at bounding box center [540, 33] width 10 height 7
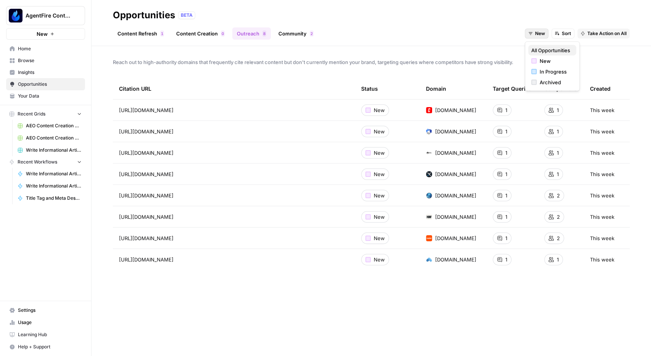
click at [544, 50] on span "All Opportunities" at bounding box center [551, 51] width 39 height 8
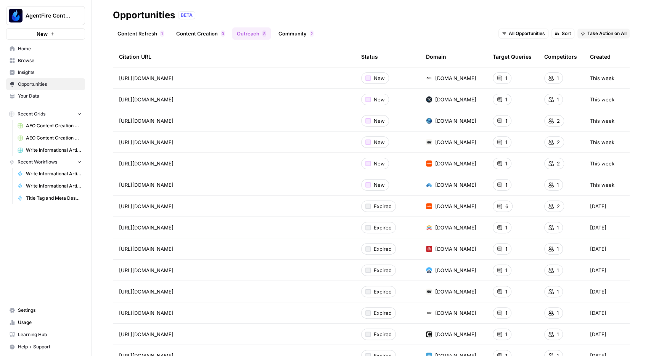
scroll to position [89, 0]
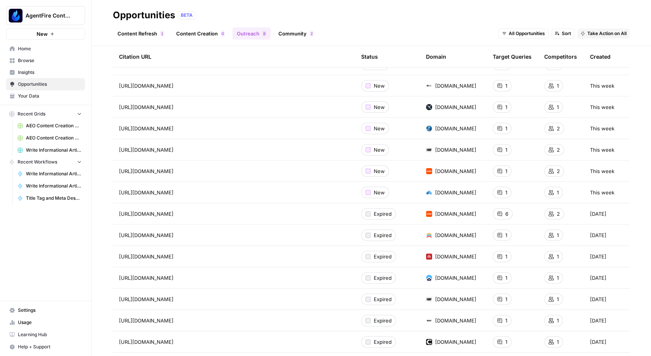
click at [236, 33] on link "Outreach 8" at bounding box center [251, 33] width 39 height 12
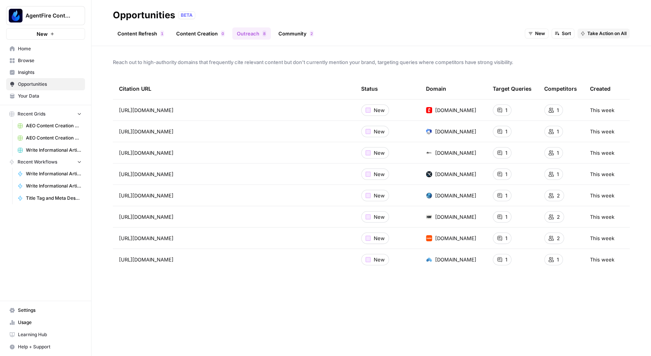
click at [195, 32] on link "Content Creation 0" at bounding box center [201, 33] width 58 height 12
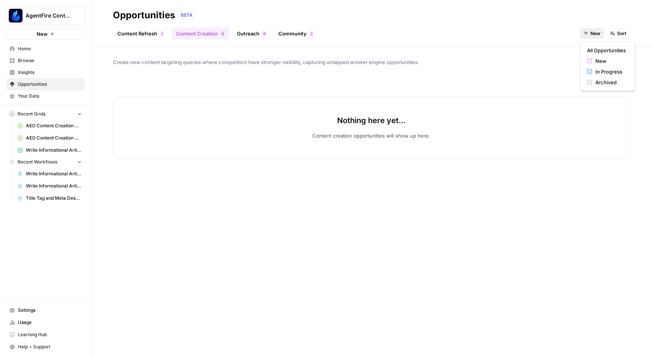
click at [589, 33] on button "New" at bounding box center [592, 34] width 24 height 10
click at [604, 73] on span "In Progress" at bounding box center [610, 72] width 31 height 8
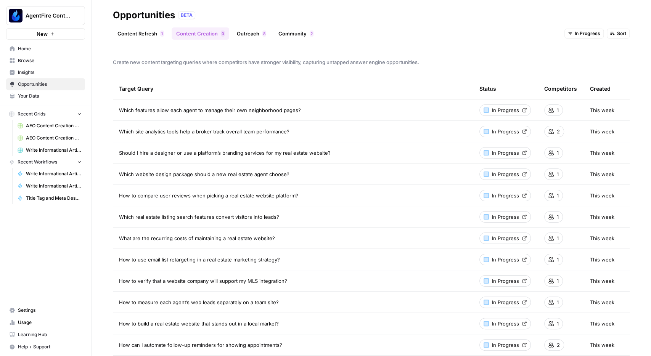
click at [132, 34] on link "Content Refresh 1" at bounding box center [141, 33] width 56 height 12
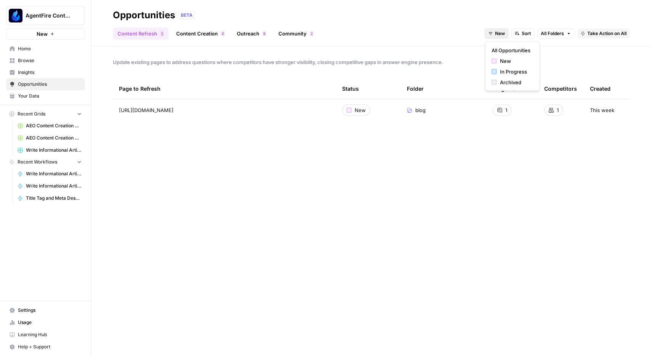
click at [498, 32] on span "New" at bounding box center [500, 33] width 10 height 7
click at [512, 48] on span "All Opportunities" at bounding box center [510, 51] width 39 height 8
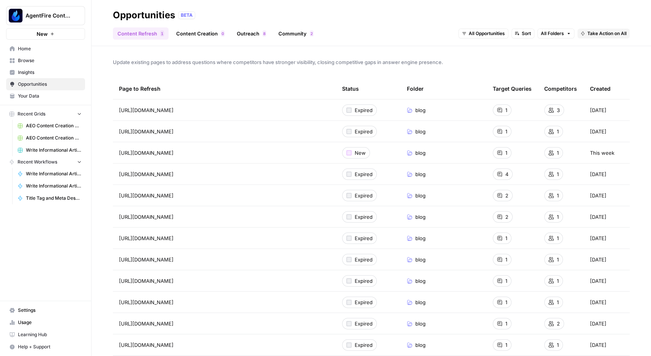
click at [480, 34] on span "All Opportunities" at bounding box center [487, 33] width 36 height 7
click at [480, 72] on span "In Progress" at bounding box center [488, 72] width 31 height 8
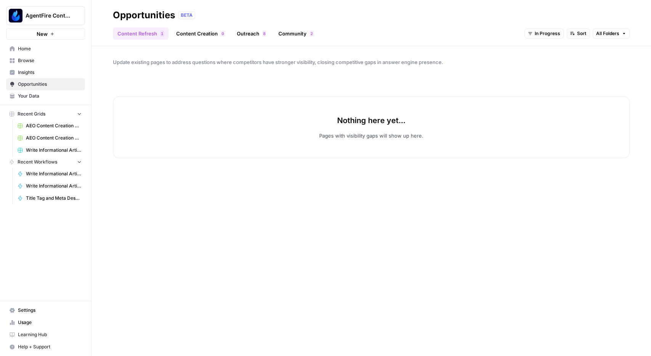
click at [551, 35] on span "In Progress" at bounding box center [548, 33] width 26 height 7
click at [543, 81] on span "Archived" at bounding box center [556, 83] width 31 height 8
click at [551, 29] on button "Archived" at bounding box center [547, 34] width 34 height 10
click at [561, 67] on button "In Progress" at bounding box center [558, 71] width 48 height 11
click at [197, 34] on link "Content Creation 0" at bounding box center [201, 33] width 58 height 12
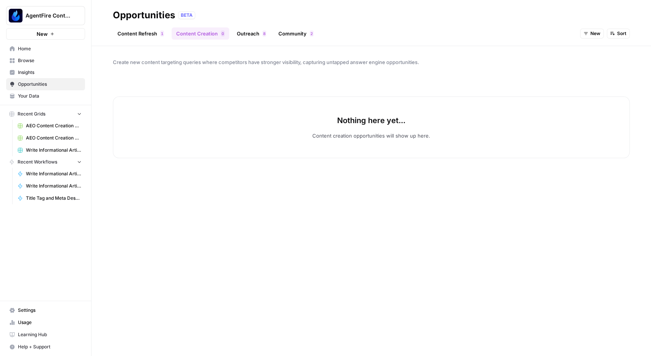
click at [598, 33] on span "New" at bounding box center [596, 33] width 10 height 7
click at [595, 72] on div "In Progress" at bounding box center [608, 72] width 42 height 8
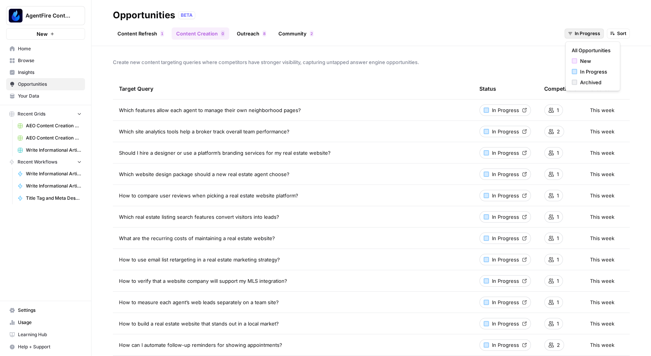
click at [590, 32] on span "In Progress" at bounding box center [588, 33] width 26 height 7
click at [586, 52] on span "All Opportunities" at bounding box center [591, 51] width 39 height 8
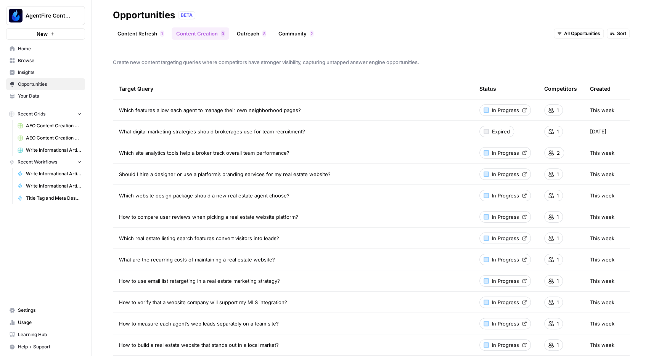
click at [581, 32] on span "All Opportunities" at bounding box center [582, 33] width 36 height 7
click at [573, 61] on span "New" at bounding box center [583, 61] width 31 height 8
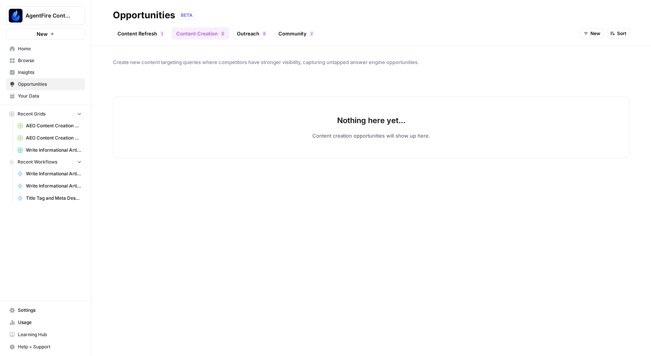
click at [291, 35] on link "Community 2" at bounding box center [296, 33] width 44 height 12
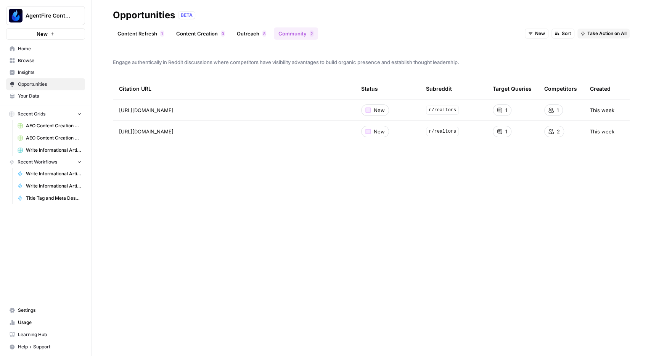
click at [193, 33] on link "Content Creation 0" at bounding box center [201, 33] width 58 height 12
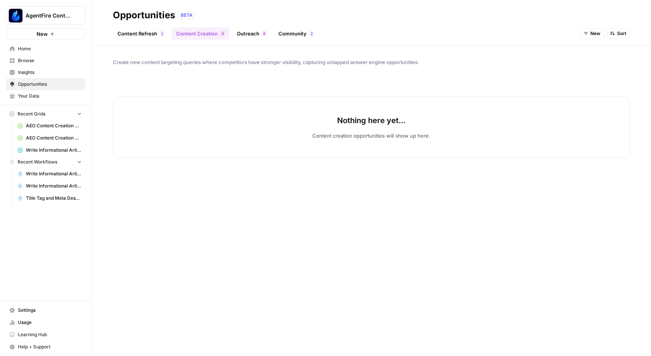
click at [135, 29] on link "Content Refresh 1" at bounding box center [141, 33] width 56 height 12
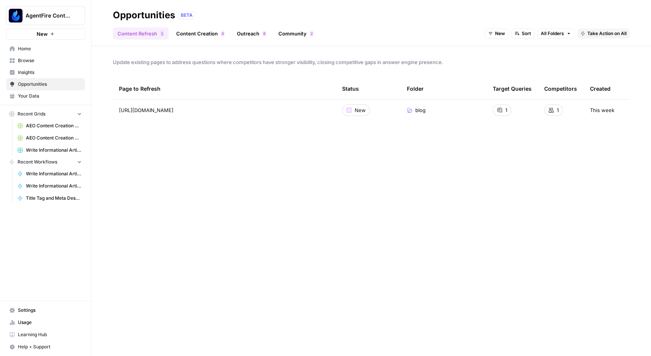
click at [269, 29] on link "Outreach 8" at bounding box center [251, 33] width 39 height 12
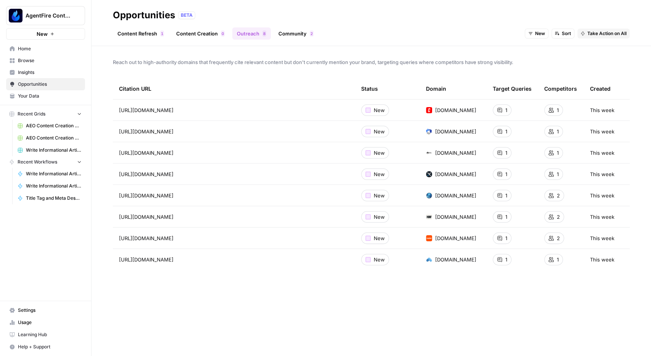
click at [283, 27] on div "Content Refresh 1 Content Creation 0 Outreach 8 Community 2 New Sort Take Actio…" at bounding box center [371, 30] width 517 height 18
click at [285, 29] on link "Community 2" at bounding box center [296, 33] width 44 height 12
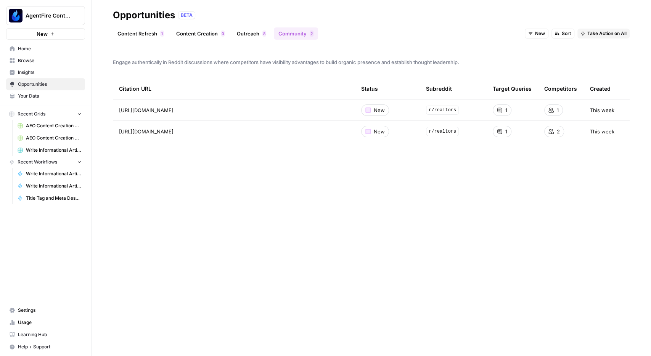
click at [27, 94] on span "Your Data" at bounding box center [50, 96] width 64 height 7
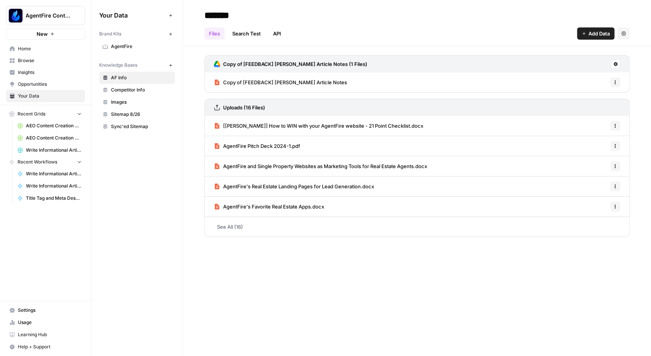
click at [121, 47] on span "AgentFire" at bounding box center [141, 46] width 61 height 7
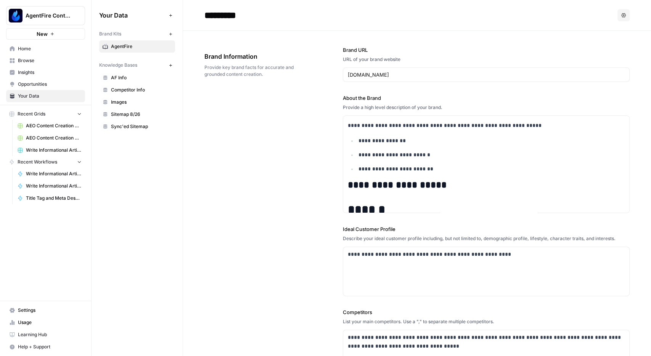
scroll to position [443, 0]
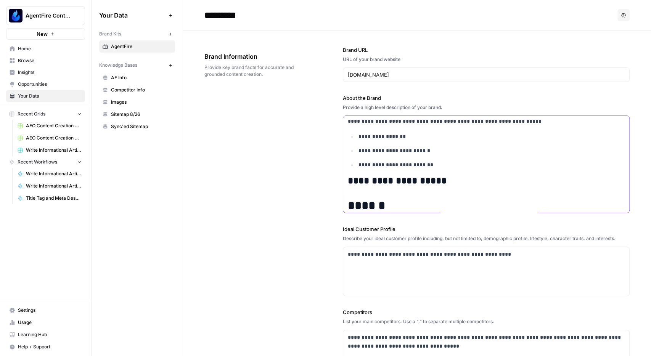
drag, startPoint x: 437, startPoint y: 167, endPoint x: 392, endPoint y: 144, distance: 50.5
click at [289, 178] on div "**********" at bounding box center [417, 255] width 425 height 448
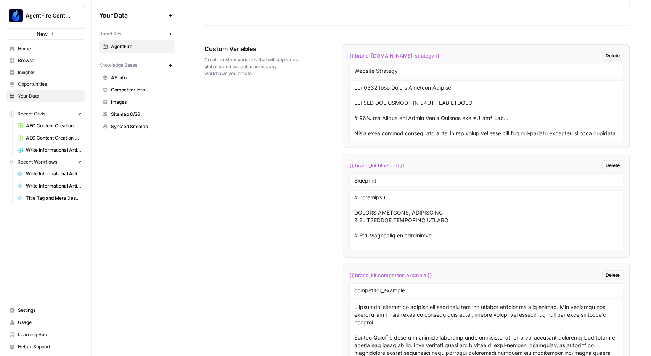
scroll to position [1193, 0]
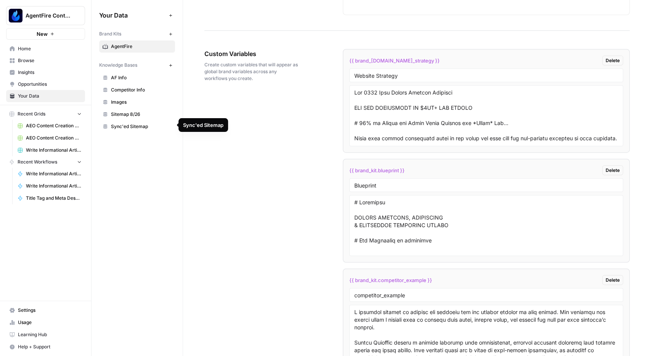
click at [129, 126] on span "Sync'ed Sitemap" at bounding box center [141, 126] width 61 height 7
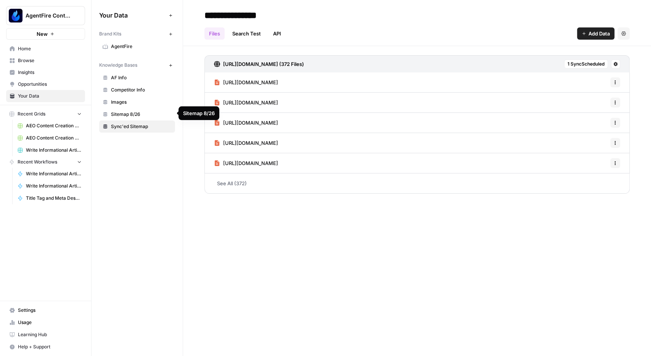
click at [121, 113] on span "Sitemap 8/26" at bounding box center [141, 114] width 61 height 7
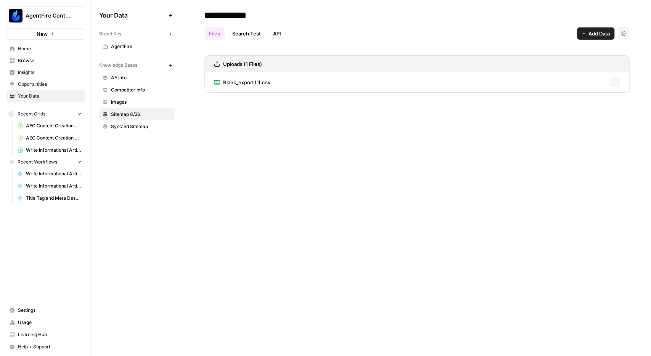
click at [118, 99] on span "Images" at bounding box center [141, 102] width 61 height 7
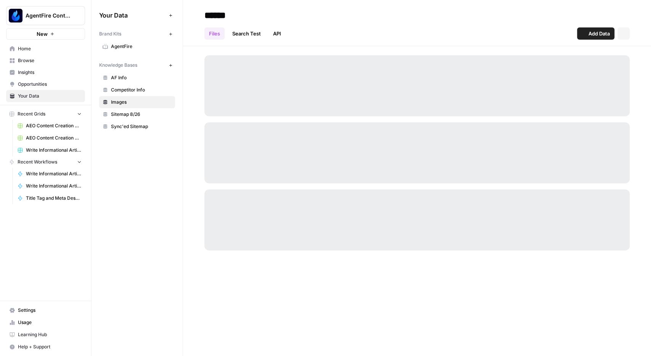
click at [119, 92] on span "Competitor Info" at bounding box center [141, 90] width 61 height 7
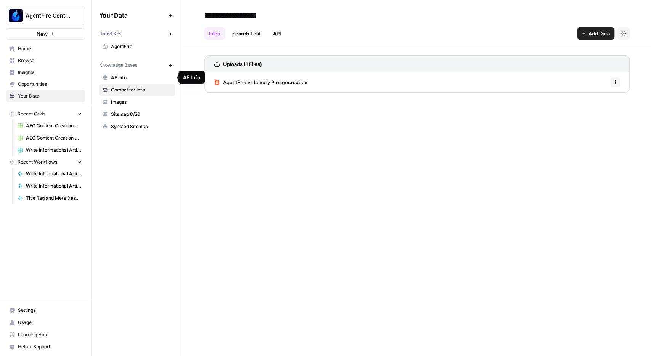
click at [119, 79] on span "AF Info" at bounding box center [141, 77] width 61 height 7
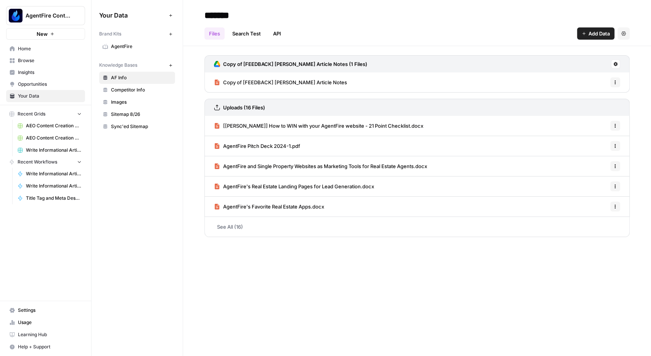
click at [125, 44] on span "AgentFire" at bounding box center [141, 46] width 61 height 7
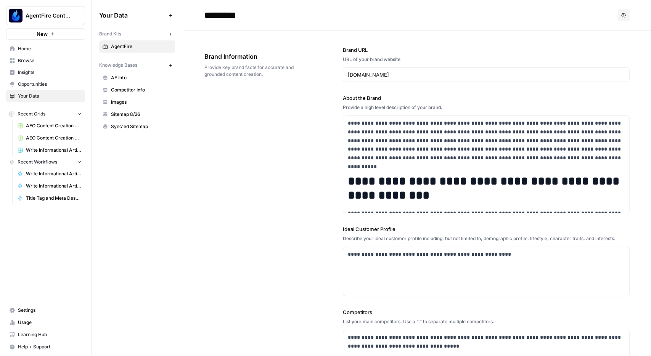
click at [398, 23] on header "********* Options" at bounding box center [417, 15] width 468 height 31
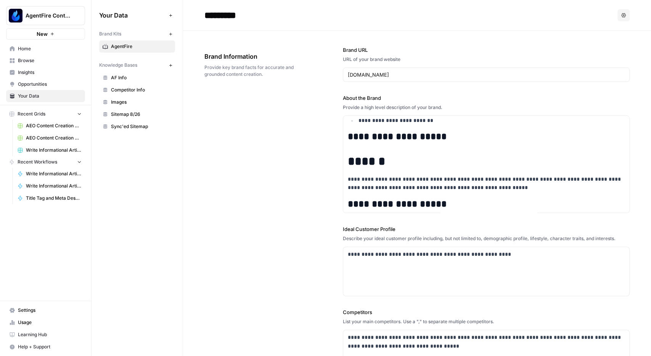
scroll to position [310, 0]
